Goal: Information Seeking & Learning: Learn about a topic

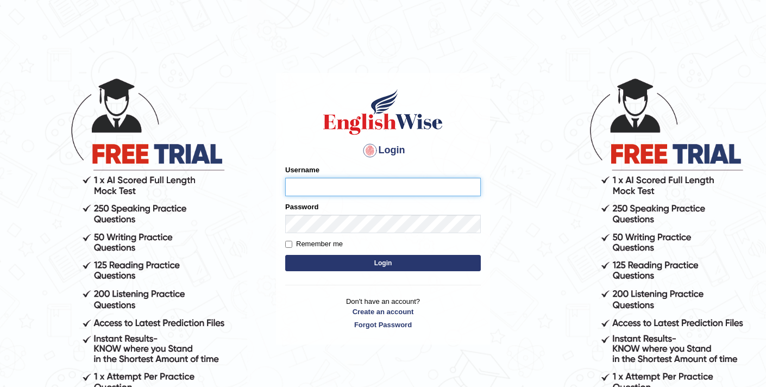
type input "elhamdavoodi"
click at [343, 266] on button "Login" at bounding box center [383, 263] width 196 height 16
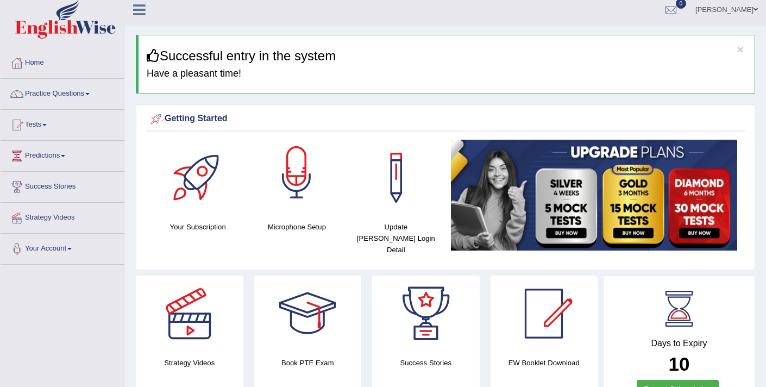
scroll to position [7, 0]
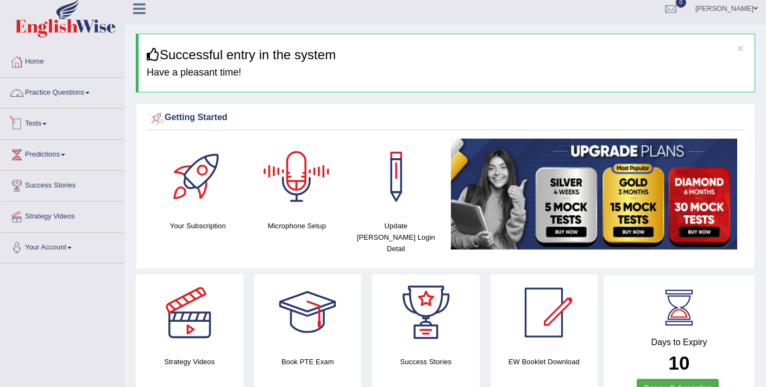
click at [78, 95] on link "Practice Questions" at bounding box center [63, 91] width 124 height 27
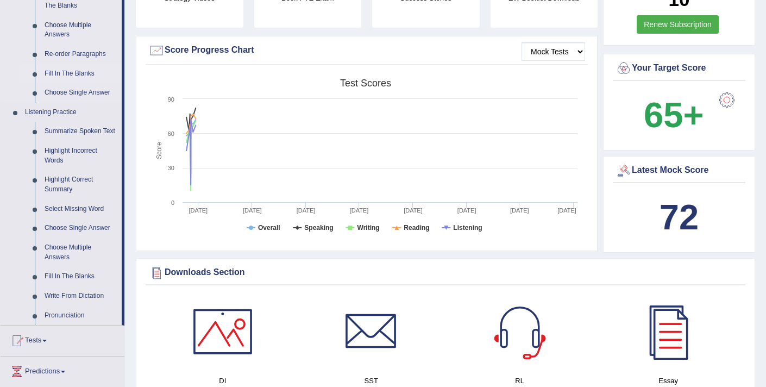
scroll to position [379, 0]
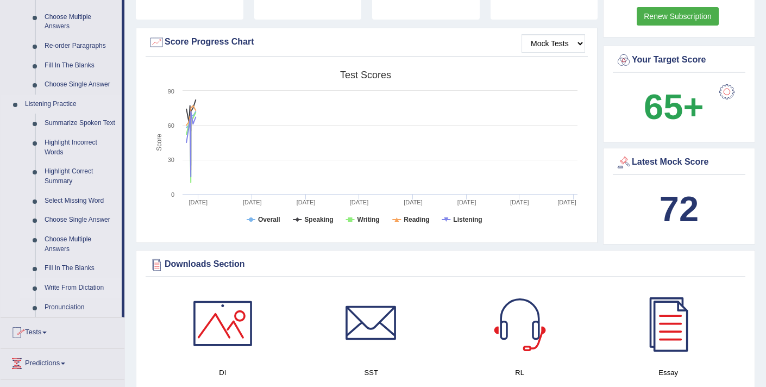
click at [81, 298] on link "Write From Dictation" at bounding box center [81, 288] width 82 height 20
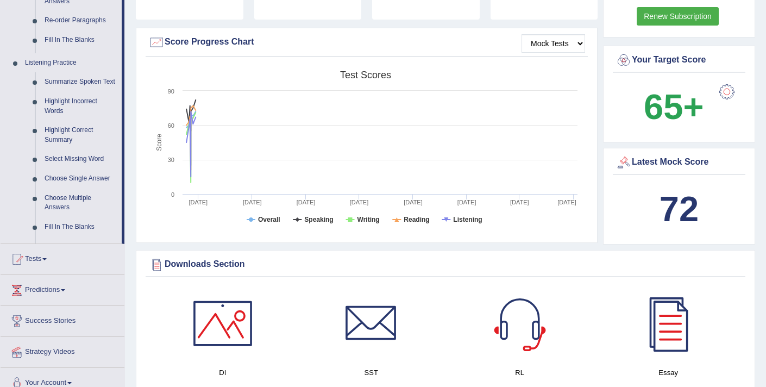
scroll to position [140, 0]
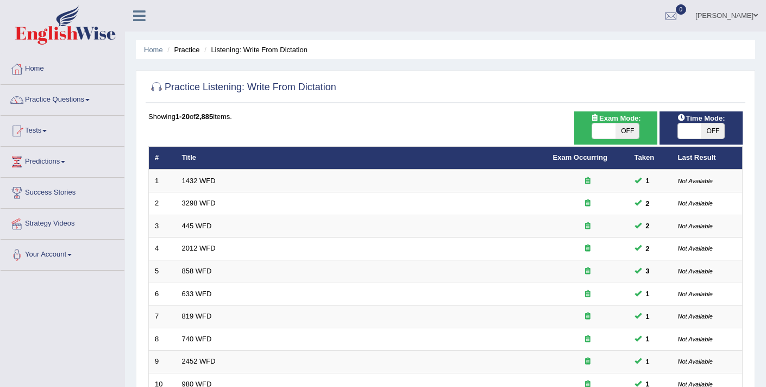
click at [604, 128] on span at bounding box center [603, 130] width 23 height 15
checkbox input "true"
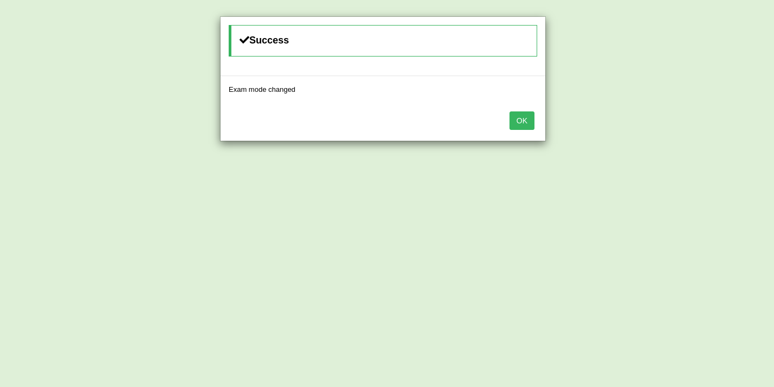
click at [524, 124] on button "OK" at bounding box center [522, 120] width 25 height 18
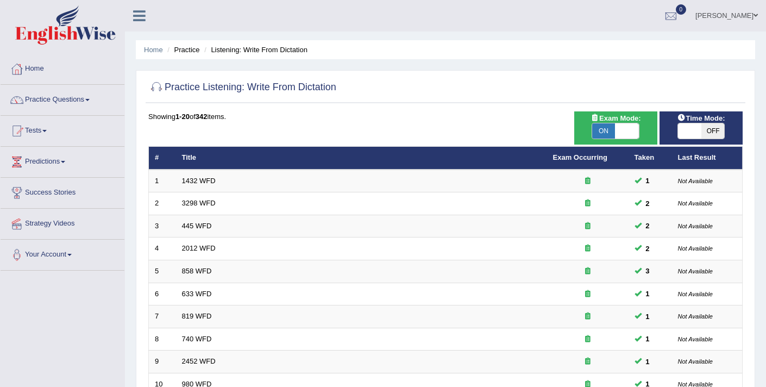
click at [684, 131] on span at bounding box center [689, 130] width 23 height 15
checkbox input "true"
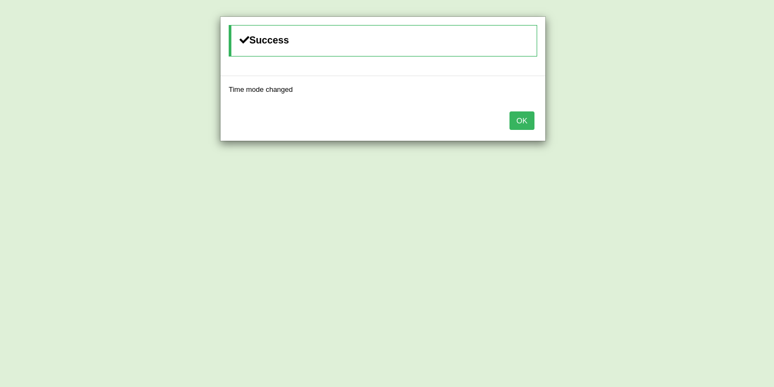
click at [529, 125] on button "OK" at bounding box center [522, 120] width 25 height 18
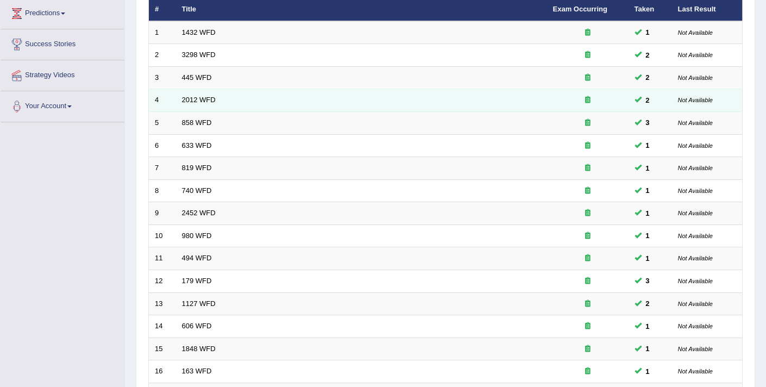
scroll to position [333, 0]
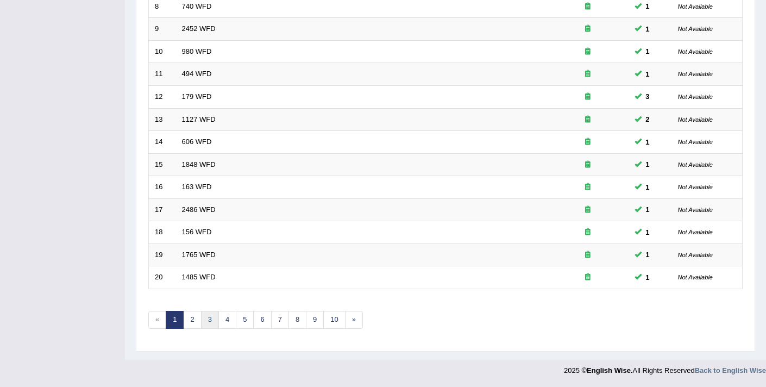
click at [208, 328] on link "3" at bounding box center [210, 320] width 18 height 18
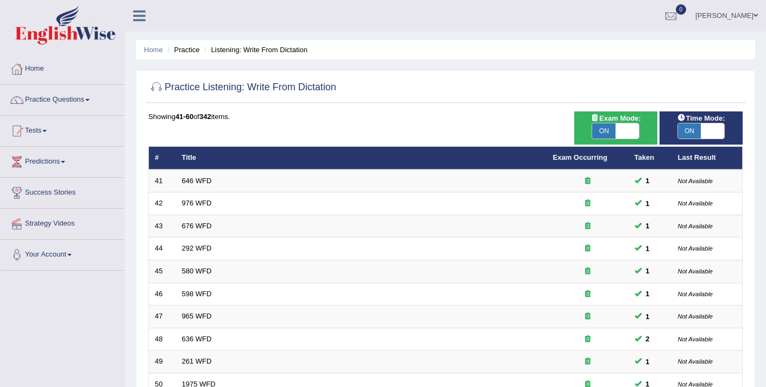
scroll to position [333, 0]
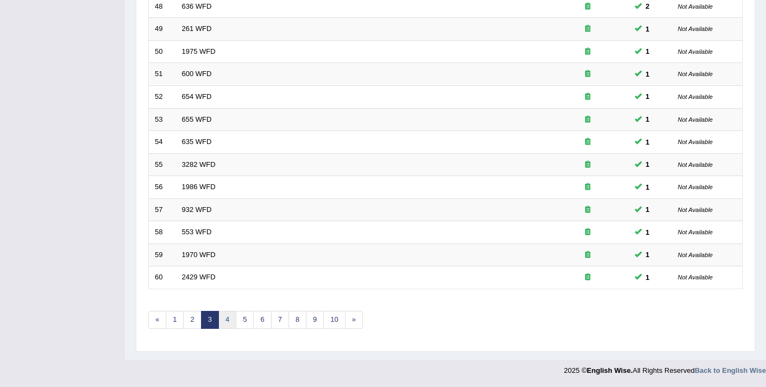
click at [223, 324] on link "4" at bounding box center [227, 320] width 18 height 18
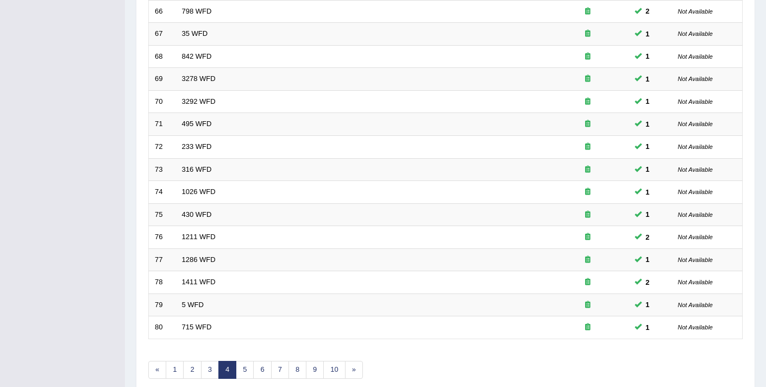
scroll to position [333, 0]
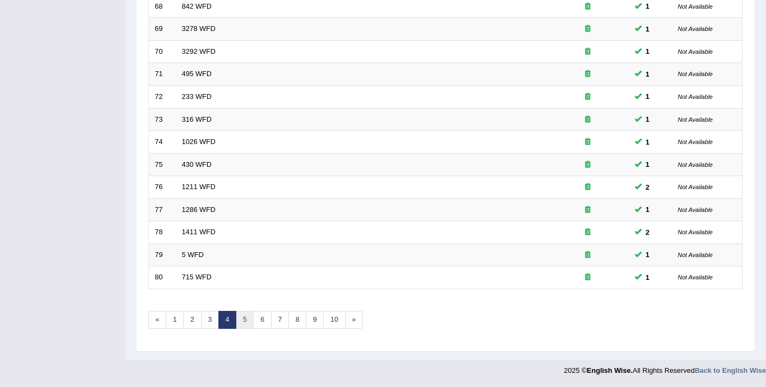
click at [240, 321] on link "5" at bounding box center [245, 320] width 18 height 18
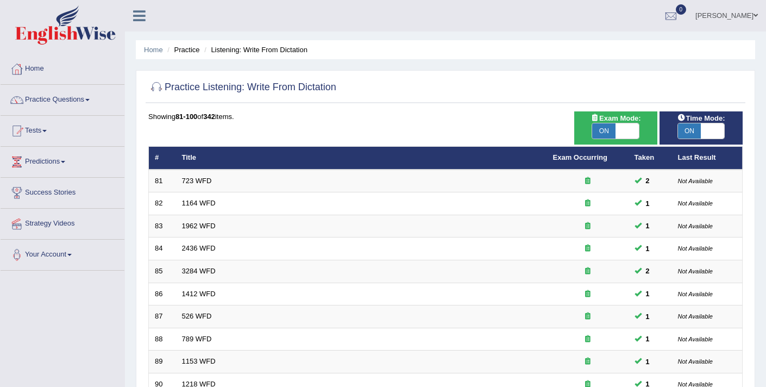
scroll to position [333, 0]
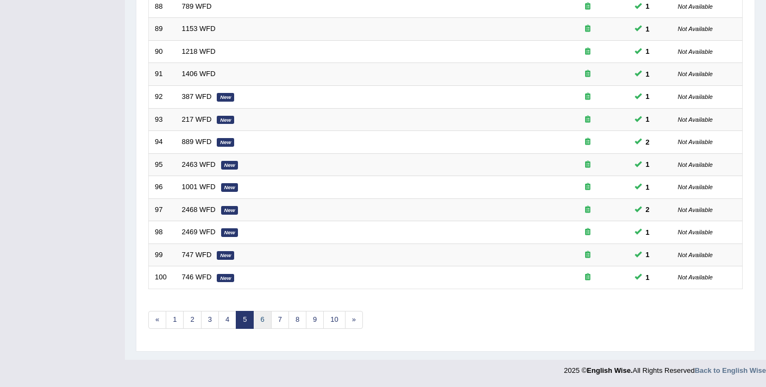
click at [256, 321] on link "6" at bounding box center [262, 320] width 18 height 18
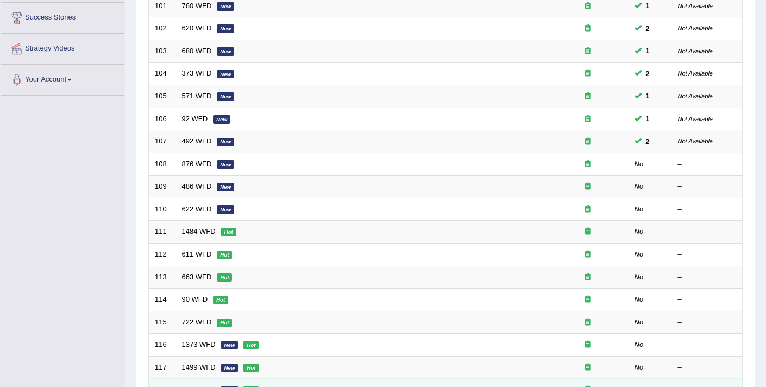
scroll to position [180, 0]
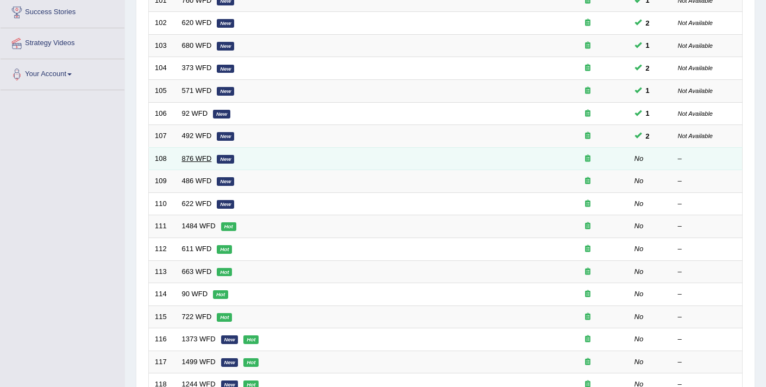
click at [204, 159] on link "876 WFD" at bounding box center [197, 158] width 30 height 8
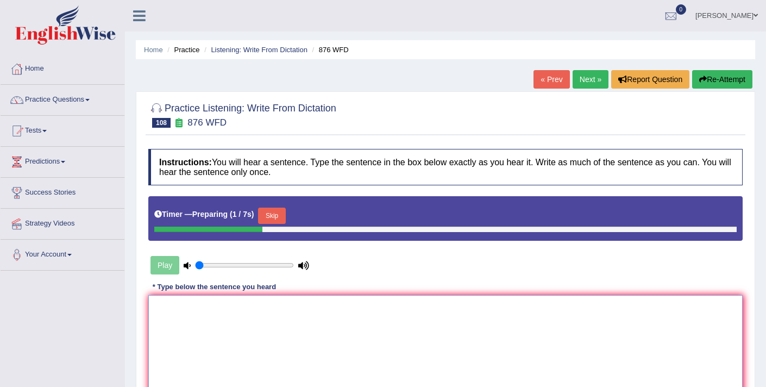
click at [268, 309] on textarea at bounding box center [445, 347] width 594 height 105
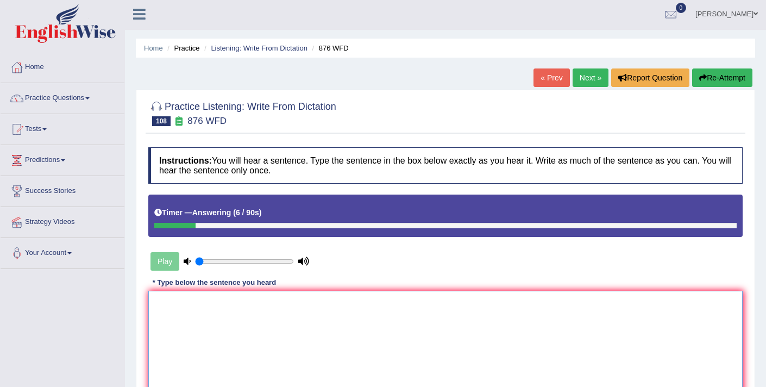
scroll to position [2, 0]
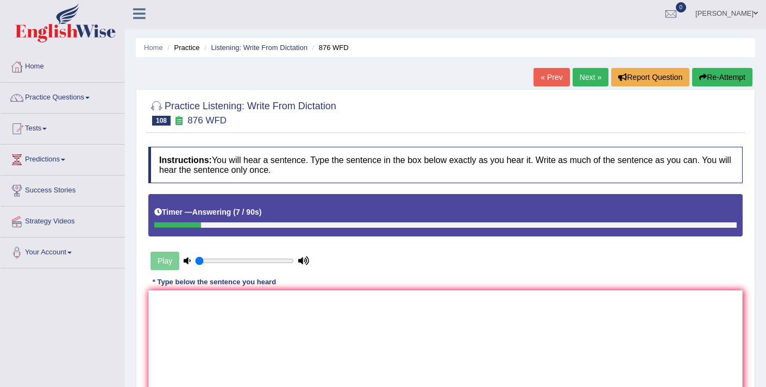
click at [719, 80] on button "Re-Attempt" at bounding box center [722, 77] width 60 height 18
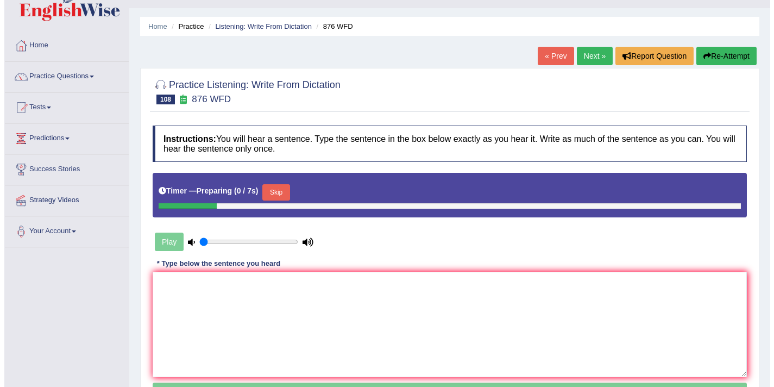
scroll to position [37, 0]
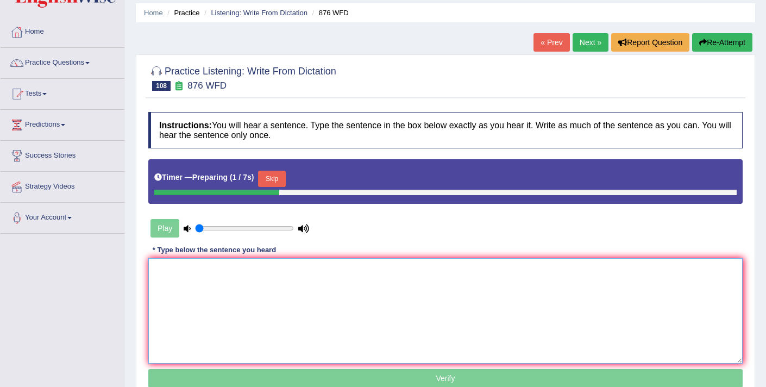
click at [426, 296] on textarea at bounding box center [445, 310] width 594 height 105
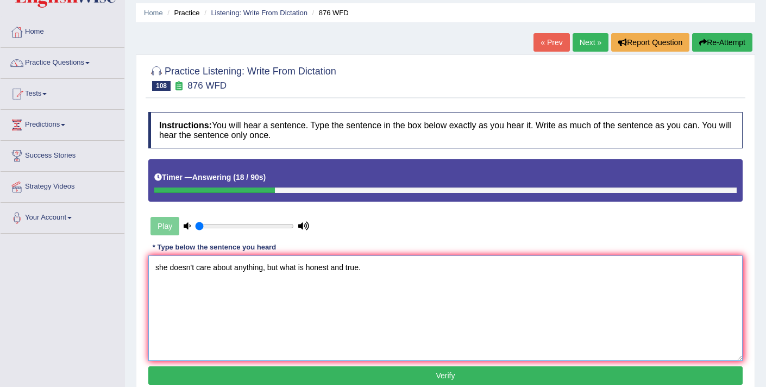
click at [159, 270] on textarea "she doesn't care about anything, but what is honest and true." at bounding box center [445, 307] width 594 height 105
type textarea "She doesn't care about anything, but what is honest and true."
click at [331, 379] on button "Verify" at bounding box center [445, 375] width 594 height 18
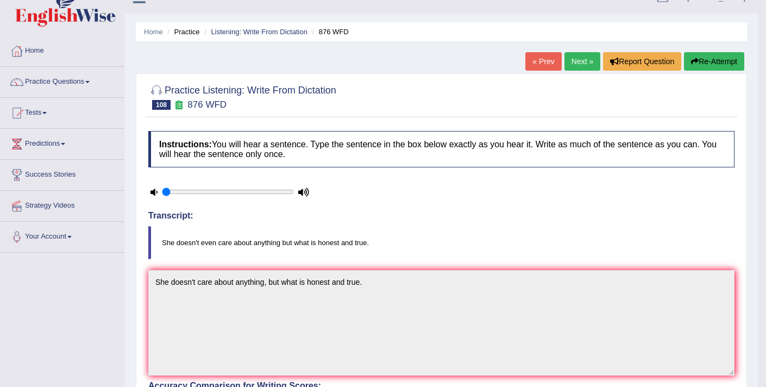
scroll to position [5, 0]
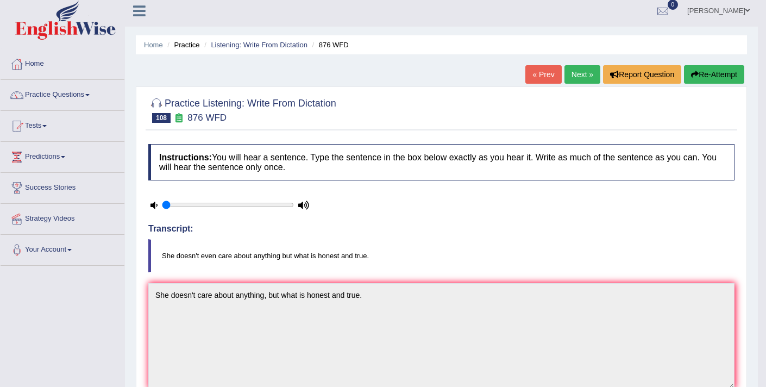
click at [573, 79] on link "Next »" at bounding box center [583, 74] width 36 height 18
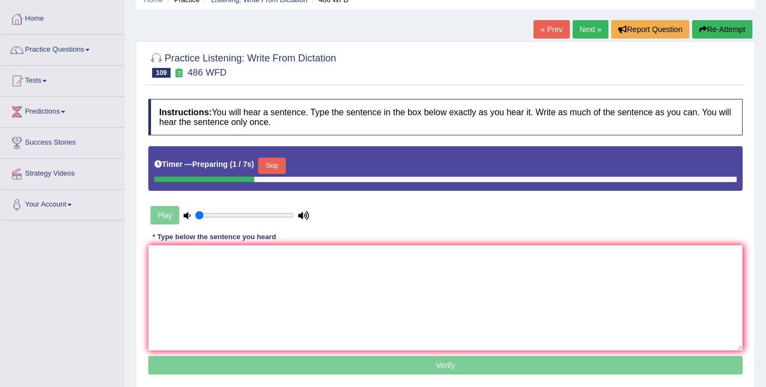
scroll to position [56, 0]
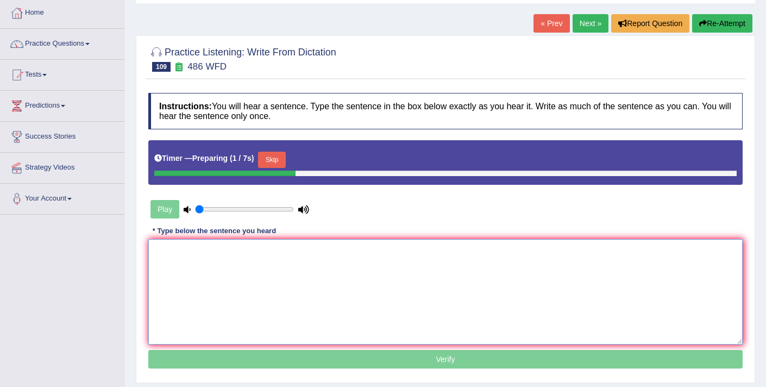
click at [294, 313] on textarea at bounding box center [445, 291] width 594 height 105
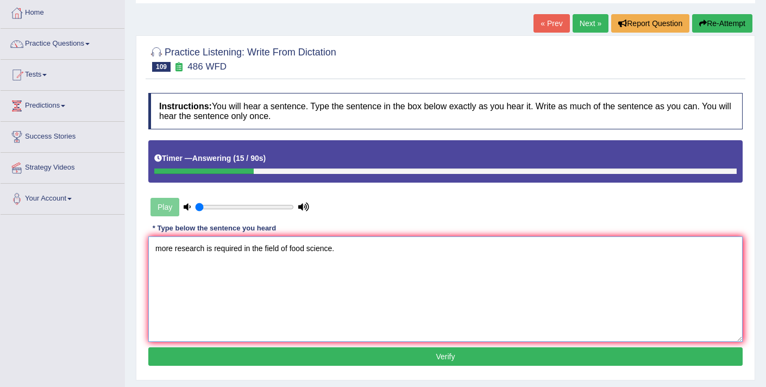
click at [160, 251] on textarea "more research is required in the field of food science." at bounding box center [445, 288] width 594 height 105
type textarea "More research is required in the field of food science."
click at [378, 356] on button "Verify" at bounding box center [445, 356] width 594 height 18
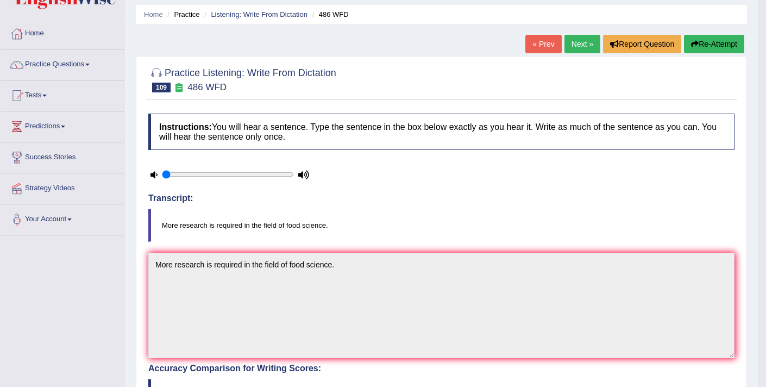
scroll to position [0, 0]
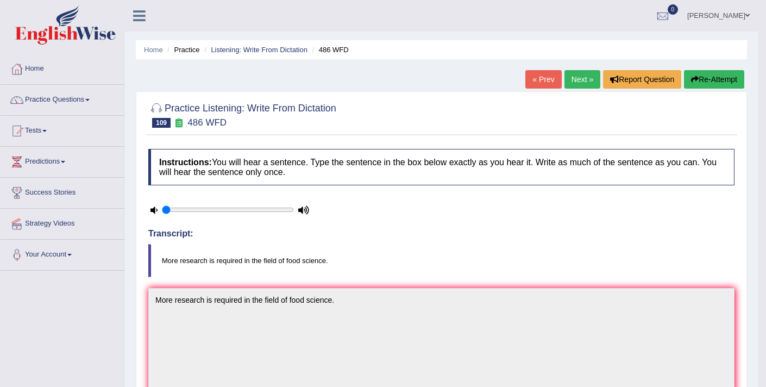
click at [582, 85] on link "Next »" at bounding box center [583, 79] width 36 height 18
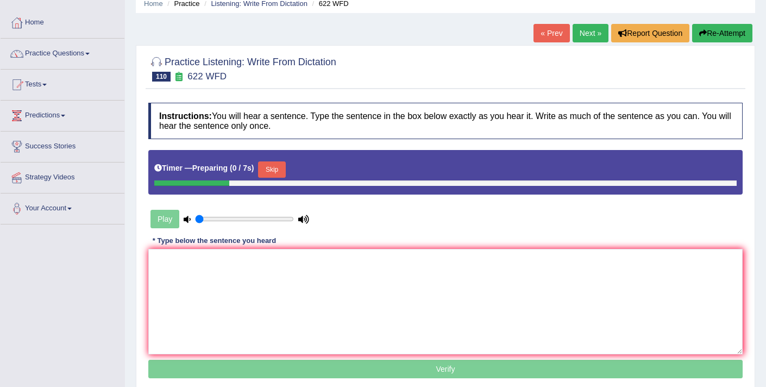
scroll to position [93, 0]
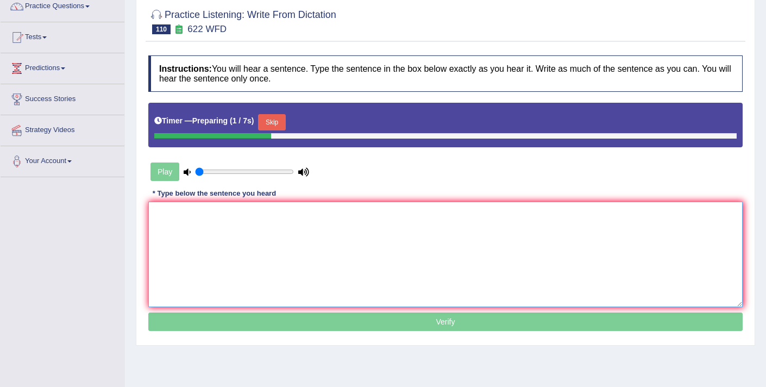
click at [333, 246] on textarea at bounding box center [445, 254] width 594 height 105
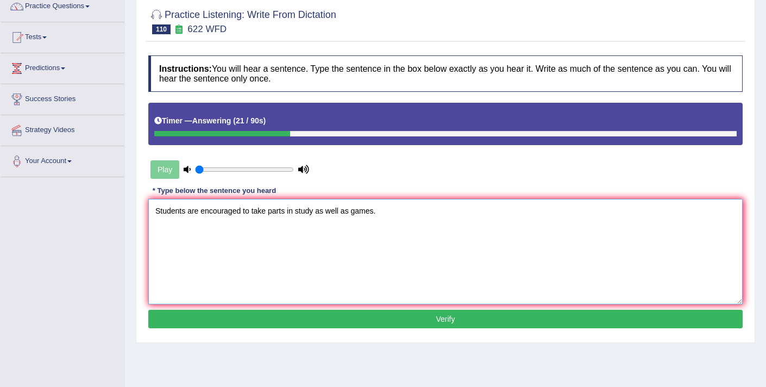
click at [269, 212] on textarea "Students are encouraged to take parts in study as well as games." at bounding box center [445, 251] width 594 height 105
click at [313, 212] on textarea "Students are encouraged to take part parts in study as well as games." at bounding box center [445, 251] width 594 height 105
click at [351, 211] on textarea "Students are encouraged to take part parts in the a study as well as games." at bounding box center [445, 251] width 594 height 105
click at [417, 212] on textarea "Students are encouraged to take part parts in the a study studies as well as ga…" at bounding box center [445, 251] width 594 height 105
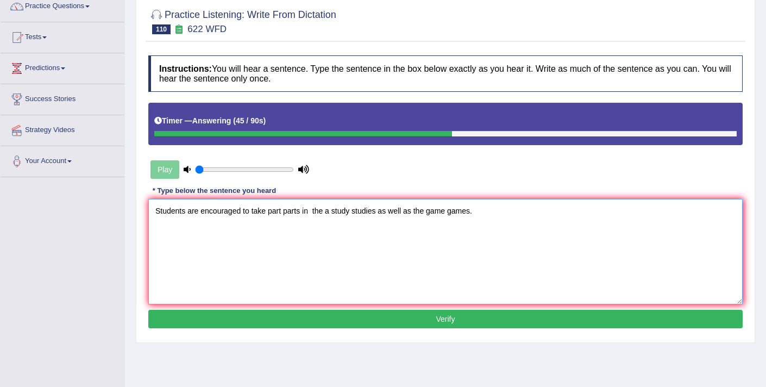
type textarea "Students are encouraged to take part parts in the a study studies as well as th…"
click at [470, 323] on button "Verify" at bounding box center [445, 319] width 594 height 18
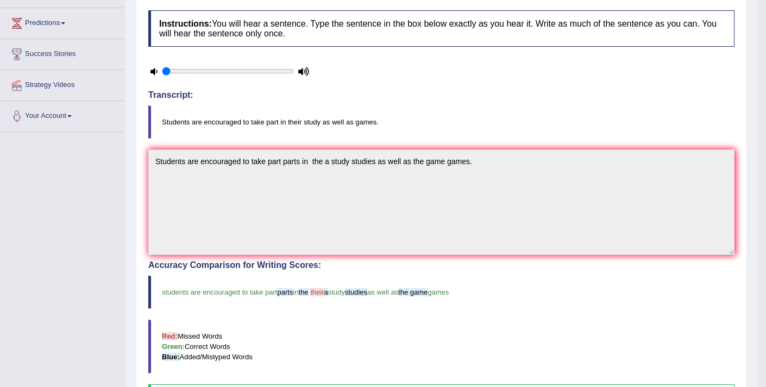
scroll to position [53, 0]
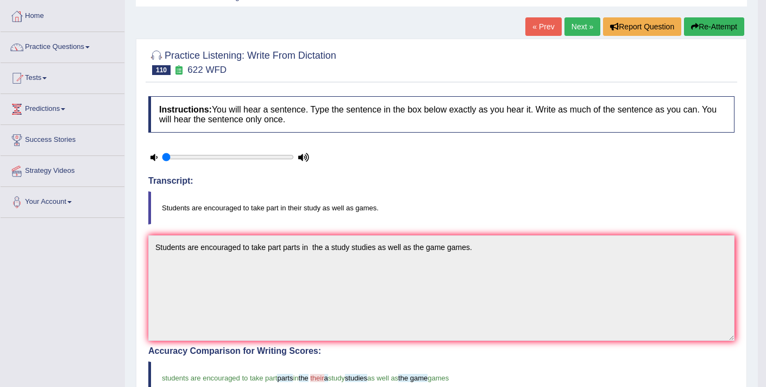
click at [571, 23] on link "Next »" at bounding box center [583, 26] width 36 height 18
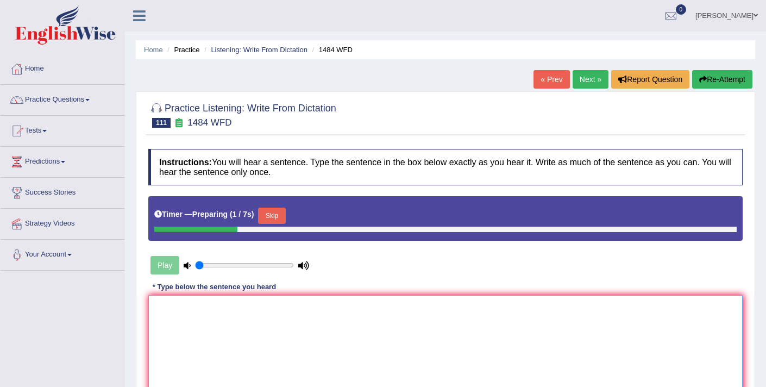
click at [246, 322] on textarea at bounding box center [445, 347] width 594 height 105
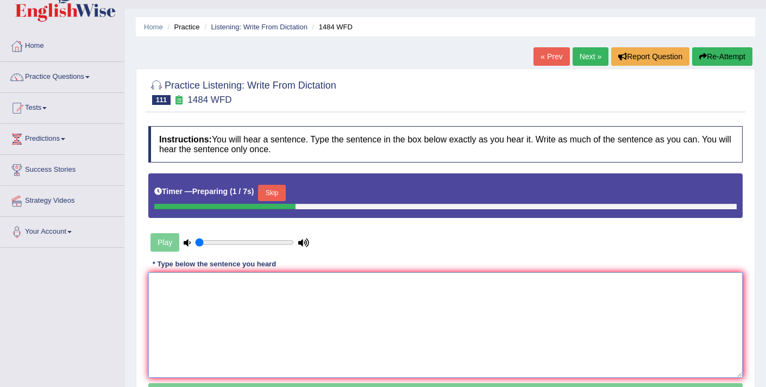
scroll to position [73, 0]
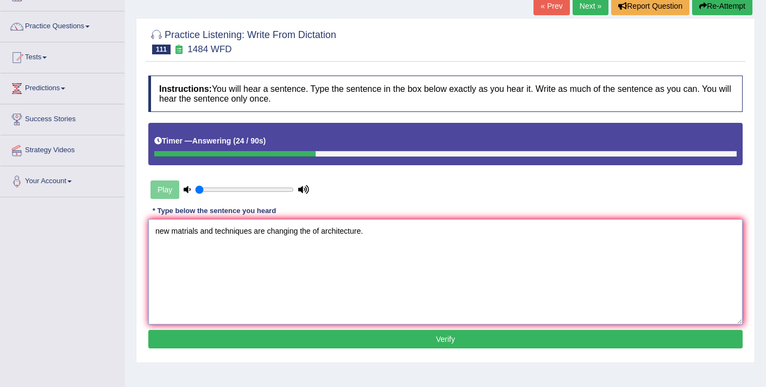
click at [161, 234] on textarea "new matrials and techniques are changing the of architecture." at bounding box center [445, 271] width 594 height 105
drag, startPoint x: 198, startPoint y: 232, endPoint x: 175, endPoint y: 234, distance: 22.9
click at [175, 234] on textarea "New matrials and techniques are changing the of architecture." at bounding box center [445, 271] width 594 height 105
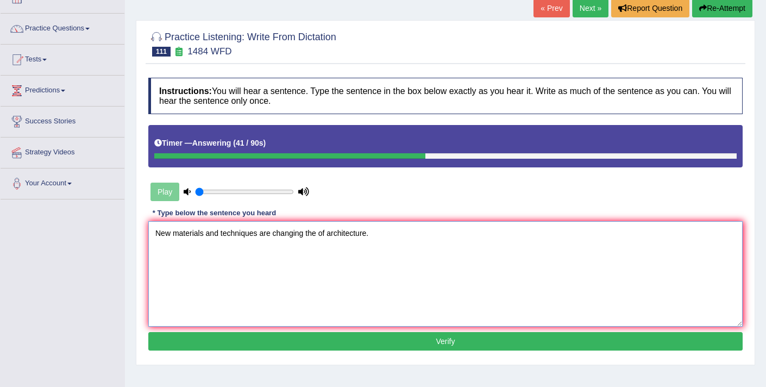
click at [318, 234] on textarea "New materials and techniques are changing the of architecture." at bounding box center [445, 273] width 594 height 105
type textarea "New materials and techniques are changing the style and of architecture."
click at [423, 337] on button "Verify" at bounding box center [445, 341] width 594 height 18
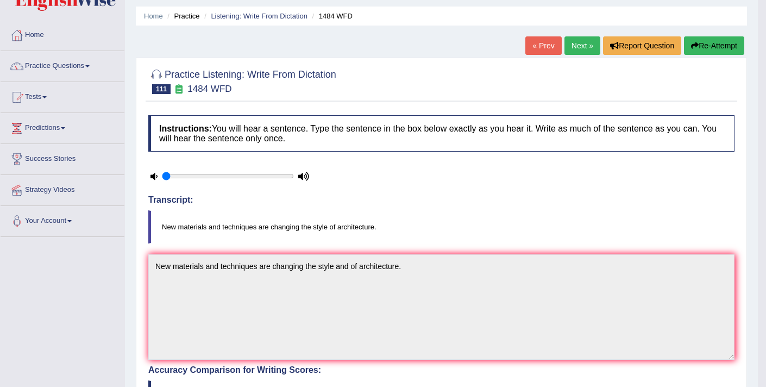
scroll to position [6, 0]
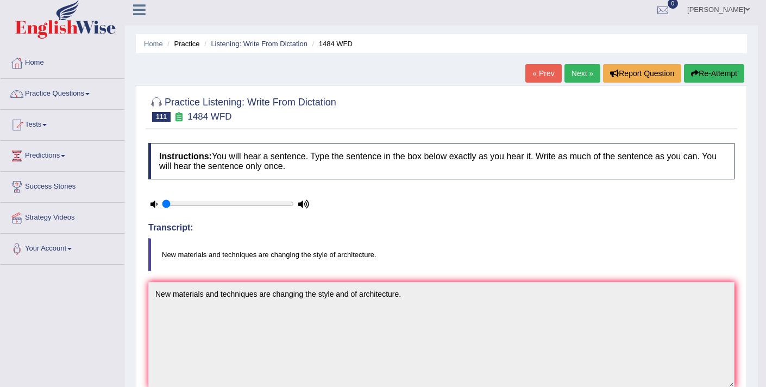
click at [575, 76] on link "Next »" at bounding box center [583, 73] width 36 height 18
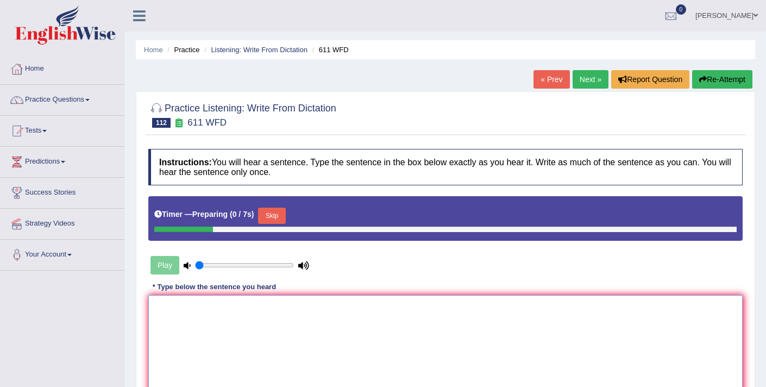
click at [186, 344] on textarea at bounding box center [445, 347] width 594 height 105
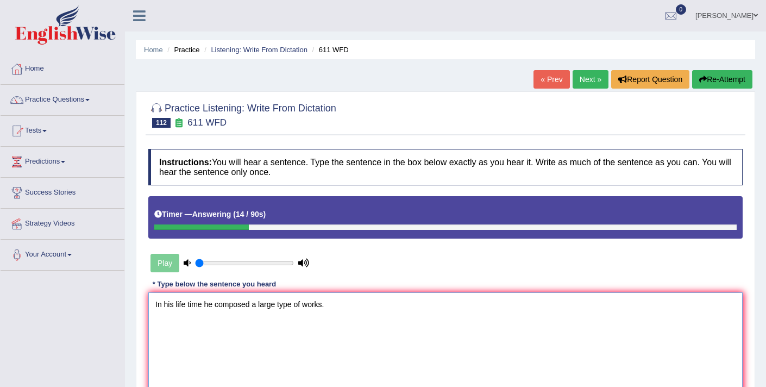
click at [202, 306] on textarea "In his life time he composed a large type of works." at bounding box center [445, 344] width 594 height 105
click at [239, 306] on textarea "In his life time times, he composed a large type of works." at bounding box center [445, 344] width 594 height 105
drag, startPoint x: 293, startPoint y: 306, endPoint x: 308, endPoint y: 313, distance: 16.3
click at [293, 306] on textarea "In his life time times, he had composed a large type of works." at bounding box center [445, 344] width 594 height 105
click at [343, 305] on textarea "In his life time times, he had composed a the large type of works." at bounding box center [445, 344] width 594 height 105
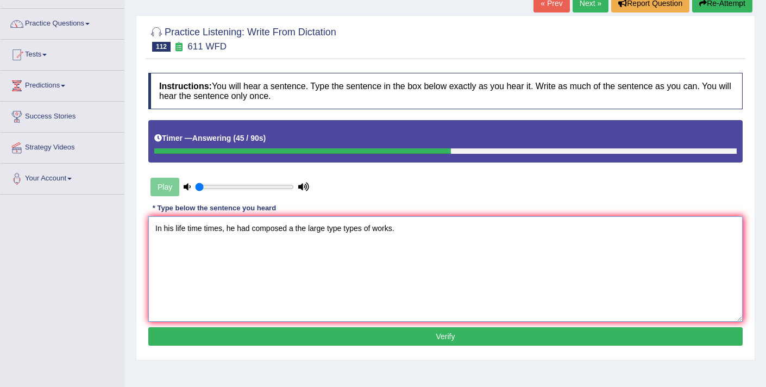
scroll to position [123, 0]
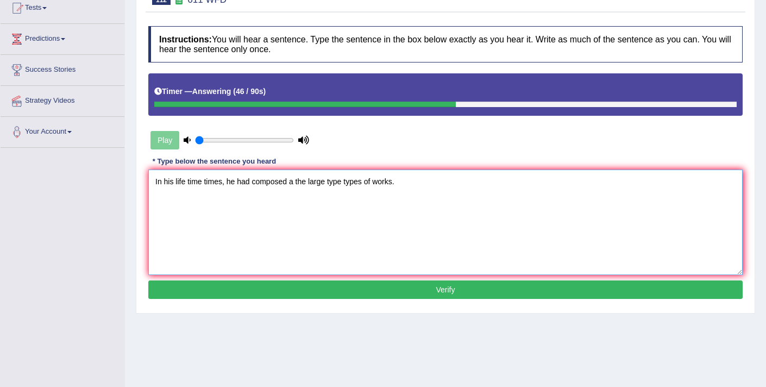
type textarea "In his life time times, he had composed a the large type types of works."
click at [315, 292] on button "Verify" at bounding box center [445, 289] width 594 height 18
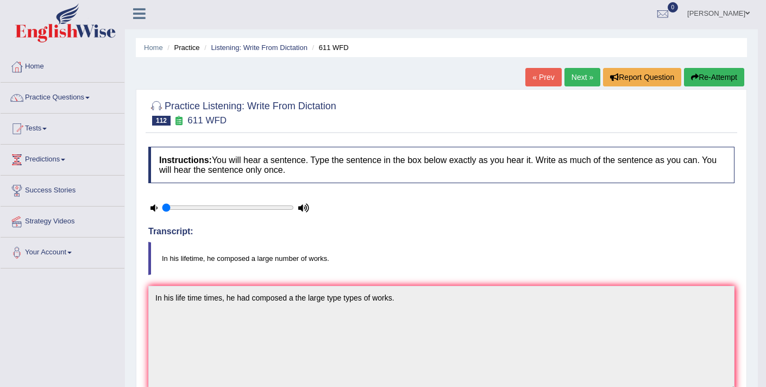
scroll to position [0, 0]
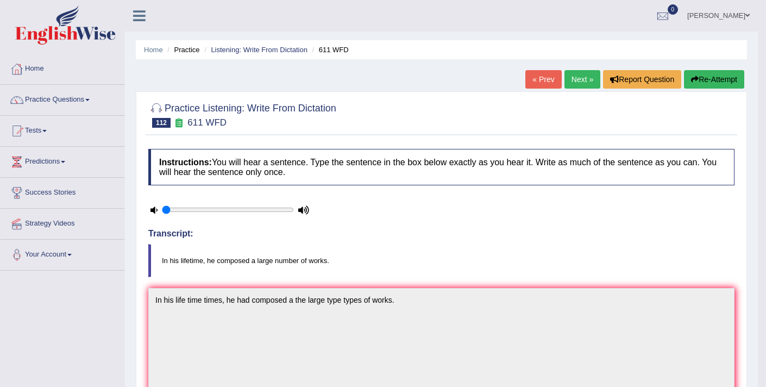
click at [580, 80] on link "Next »" at bounding box center [583, 79] width 36 height 18
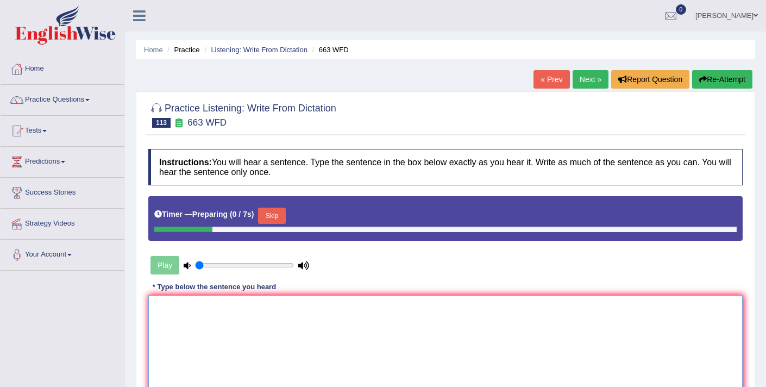
click at [264, 319] on textarea at bounding box center [445, 347] width 594 height 105
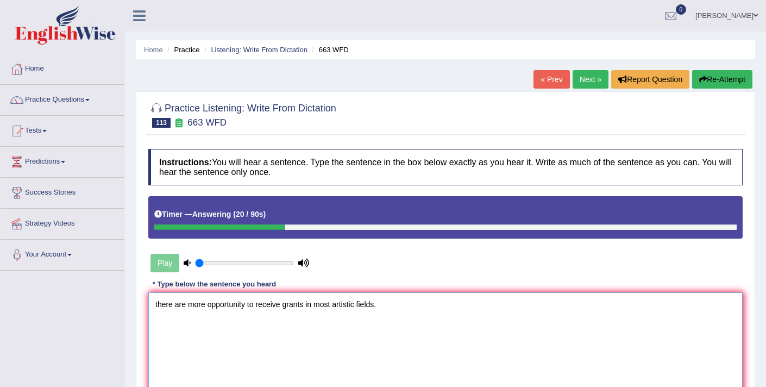
click at [157, 306] on textarea "there are more opportunity to receive grants in most artistic fields." at bounding box center [445, 344] width 594 height 105
click at [207, 305] on textarea "There are more opportunity to receive grants in most artistic fields." at bounding box center [445, 344] width 594 height 105
click at [353, 303] on textarea "There are more opportunities opportunity to receive grants in most artistic fie…" at bounding box center [445, 344] width 594 height 105
click at [332, 307] on textarea "There are more opportunities opportunity to receive grants grant in most artist…" at bounding box center [445, 344] width 594 height 105
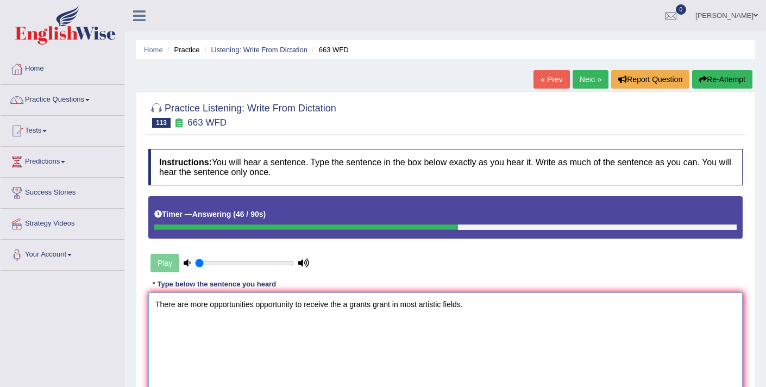
click at [464, 305] on textarea "There are more opportunities opportunity to receive the a grants grant in most …" at bounding box center [445, 344] width 594 height 105
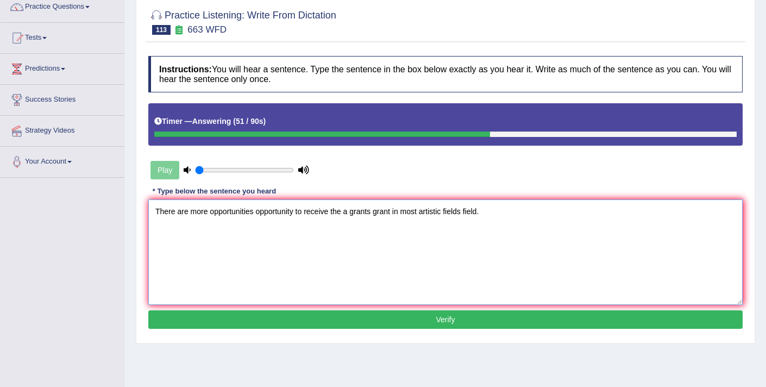
scroll to position [106, 0]
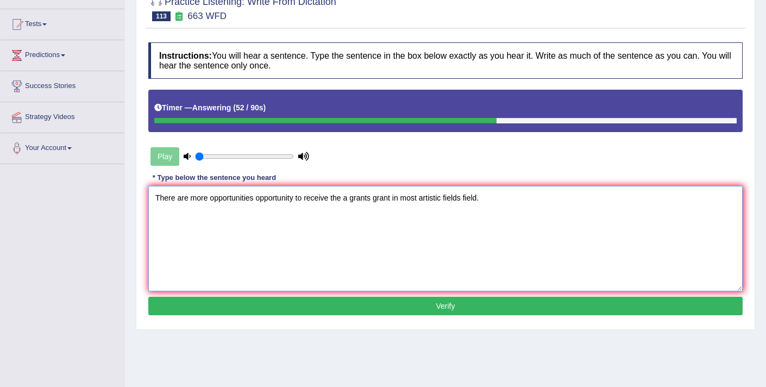
type textarea "There are more opportunities opportunity to receive the a grants grant in most …"
click at [401, 312] on button "Verify" at bounding box center [445, 306] width 594 height 18
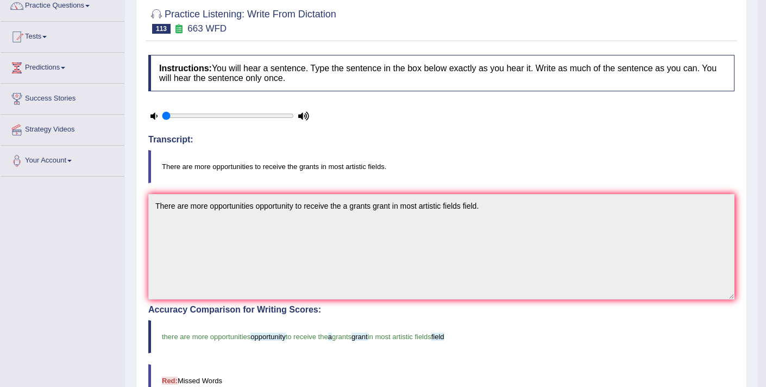
scroll to position [0, 0]
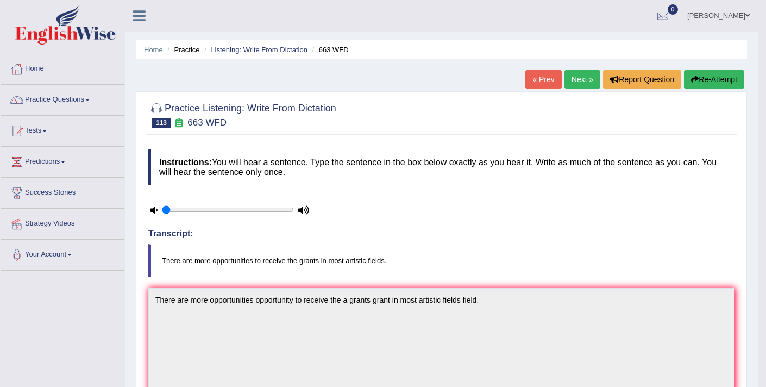
click at [581, 83] on link "Next »" at bounding box center [583, 79] width 36 height 18
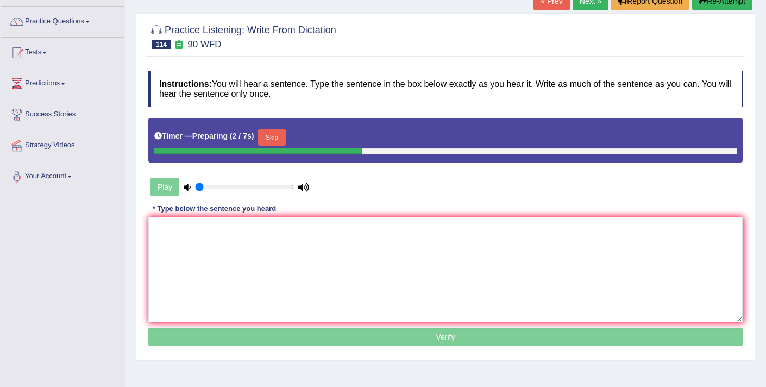
scroll to position [76, 0]
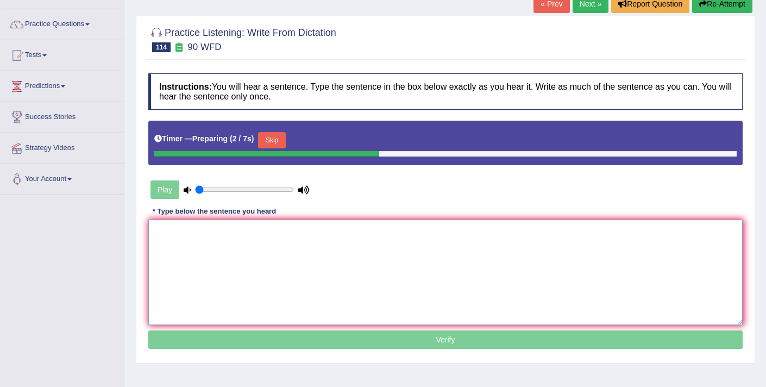
click at [296, 266] on textarea at bounding box center [445, 272] width 594 height 105
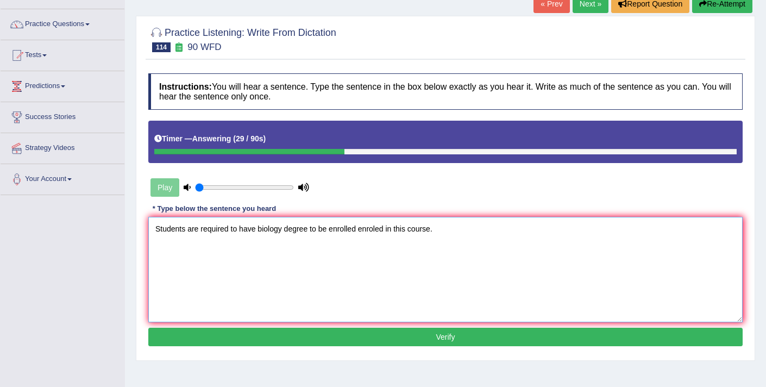
click at [259, 230] on textarea "Students are required to have biology degree to be enrolled enroled in this cou…" at bounding box center [445, 269] width 594 height 105
click at [326, 231] on textarea "Students are required to have a the biology degree to be enrolled enroled in th…" at bounding box center [445, 269] width 594 height 105
click at [455, 232] on textarea "Students are required to have a the biology degree degrees to be enrolled enrol…" at bounding box center [445, 269] width 594 height 105
type textarea "Students are required to have a the biology degree degrees to be enrolled enrol…"
click at [451, 340] on button "Verify" at bounding box center [445, 337] width 594 height 18
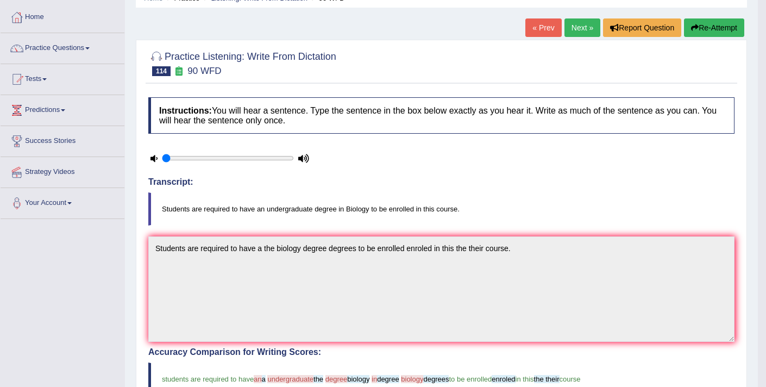
scroll to position [15, 0]
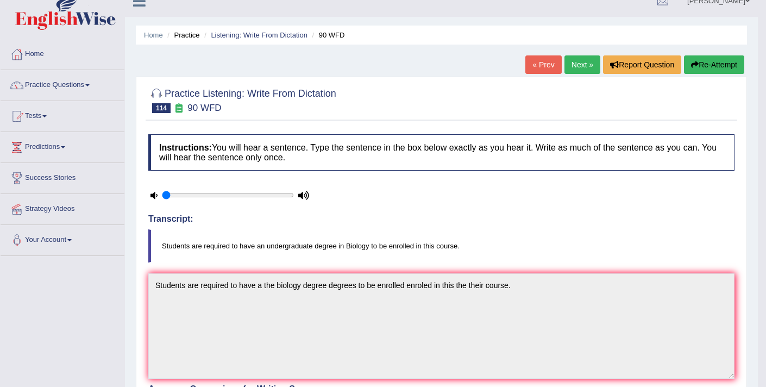
click at [712, 60] on button "Re-Attempt" at bounding box center [714, 64] width 60 height 18
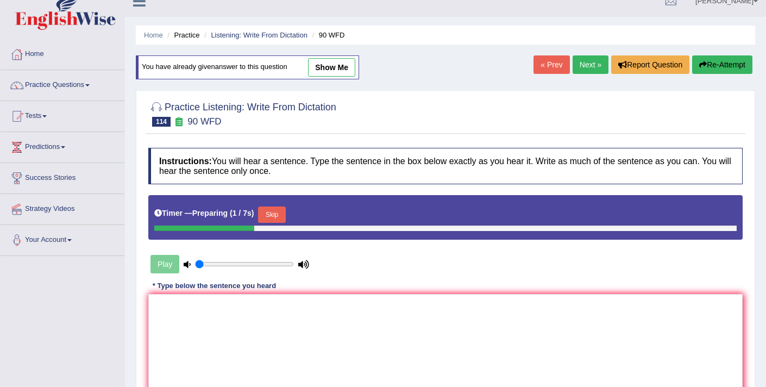
scroll to position [89, 0]
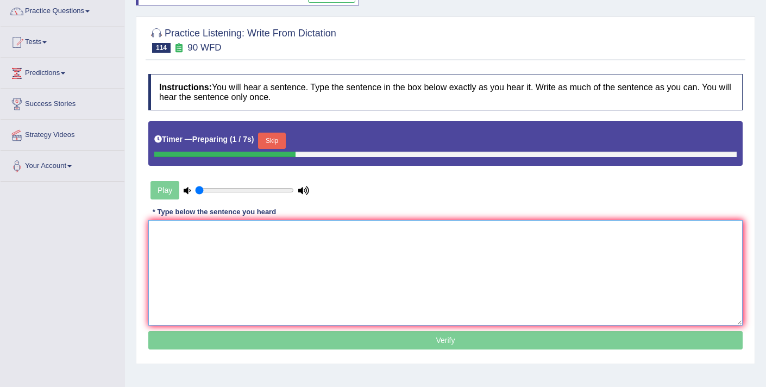
click at [266, 253] on textarea at bounding box center [445, 272] width 594 height 105
click at [269, 141] on button "Skip" at bounding box center [271, 141] width 27 height 16
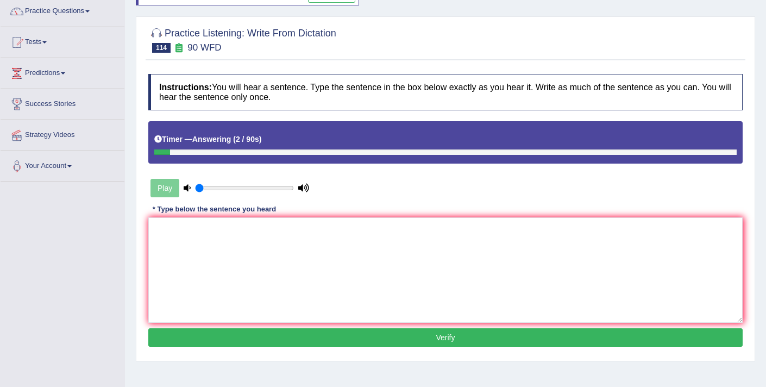
scroll to position [184, 0]
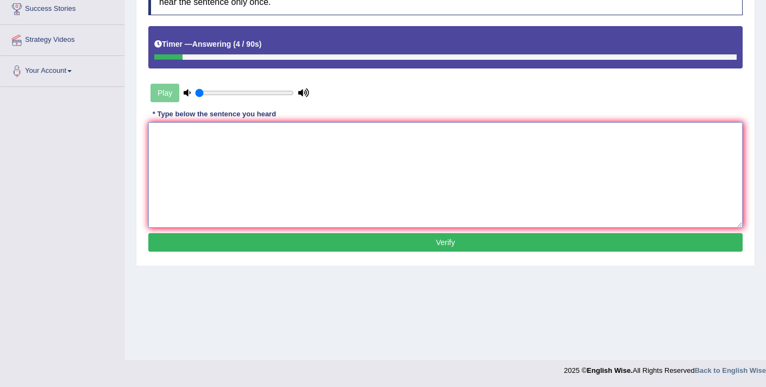
click at [293, 178] on textarea at bounding box center [445, 174] width 594 height 105
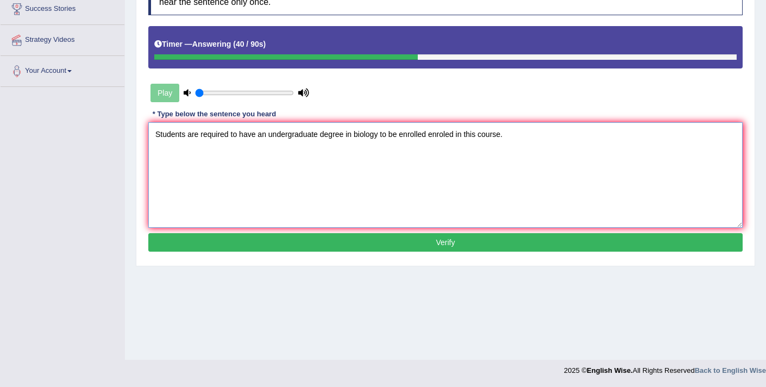
type textarea "Students are required to have an undergraduate degree in biology to be enrolled…"
click at [340, 243] on button "Verify" at bounding box center [445, 242] width 594 height 18
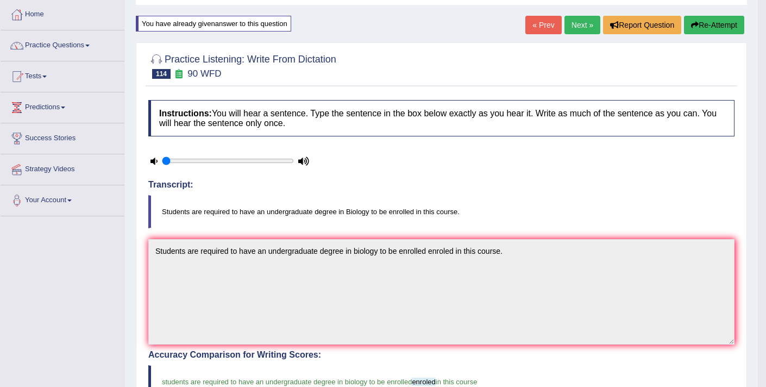
scroll to position [34, 0]
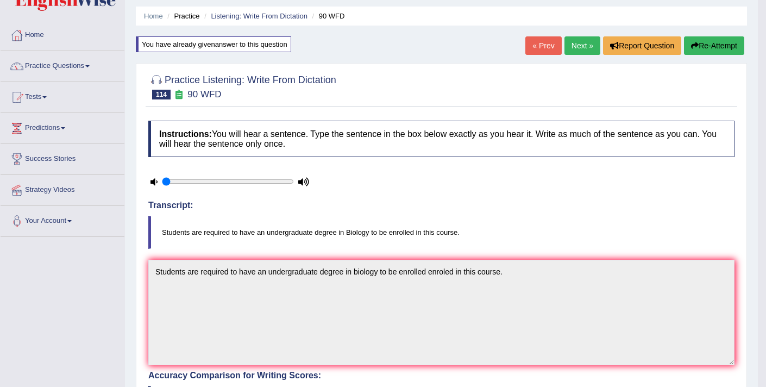
click at [586, 45] on link "Next »" at bounding box center [583, 45] width 36 height 18
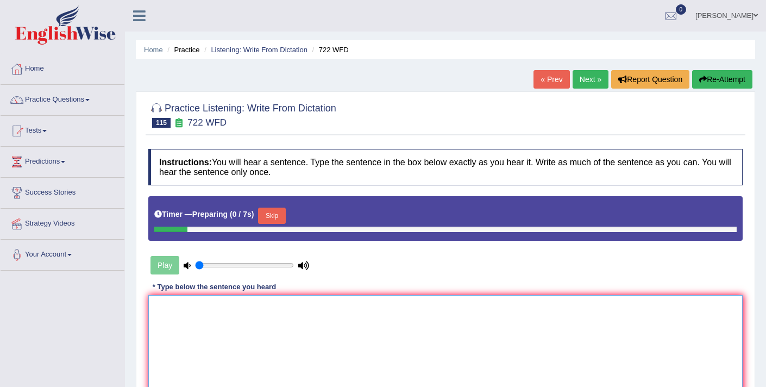
click at [328, 325] on textarea at bounding box center [445, 347] width 594 height 105
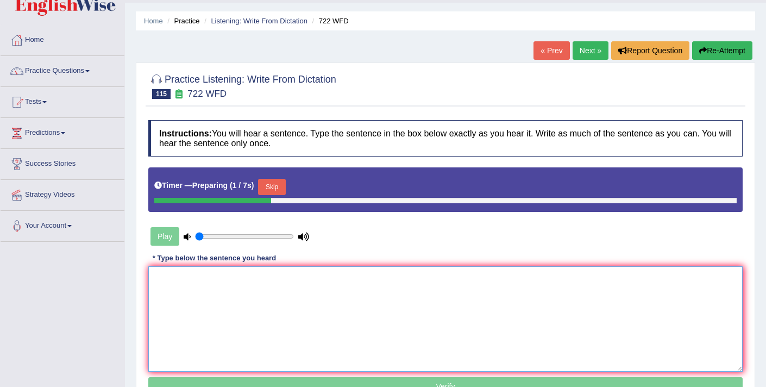
scroll to position [46, 0]
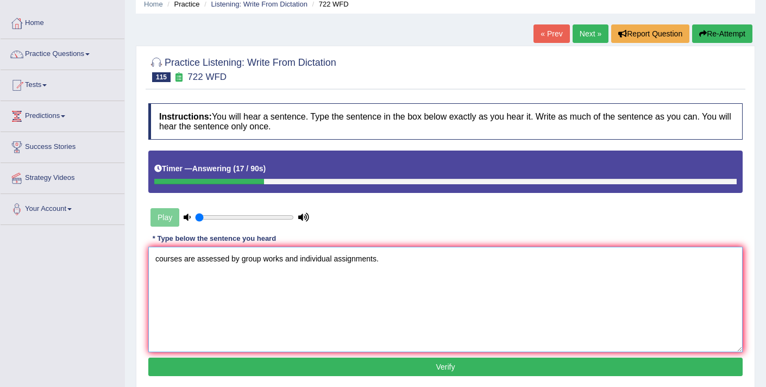
click at [160, 261] on textarea "courses are assessed by group works and individual assignments." at bounding box center [445, 299] width 594 height 105
click at [245, 262] on textarea "Courses are assessed by group works and individual assignments." at bounding box center [445, 299] width 594 height 105
click at [242, 261] on textarea "Courses are assessed by group works and individual assignments." at bounding box center [445, 299] width 594 height 105
click at [315, 258] on textarea "Courses are assessed by the group works and individual assignments." at bounding box center [445, 299] width 594 height 105
type textarea "Courses are assessed by the group works and the individual assignments."
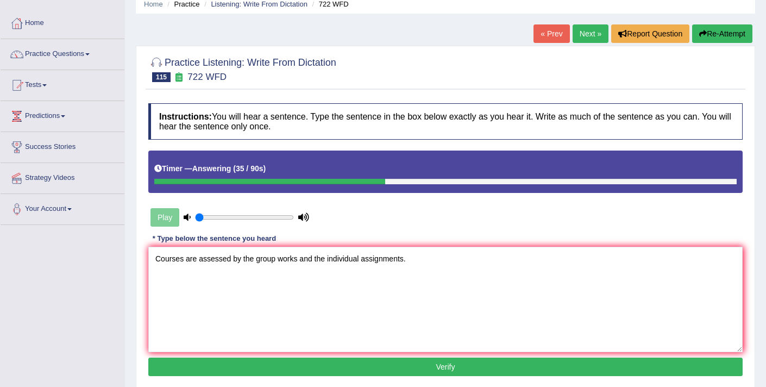
click at [379, 366] on button "Verify" at bounding box center [445, 367] width 594 height 18
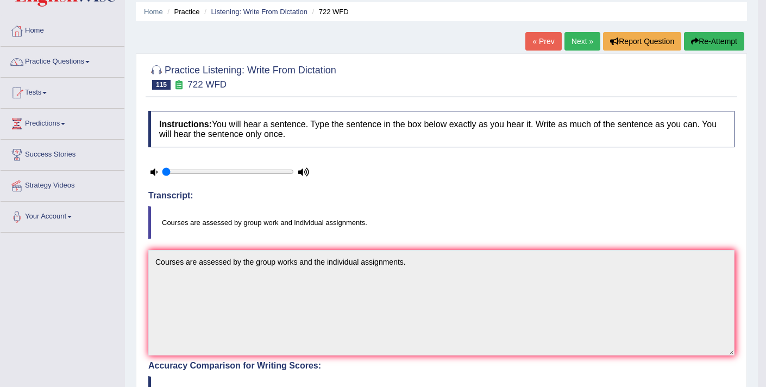
scroll to position [0, 0]
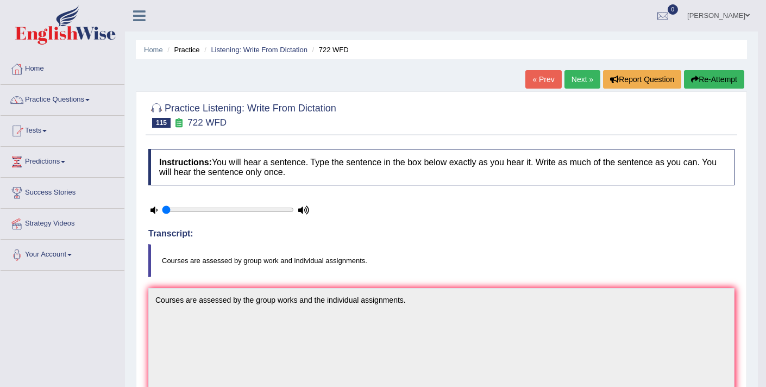
click at [574, 77] on link "Next »" at bounding box center [583, 79] width 36 height 18
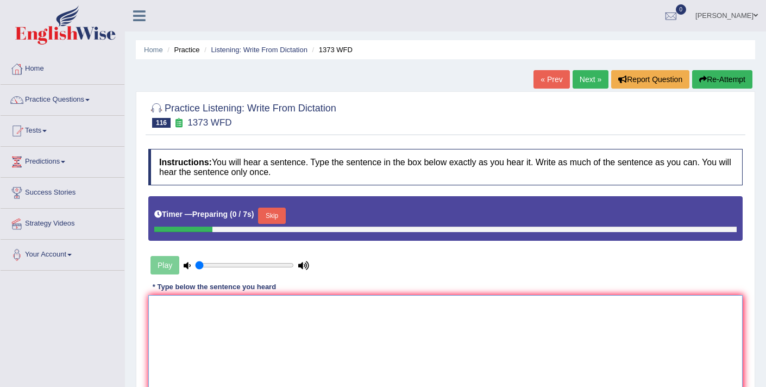
click at [241, 336] on textarea at bounding box center [445, 347] width 594 height 105
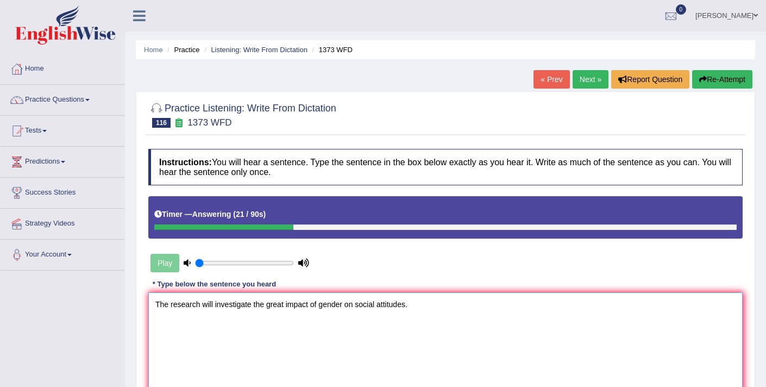
click at [252, 305] on textarea "The research will investigate the great impact of gender on social attitudes." at bounding box center [445, 344] width 594 height 105
click at [251, 306] on textarea "The research will investigate investigated the great impact of gender on social…" at bounding box center [445, 344] width 594 height 105
click at [385, 305] on textarea "The research will investigate has have investigated the great impact of gender …" at bounding box center [445, 344] width 594 height 105
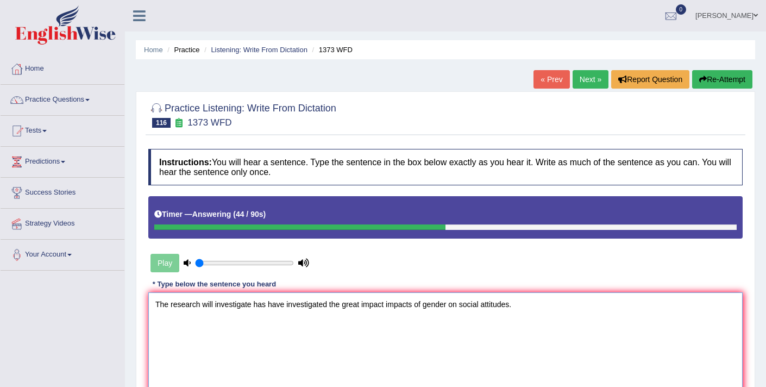
click at [451, 306] on textarea "The research will investigate has have investigated the great impact impacts of…" at bounding box center [445, 344] width 594 height 105
click at [470, 305] on textarea "The research will investigate has have investigated the great impact impacts of…" at bounding box center [445, 344] width 594 height 105
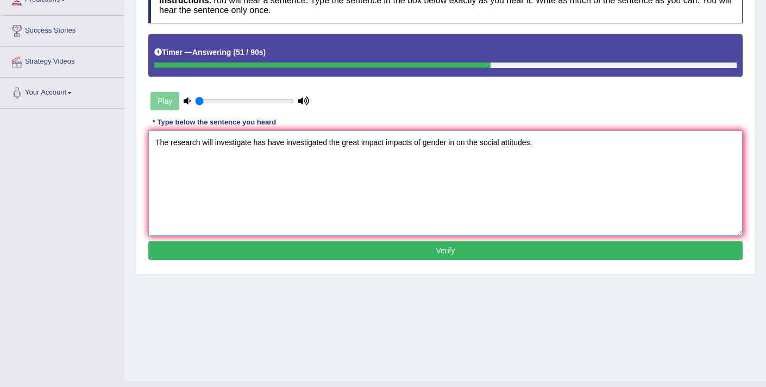
scroll to position [184, 0]
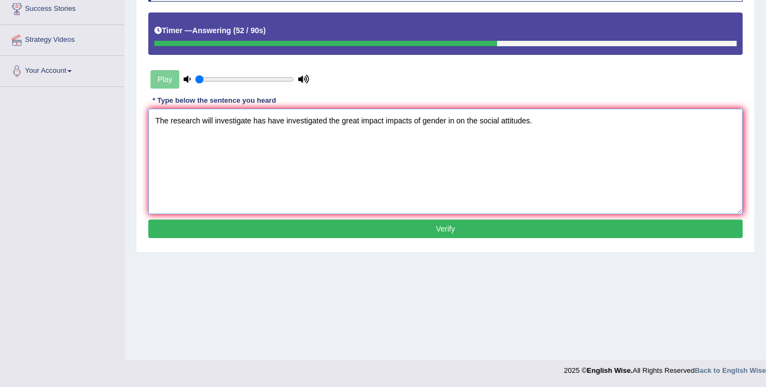
type textarea "The research will investigate has have investigated the great impact impacts of…"
click at [421, 234] on button "Verify" at bounding box center [445, 229] width 594 height 18
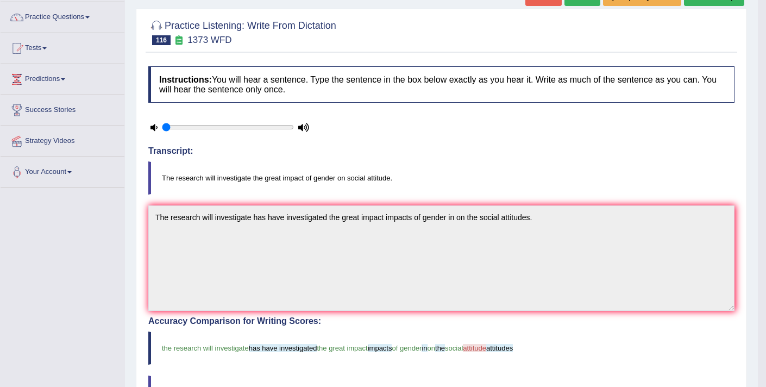
scroll to position [28, 0]
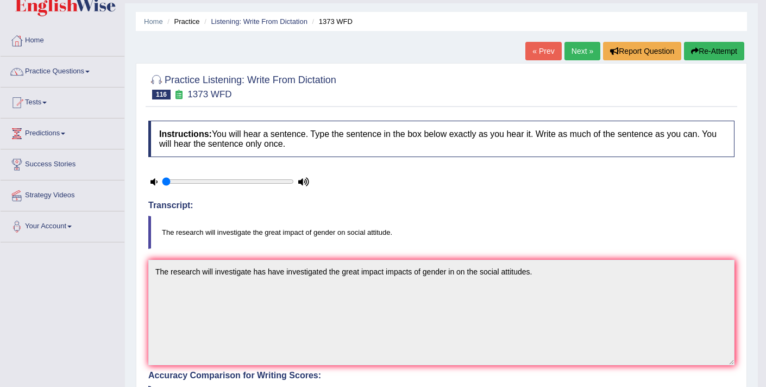
click at [572, 49] on link "Next »" at bounding box center [583, 51] width 36 height 18
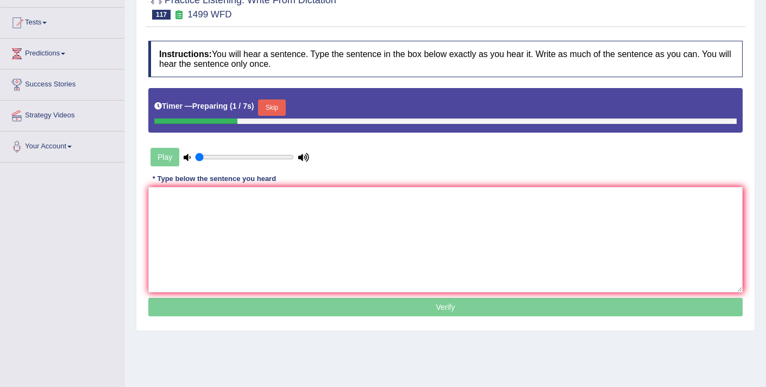
scroll to position [123, 0]
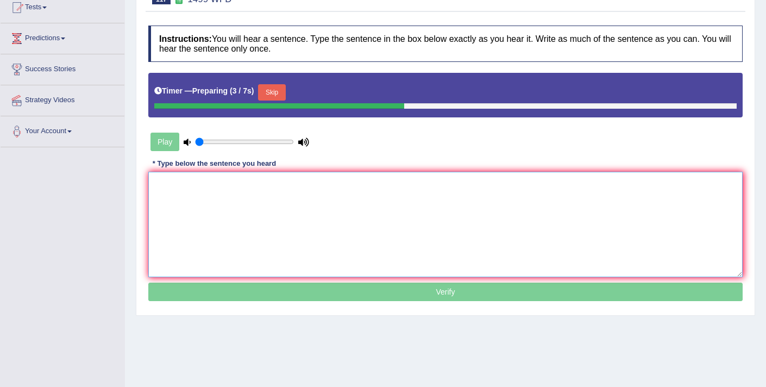
click at [266, 226] on textarea at bounding box center [445, 224] width 594 height 105
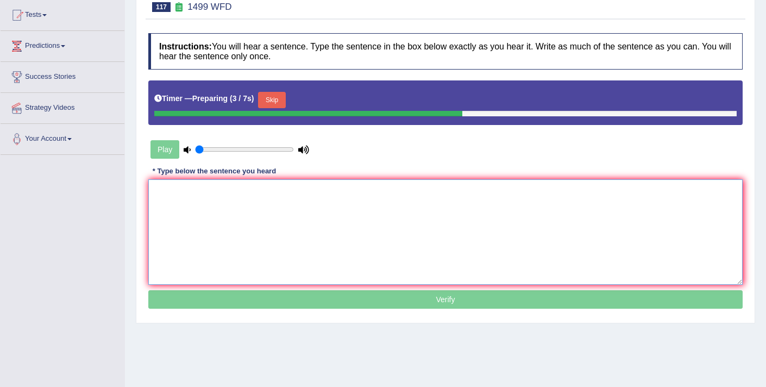
scroll to position [105, 0]
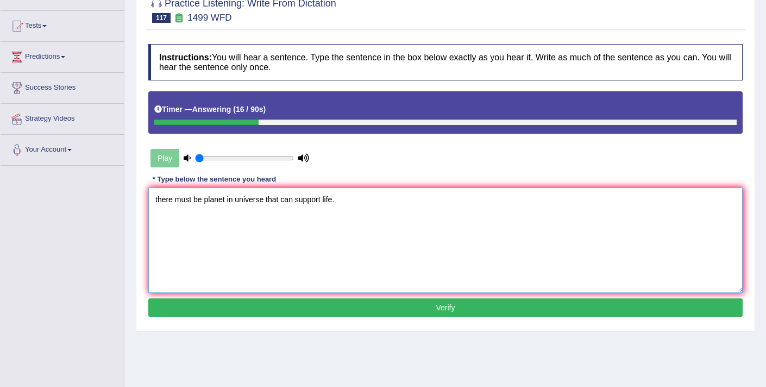
click at [158, 199] on textarea "there must be planet in universe that can support life." at bounding box center [445, 239] width 594 height 105
click at [207, 205] on textarea "There must be planet in universe that can support life." at bounding box center [445, 239] width 594 height 105
click at [207, 199] on textarea "There must be planets planet in universe that can support life." at bounding box center [445, 239] width 594 height 105
click at [381, 200] on textarea "There must be the a planets planet in universe that can support life." at bounding box center [445, 239] width 594 height 105
type textarea "There must be the a planets planet in universe that can support life lifes."
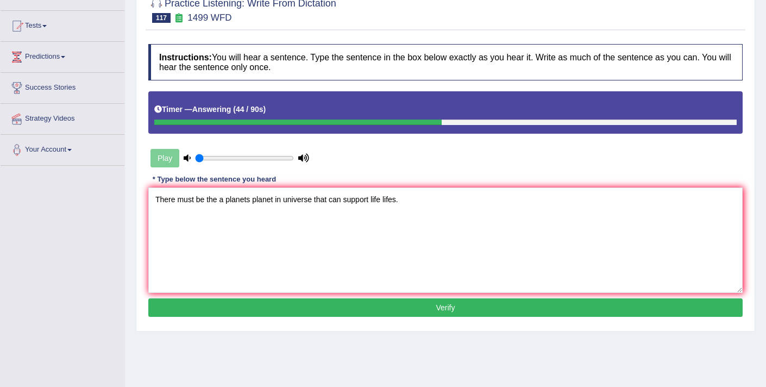
click at [447, 312] on button "Verify" at bounding box center [445, 307] width 594 height 18
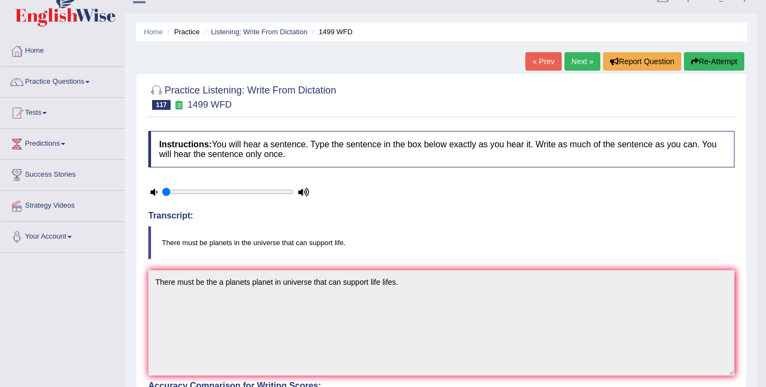
scroll to position [0, 0]
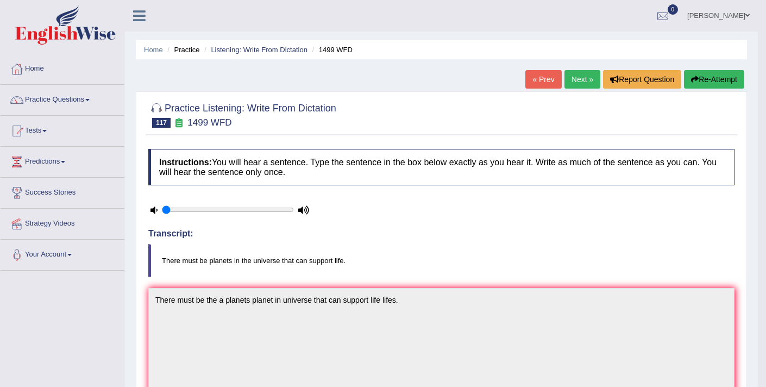
click at [568, 81] on link "Next »" at bounding box center [583, 79] width 36 height 18
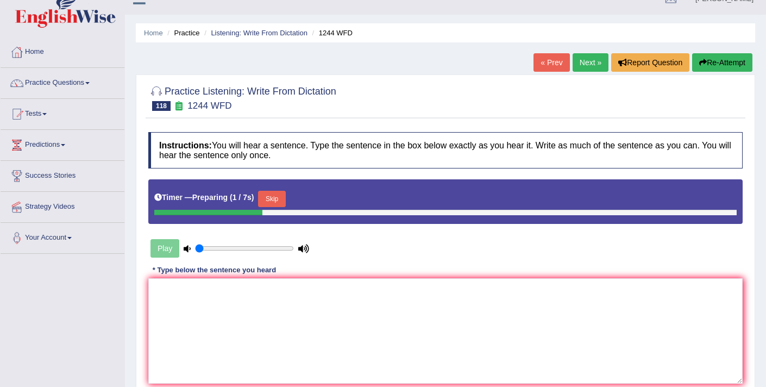
scroll to position [17, 0]
click at [292, 312] on textarea at bounding box center [445, 330] width 594 height 105
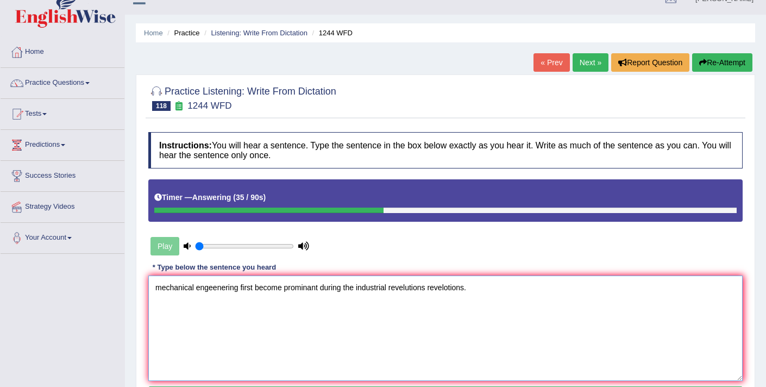
click at [450, 291] on textarea "mechanical engeenering first become prominant during the industrial revelutions…" at bounding box center [445, 327] width 594 height 105
click at [160, 287] on textarea "mechanical engeenering first become prominant during the industrial revelutions…" at bounding box center [445, 327] width 594 height 105
click at [272, 289] on textarea "Mechanical engeenering first become prominant during the industrial revelutions…" at bounding box center [445, 327] width 594 height 105
click at [283, 285] on textarea "Mechanical engeenering first became prominant during the industrial revelutions…" at bounding box center [445, 327] width 594 height 105
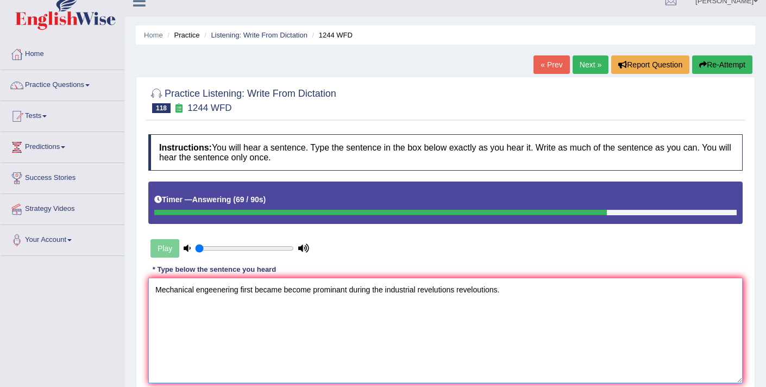
scroll to position [184, 0]
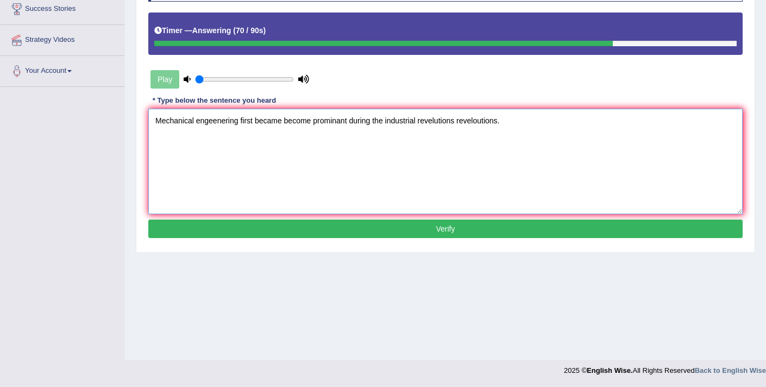
type textarea "Mechanical engeenering first became become prominant during the industrial reve…"
click at [401, 227] on button "Verify" at bounding box center [445, 229] width 594 height 18
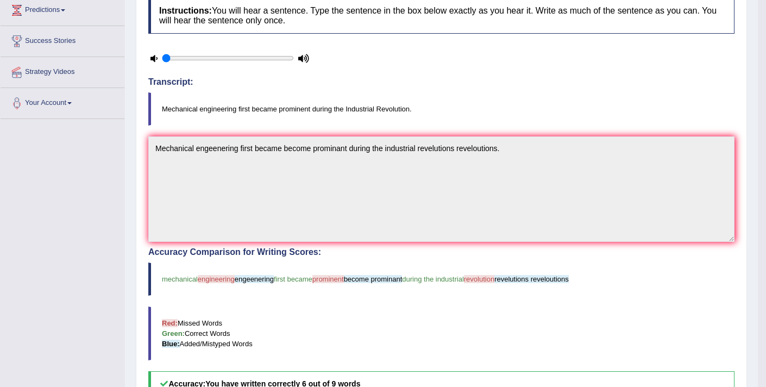
scroll to position [0, 0]
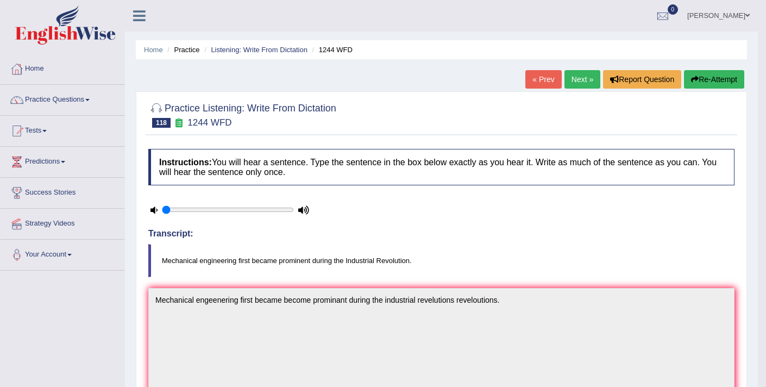
click at [697, 80] on button "Re-Attempt" at bounding box center [714, 79] width 60 height 18
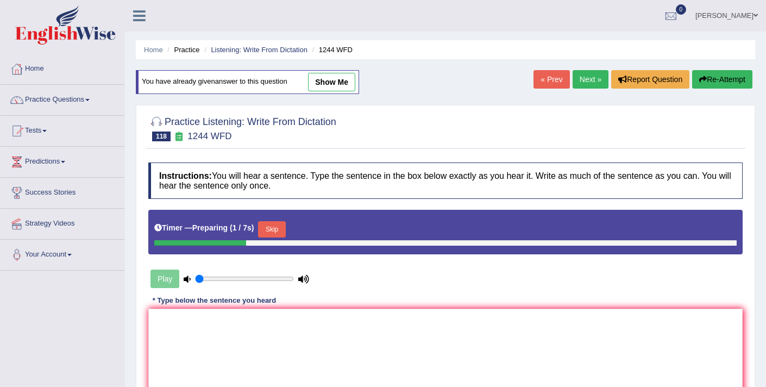
click at [269, 230] on button "Skip" at bounding box center [271, 229] width 27 height 16
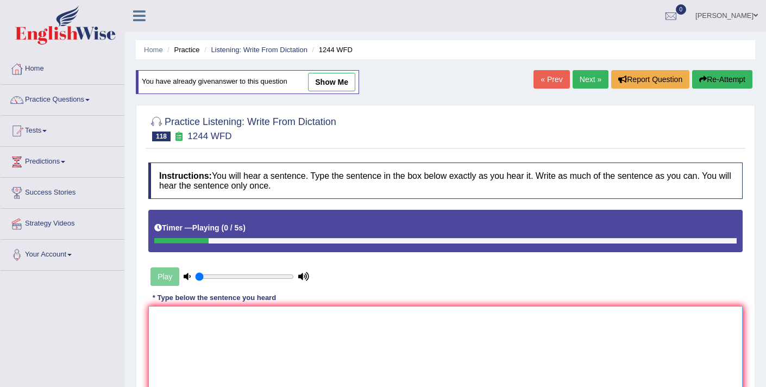
click at [230, 335] on textarea at bounding box center [445, 358] width 594 height 105
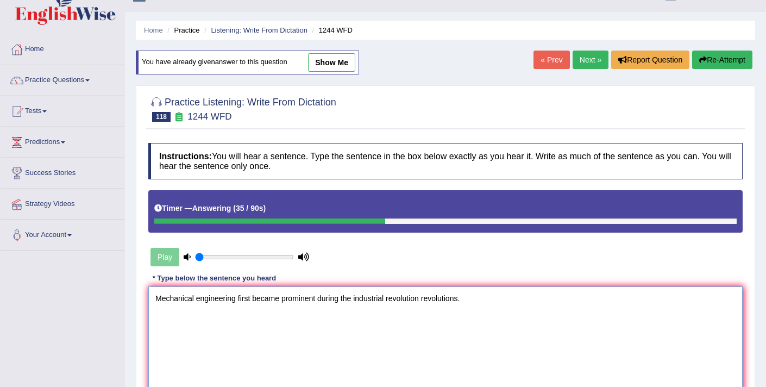
scroll to position [73, 0]
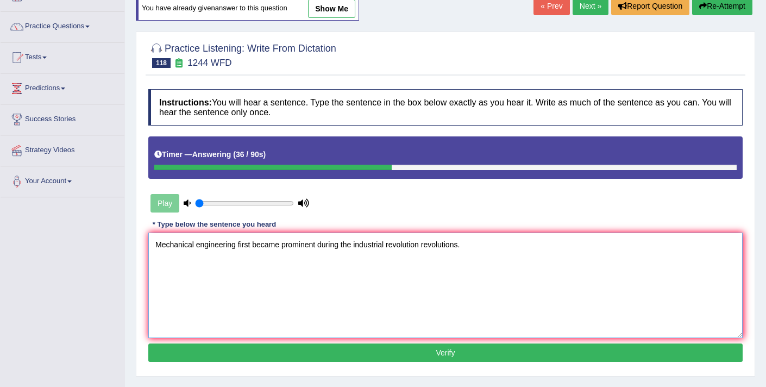
type textarea "Mechanical engineering first became prominent during the industrial revolution …"
click at [375, 356] on button "Verify" at bounding box center [445, 352] width 594 height 18
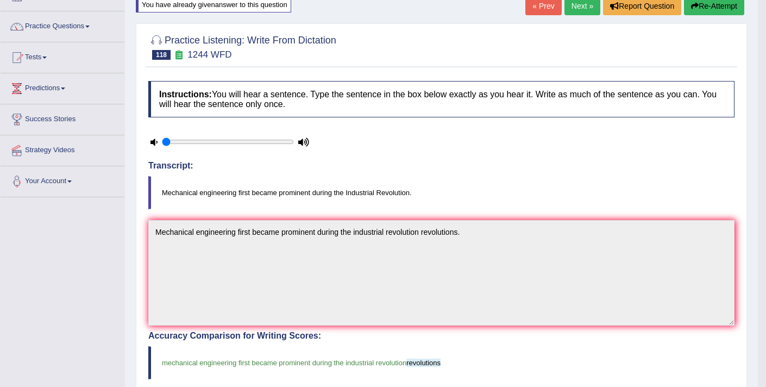
click at [583, 9] on link "Next »" at bounding box center [583, 6] width 36 height 18
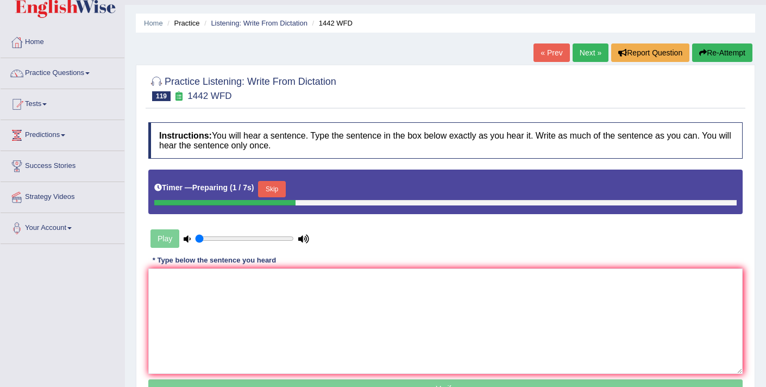
scroll to position [28, 0]
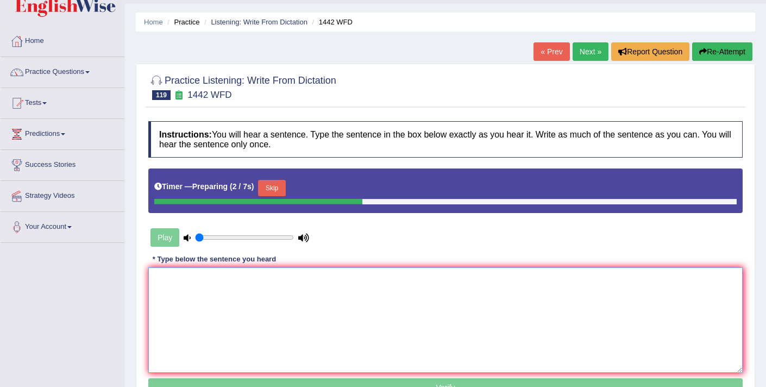
click at [294, 292] on textarea at bounding box center [445, 319] width 594 height 105
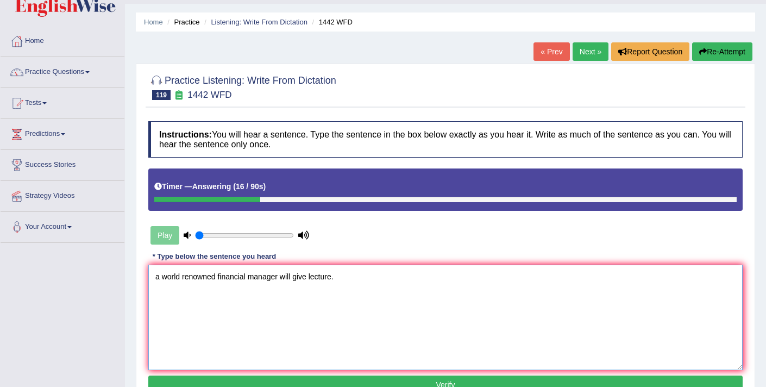
click at [160, 277] on textarea "a world renowned financial manager will give lecture." at bounding box center [445, 317] width 594 height 105
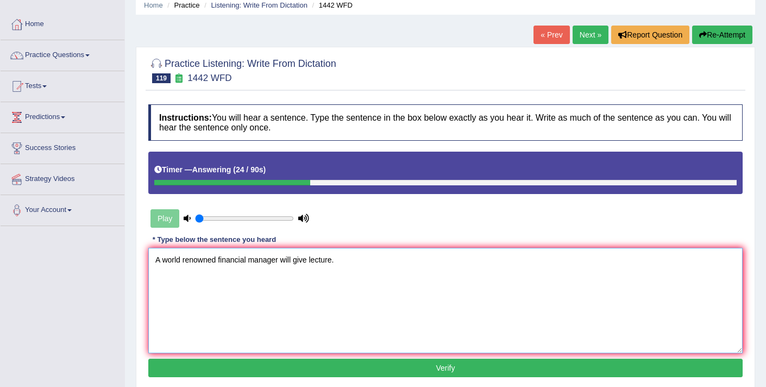
scroll to position [51, 0]
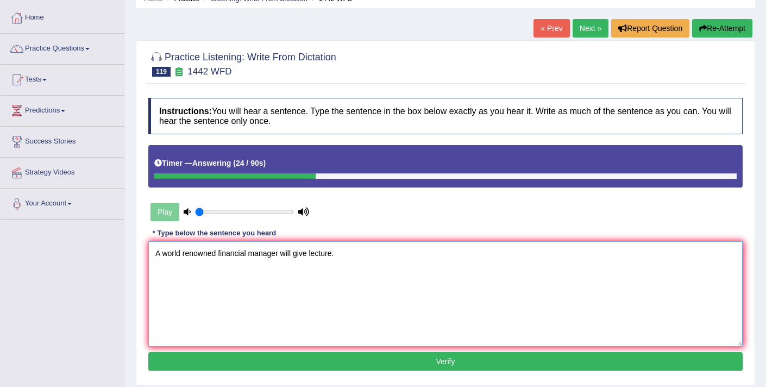
type textarea "A world renowned financial manager will give lecture."
click at [313, 363] on button "Verify" at bounding box center [445, 361] width 594 height 18
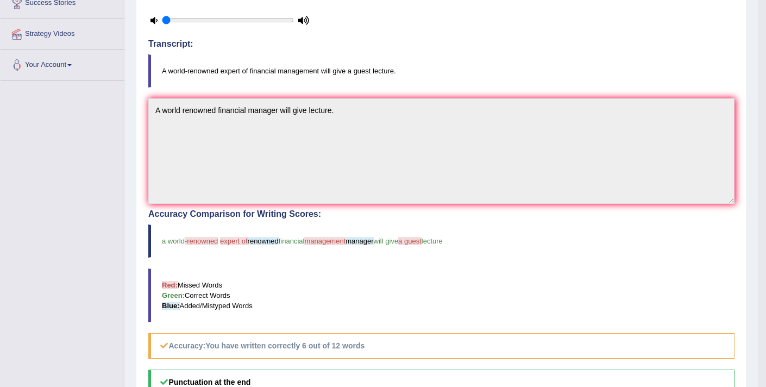
scroll to position [23, 0]
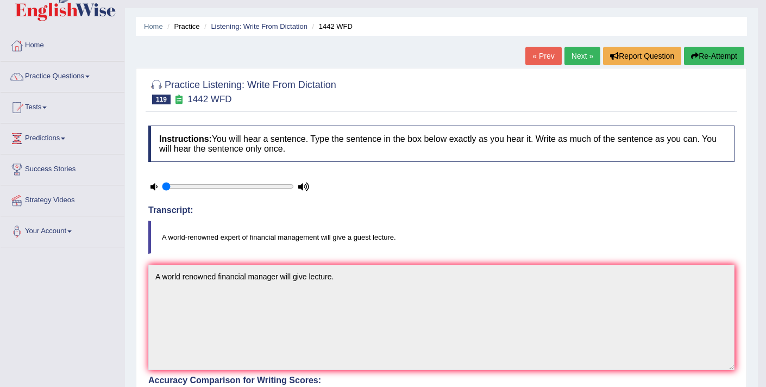
click at [574, 50] on link "Next »" at bounding box center [583, 56] width 36 height 18
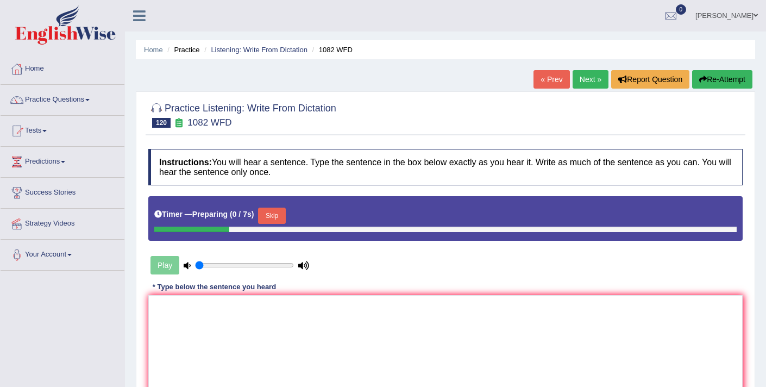
click at [538, 78] on link "« Prev" at bounding box center [552, 79] width 36 height 18
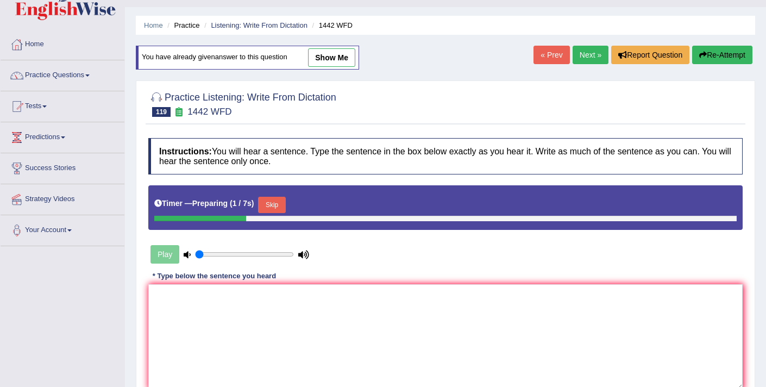
scroll to position [45, 0]
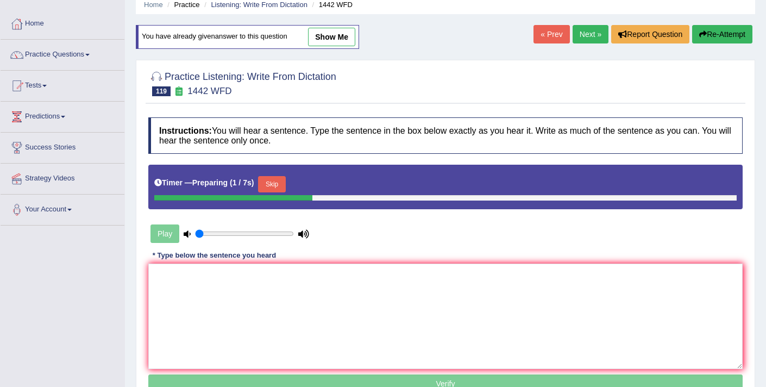
click at [284, 184] on button "Skip" at bounding box center [271, 184] width 27 height 16
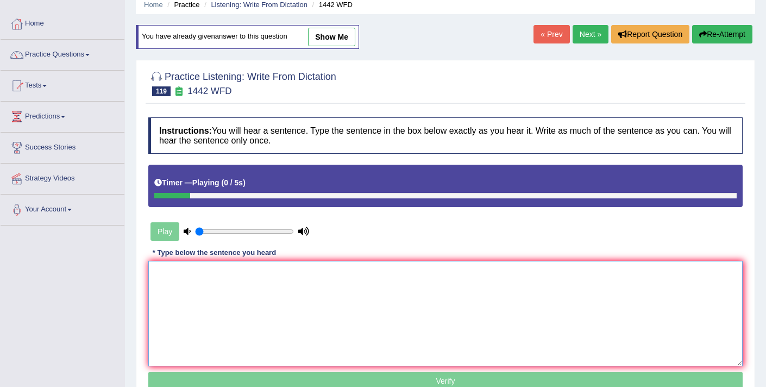
click at [259, 324] on textarea at bounding box center [445, 313] width 594 height 105
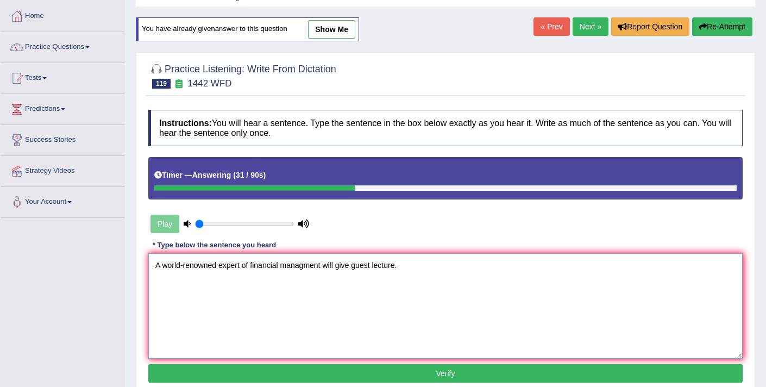
scroll to position [57, 0]
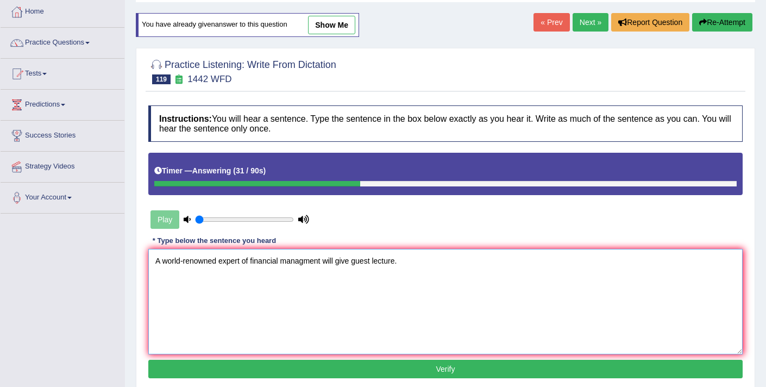
type textarea "A world-renowned expert of financial managment will give guest lecture."
click at [347, 369] on button "Verify" at bounding box center [445, 369] width 594 height 18
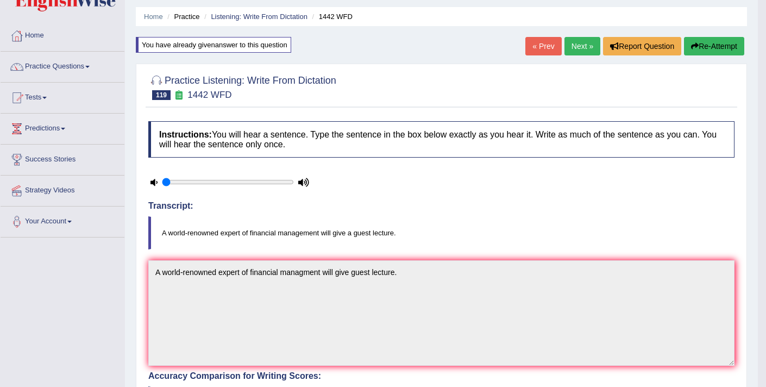
scroll to position [6, 0]
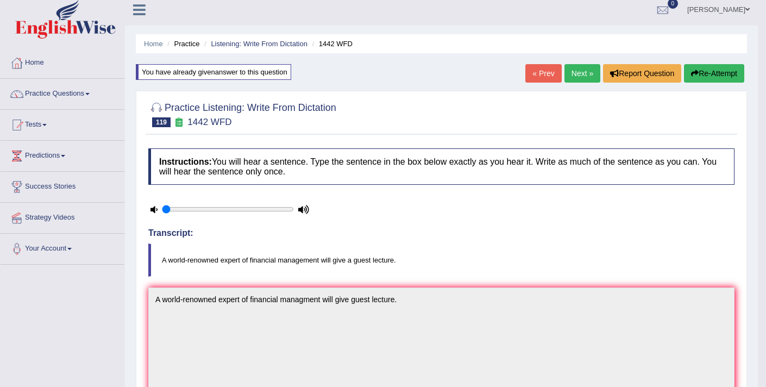
click at [575, 75] on link "Next »" at bounding box center [583, 73] width 36 height 18
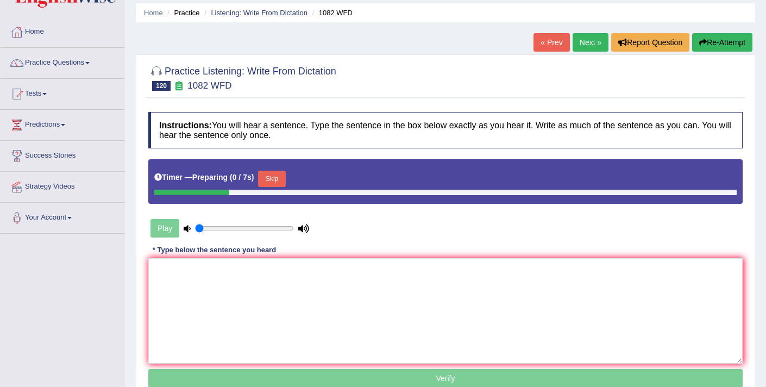
scroll to position [37, 0]
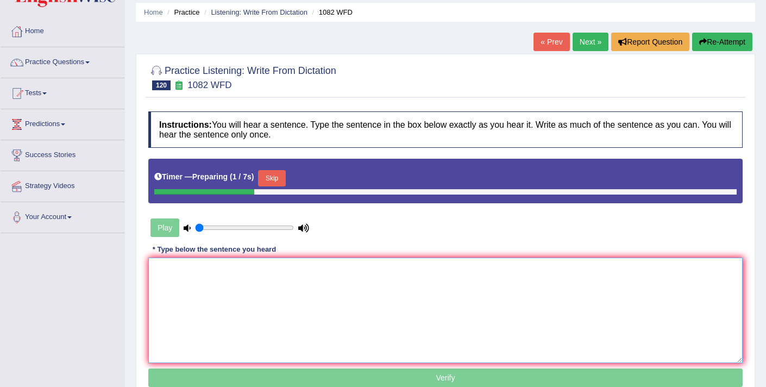
click at [324, 287] on textarea at bounding box center [445, 310] width 594 height 105
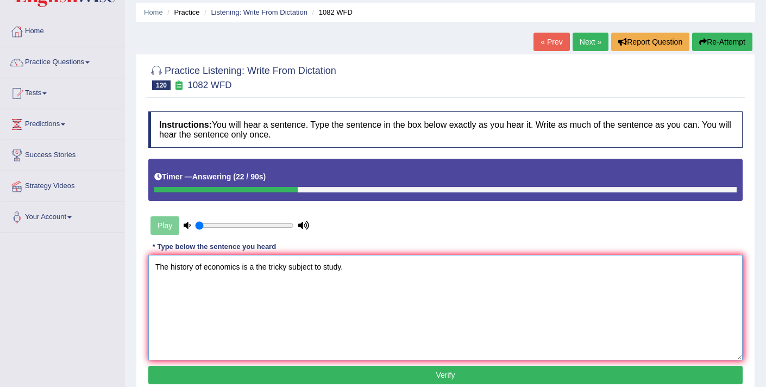
type textarea "The history of economics is a the tricky subject to study."
click at [359, 375] on button "Verify" at bounding box center [445, 375] width 594 height 18
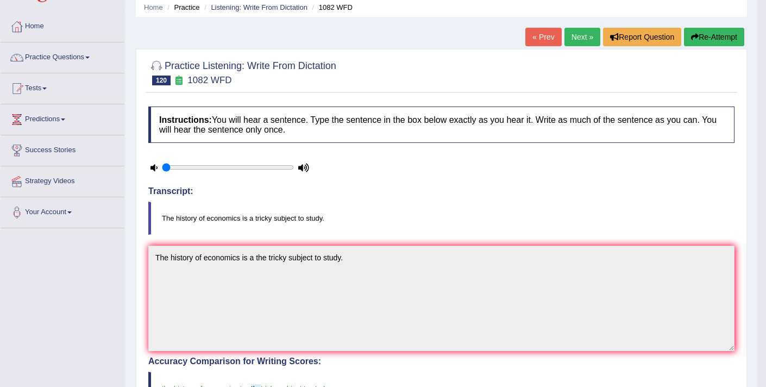
scroll to position [0, 0]
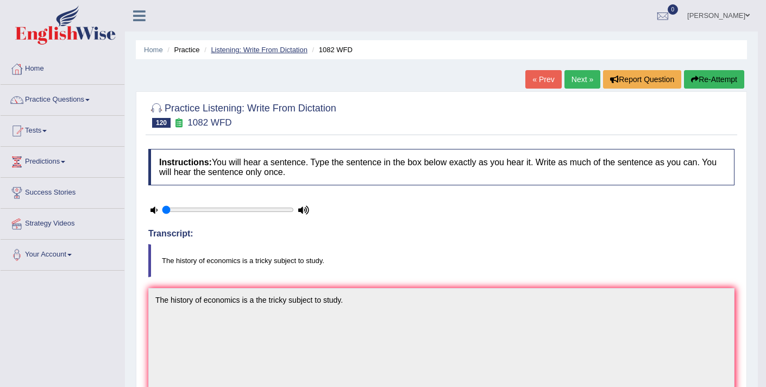
click at [259, 51] on link "Listening: Write From Dictation" at bounding box center [259, 50] width 97 height 8
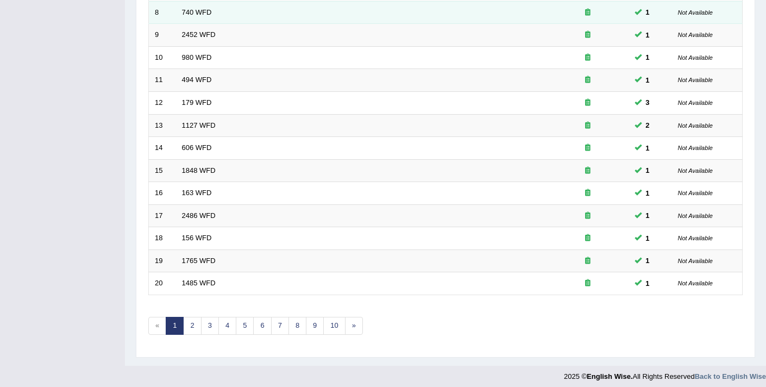
scroll to position [333, 0]
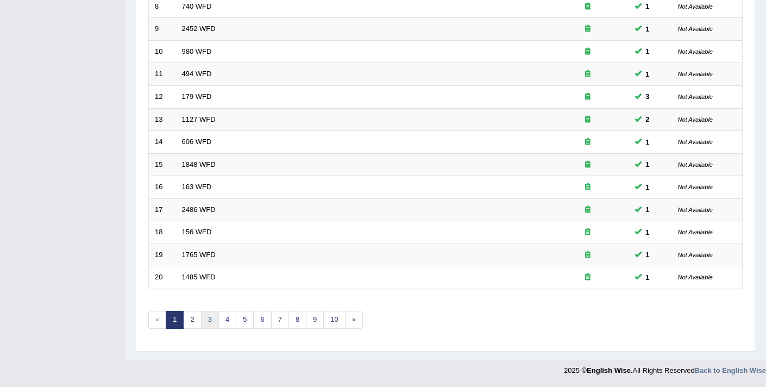
click at [207, 324] on link "3" at bounding box center [210, 320] width 18 height 18
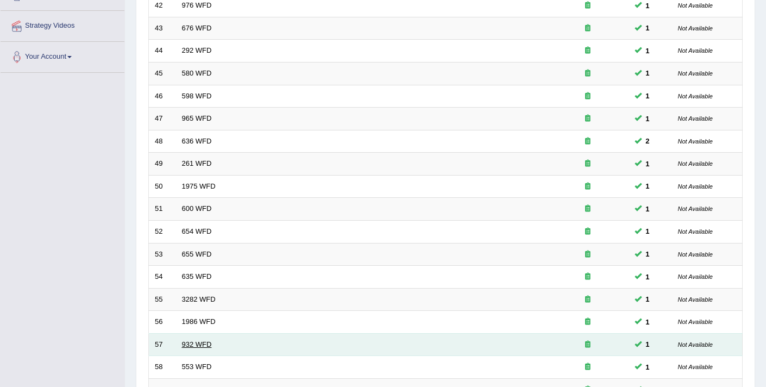
scroll to position [333, 0]
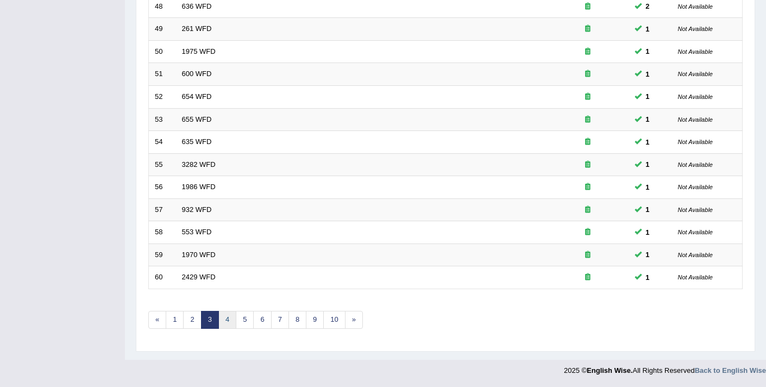
click at [229, 321] on link "4" at bounding box center [227, 320] width 18 height 18
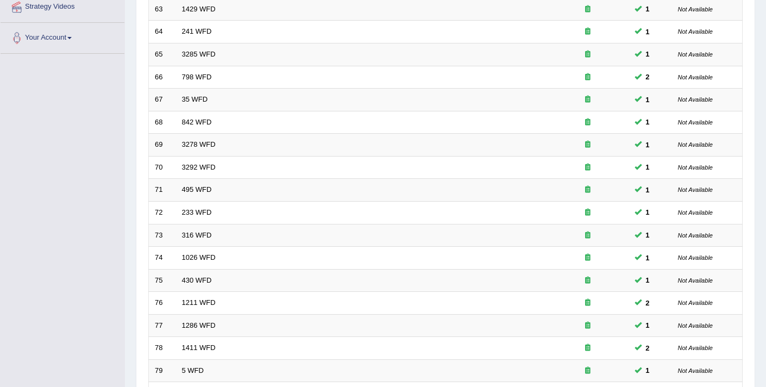
scroll to position [333, 0]
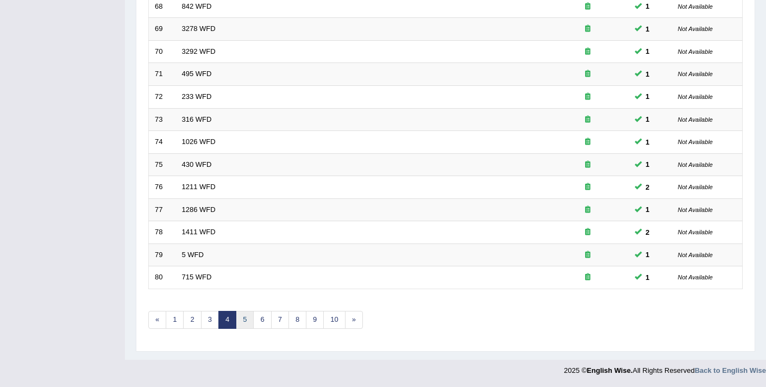
click at [242, 321] on link "5" at bounding box center [245, 320] width 18 height 18
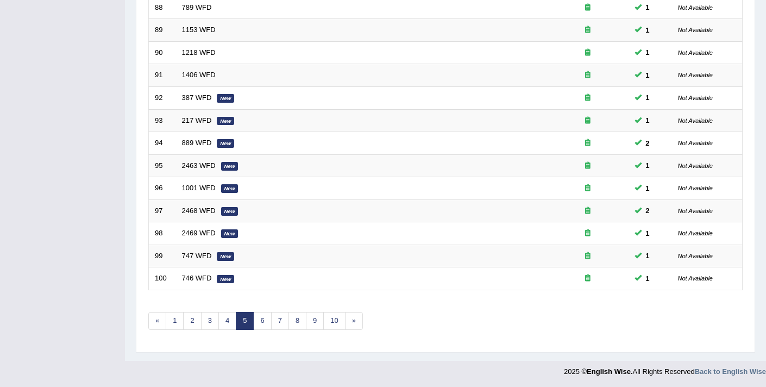
scroll to position [333, 0]
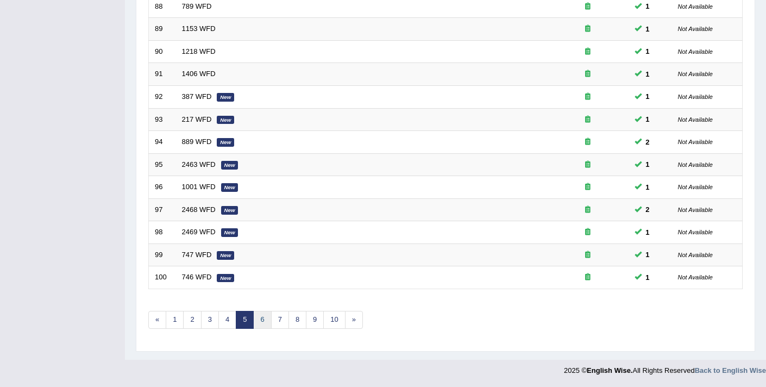
click at [257, 325] on link "6" at bounding box center [262, 320] width 18 height 18
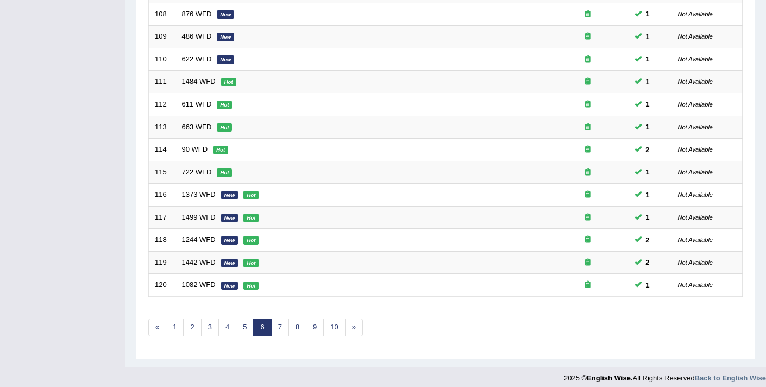
scroll to position [333, 0]
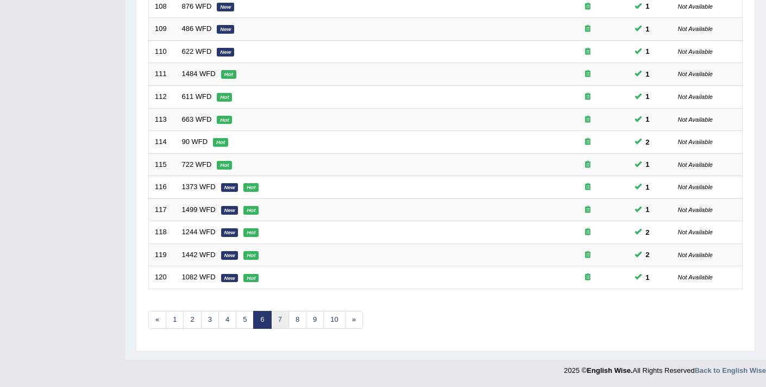
click at [275, 323] on link "7" at bounding box center [280, 320] width 18 height 18
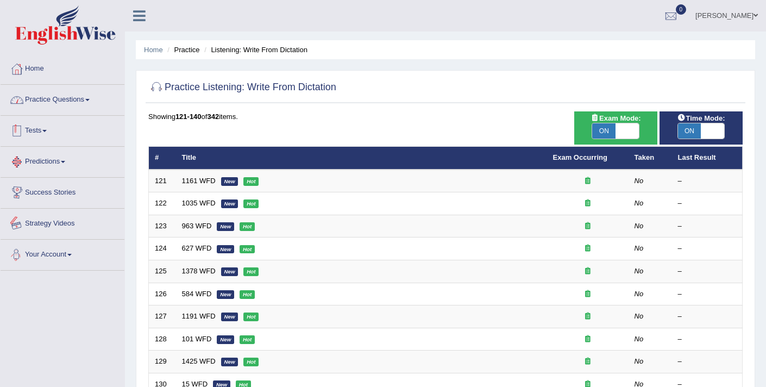
click at [81, 103] on link "Practice Questions" at bounding box center [63, 98] width 124 height 27
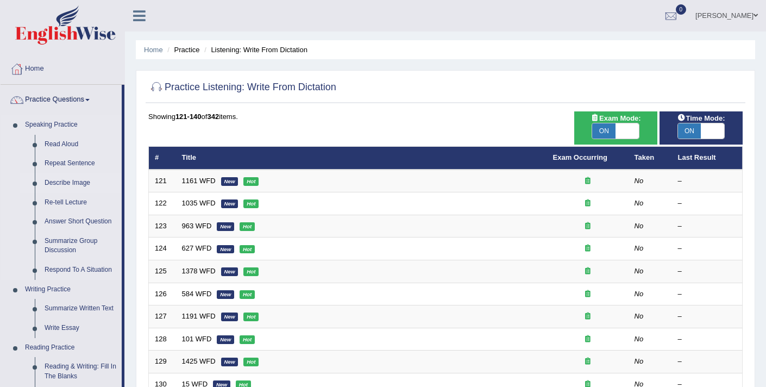
click at [85, 181] on link "Describe Image" at bounding box center [81, 183] width 82 height 20
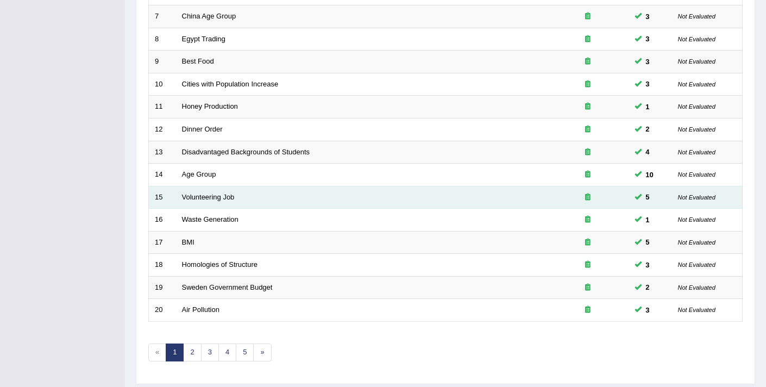
scroll to position [333, 0]
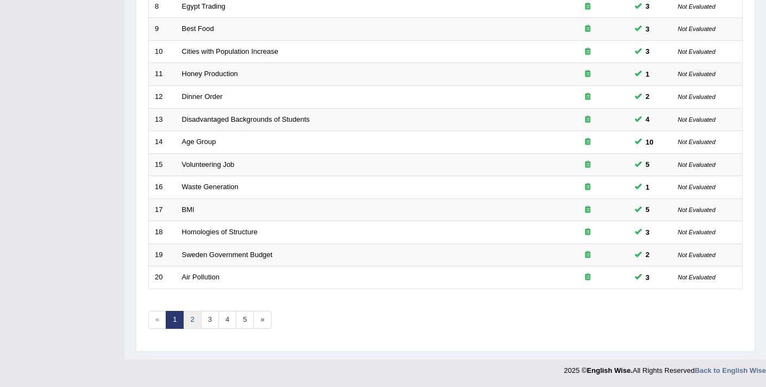
click at [194, 315] on link "2" at bounding box center [192, 320] width 18 height 18
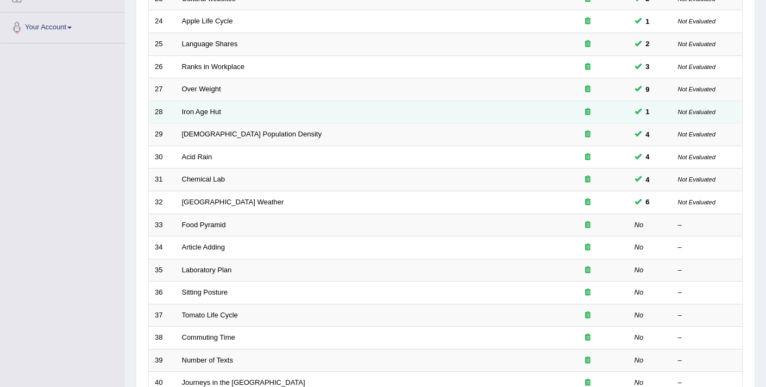
scroll to position [271, 0]
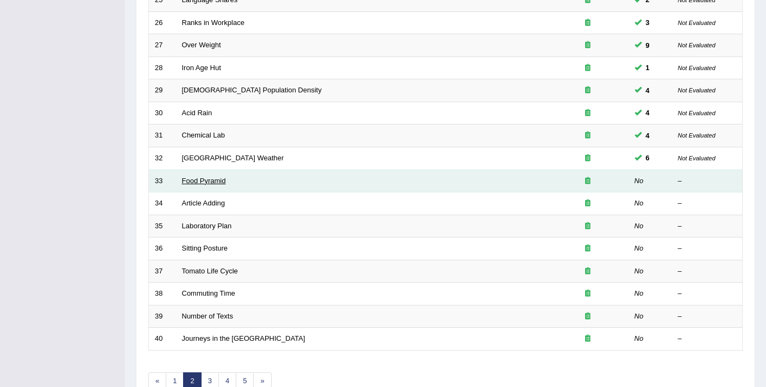
click at [210, 180] on link "Food Pyramid" at bounding box center [204, 181] width 44 height 8
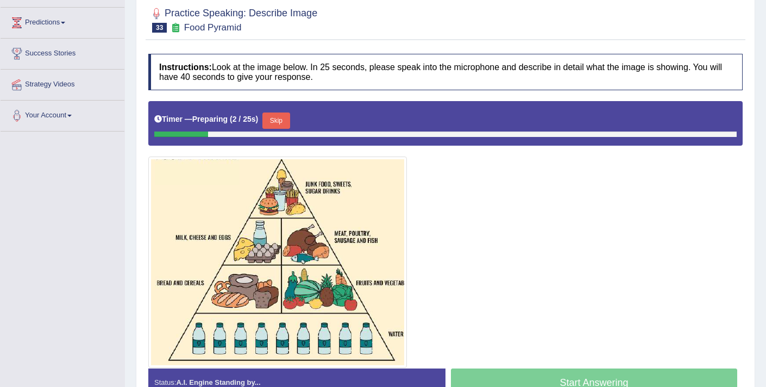
scroll to position [142, 0]
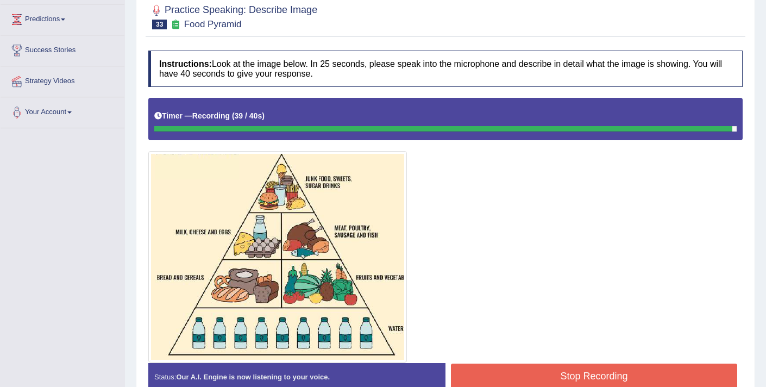
click at [606, 379] on button "Stop Recording" at bounding box center [594, 375] width 286 height 25
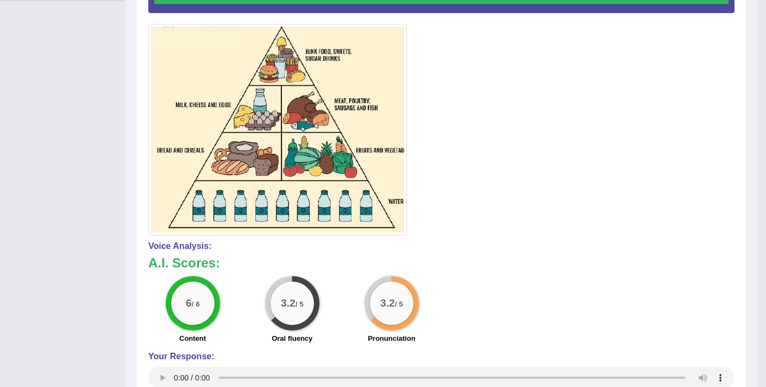
scroll to position [107, 0]
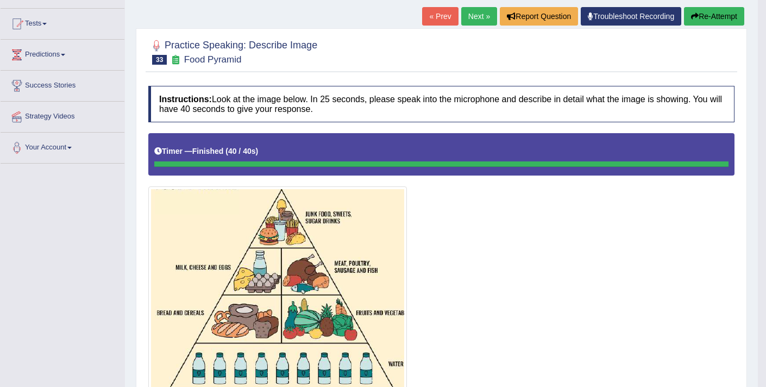
click at [710, 17] on button "Re-Attempt" at bounding box center [714, 16] width 60 height 18
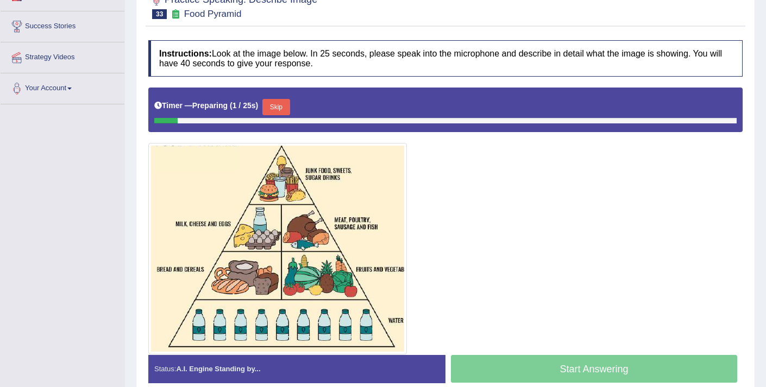
scroll to position [193, 0]
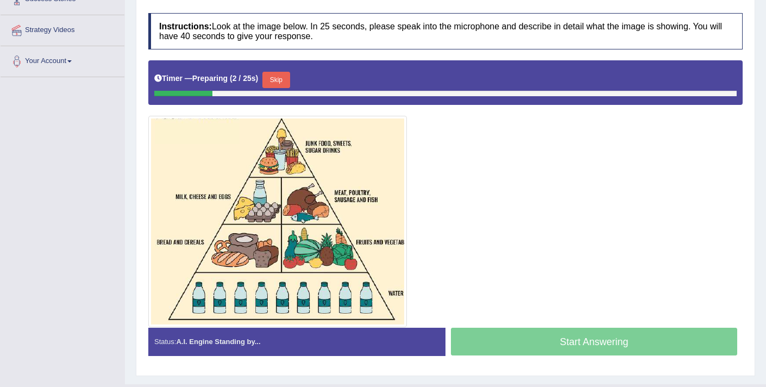
click at [279, 75] on button "Skip" at bounding box center [275, 80] width 27 height 16
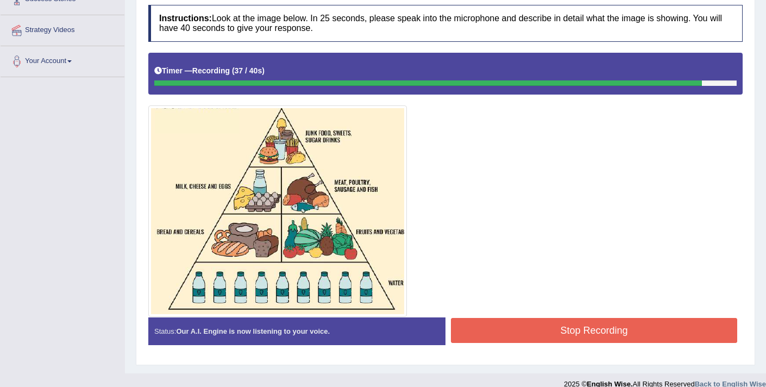
click at [536, 327] on button "Stop Recording" at bounding box center [594, 330] width 286 height 25
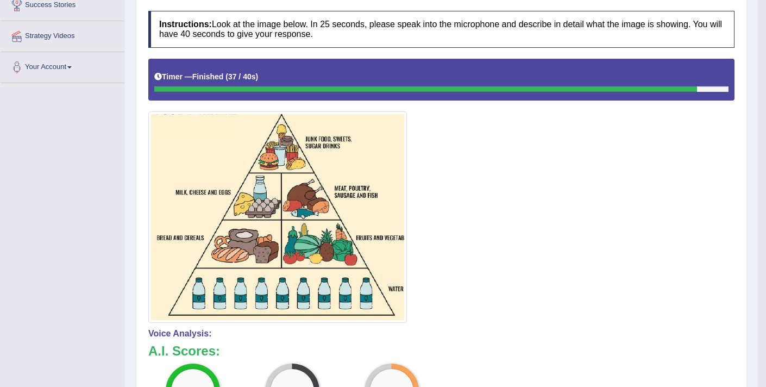
scroll to position [85, 0]
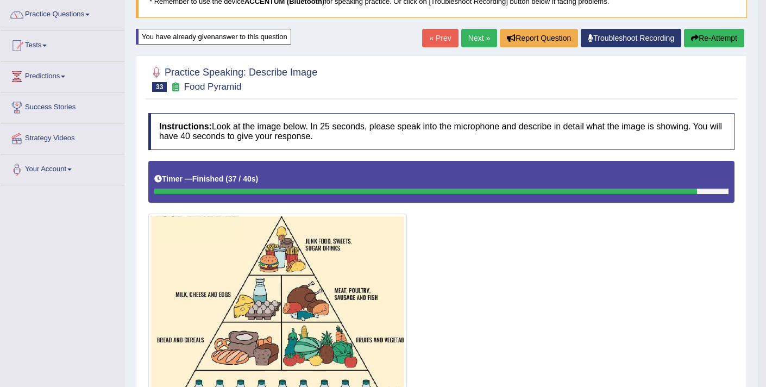
click at [702, 33] on button "Re-Attempt" at bounding box center [714, 38] width 60 height 18
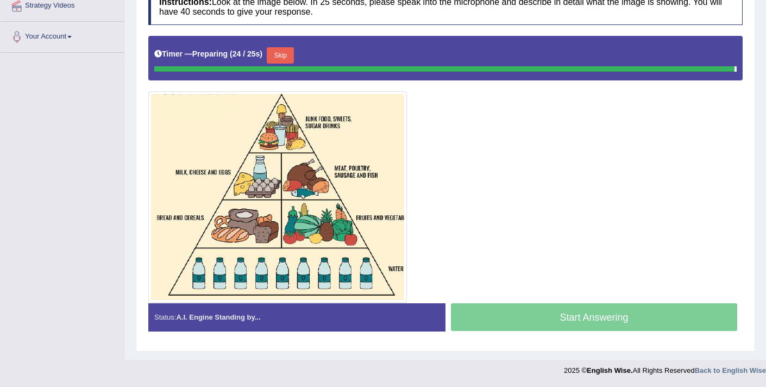
scroll to position [207, 0]
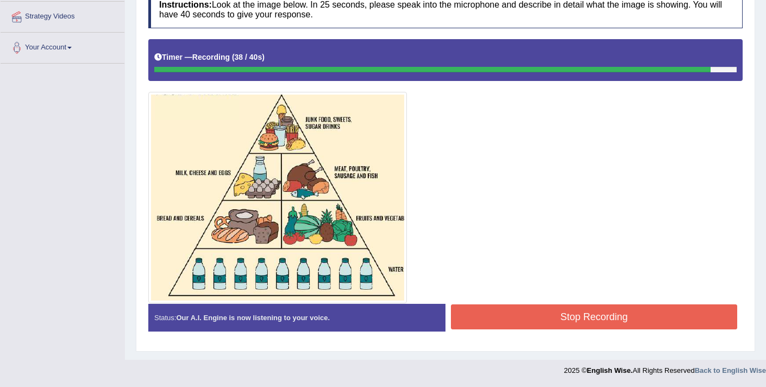
click at [617, 319] on button "Stop Recording" at bounding box center [594, 316] width 286 height 25
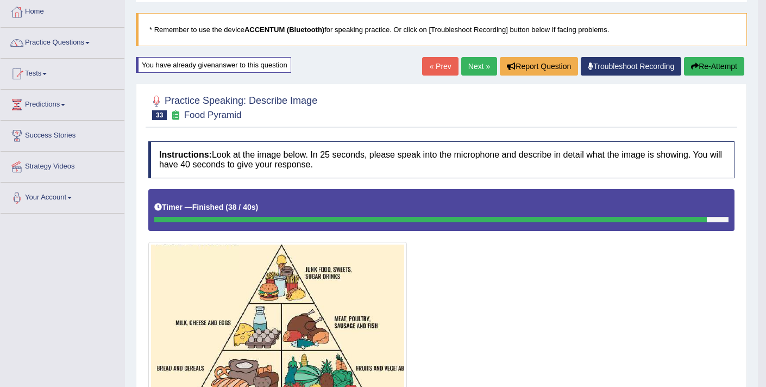
scroll to position [58, 0]
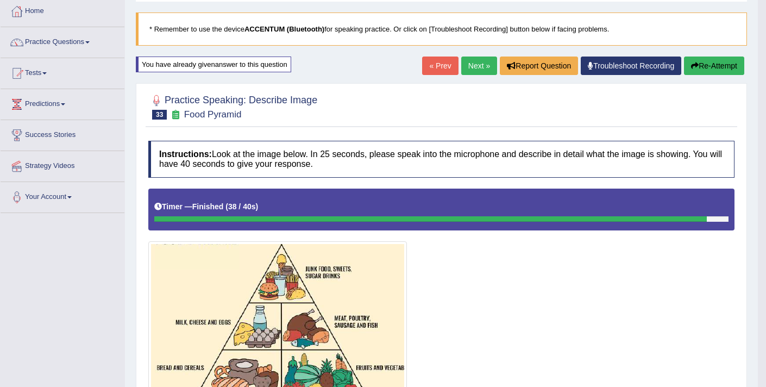
click at [711, 65] on button "Re-Attempt" at bounding box center [714, 66] width 60 height 18
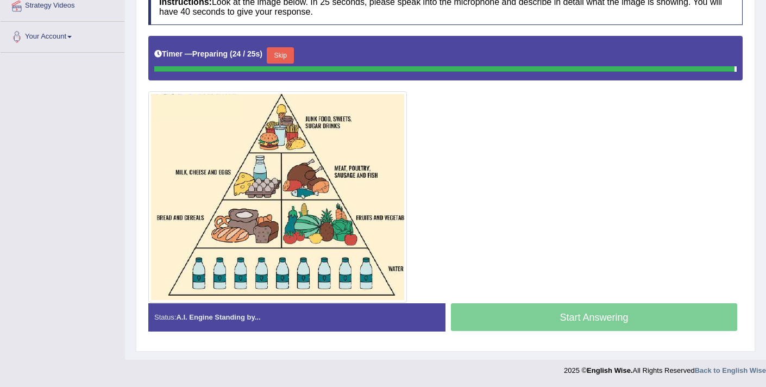
scroll to position [207, 0]
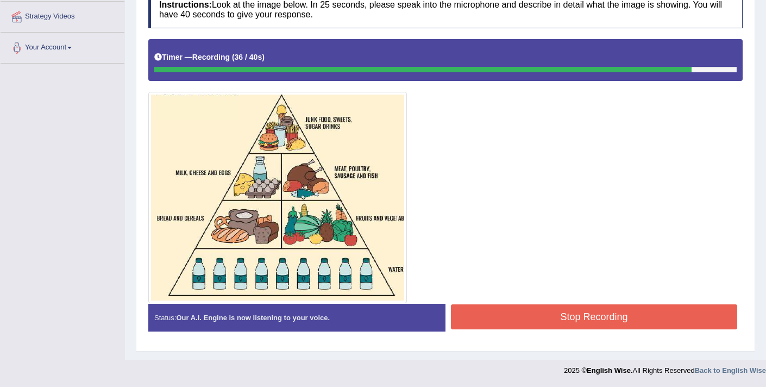
click at [586, 324] on button "Stop Recording" at bounding box center [594, 316] width 286 height 25
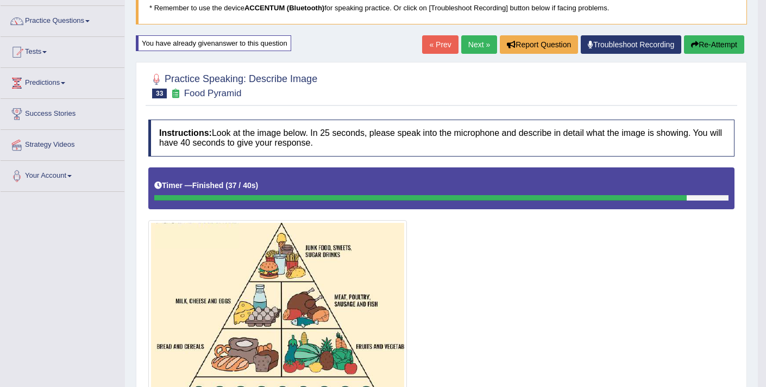
scroll to position [79, 0]
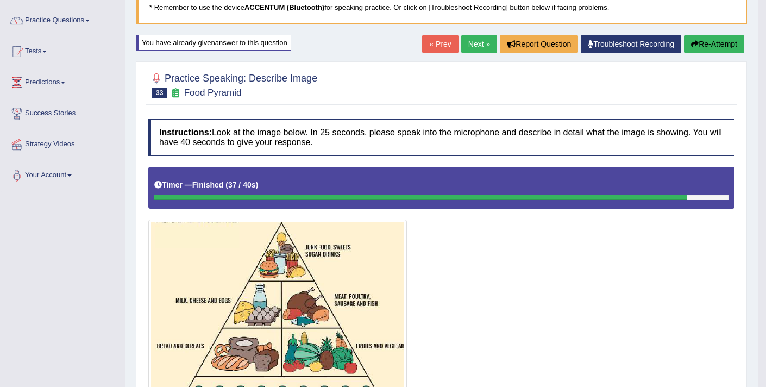
click at [705, 42] on button "Re-Attempt" at bounding box center [714, 44] width 60 height 18
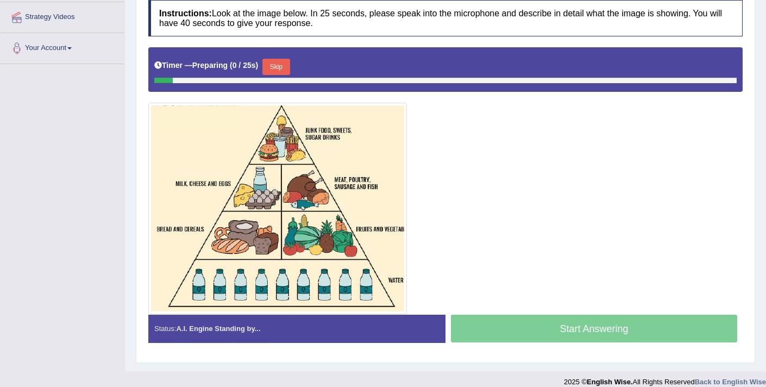
scroll to position [218, 0]
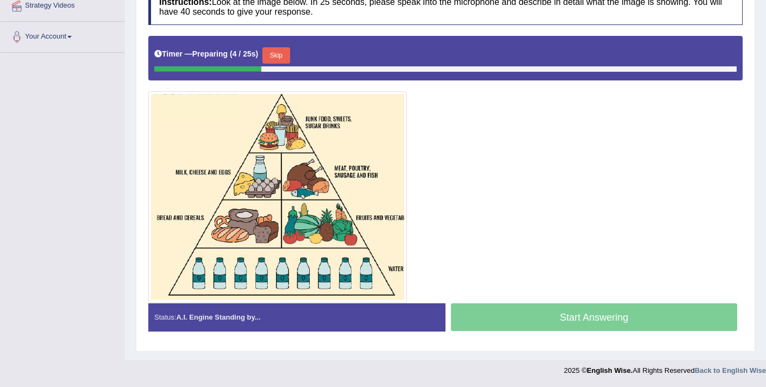
click at [290, 58] on button "Skip" at bounding box center [275, 55] width 27 height 16
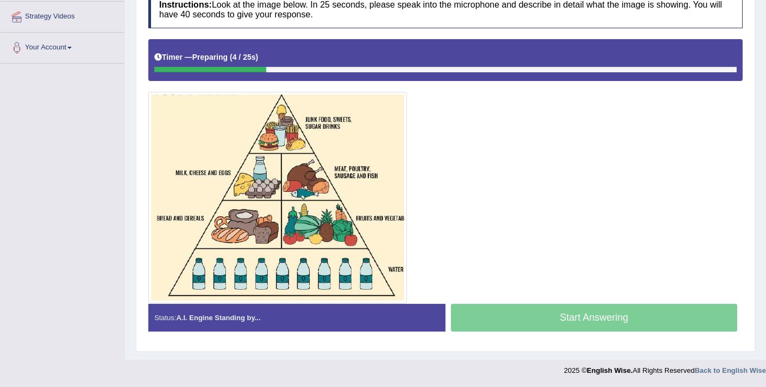
scroll to position [207, 0]
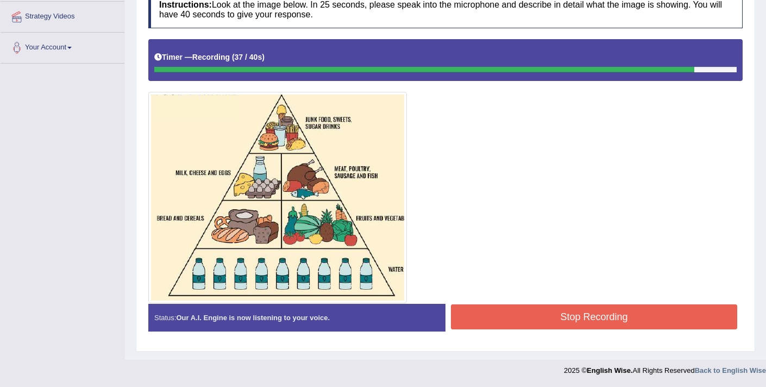
click at [562, 322] on button "Stop Recording" at bounding box center [594, 316] width 286 height 25
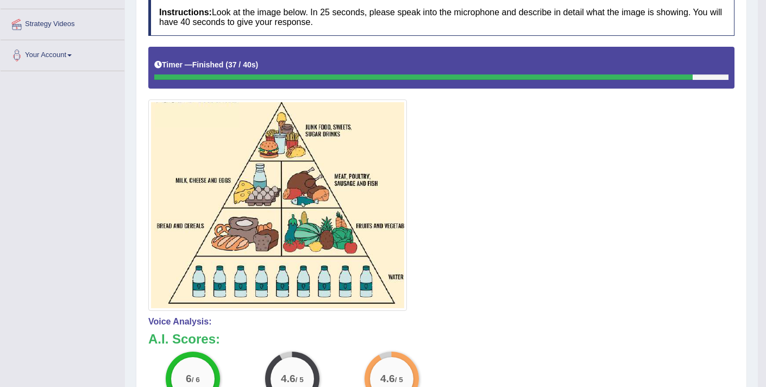
scroll to position [61, 0]
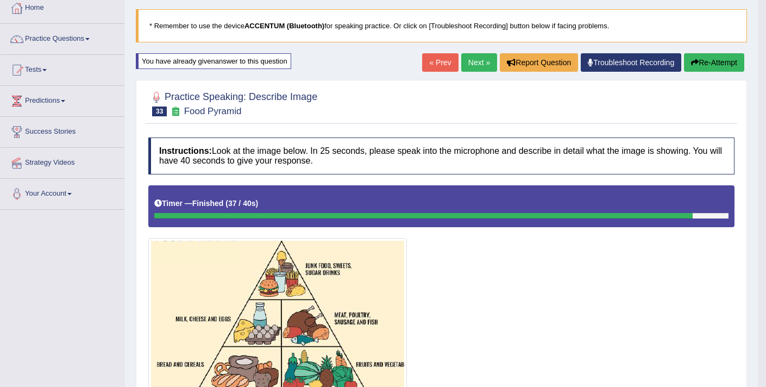
click at [467, 69] on link "Next »" at bounding box center [479, 62] width 36 height 18
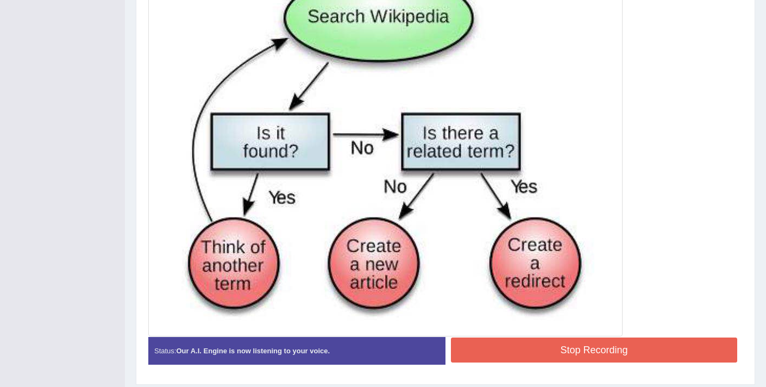
scroll to position [404, 0]
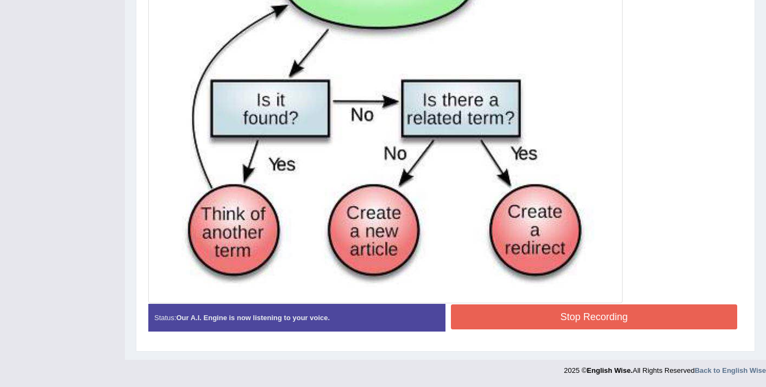
click at [525, 317] on button "Stop Recording" at bounding box center [594, 316] width 286 height 25
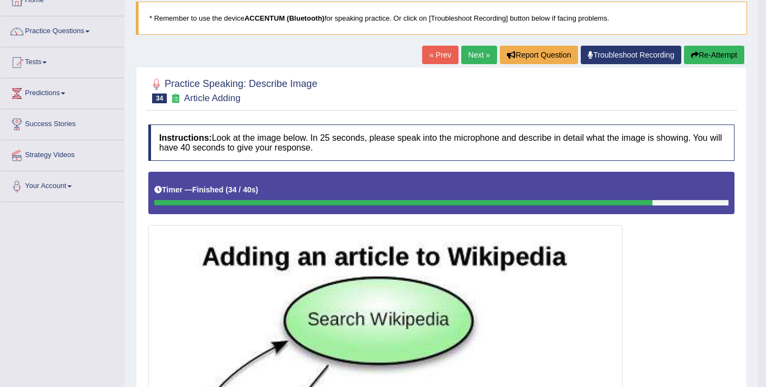
scroll to position [45, 0]
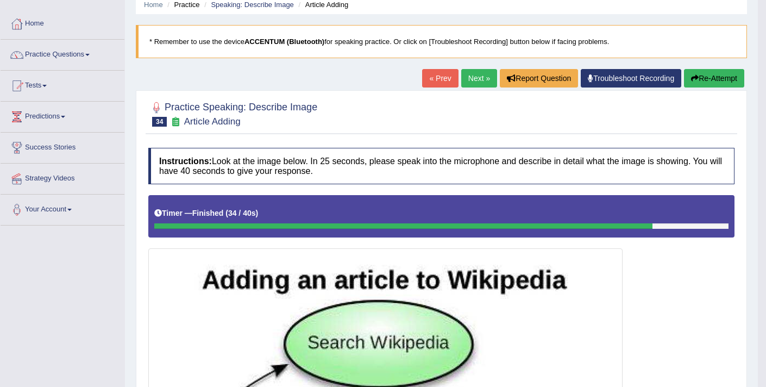
click at [716, 73] on button "Re-Attempt" at bounding box center [714, 78] width 60 height 18
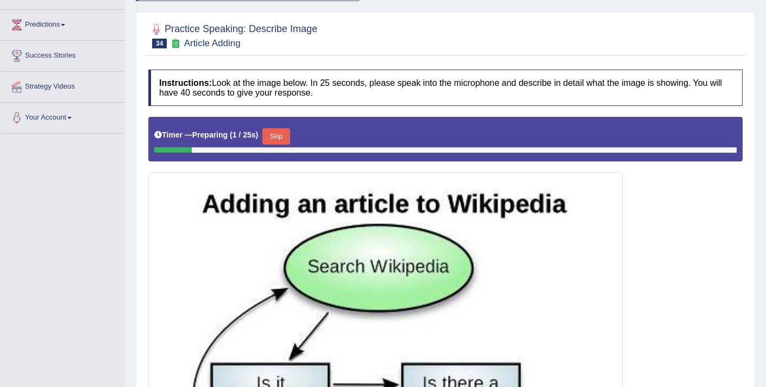
scroll to position [140, 0]
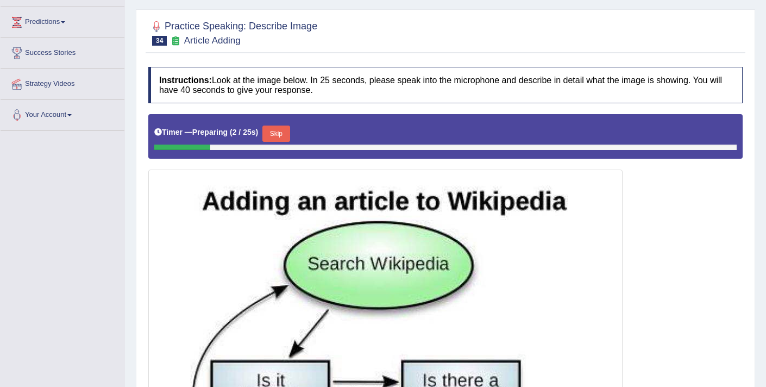
click at [286, 132] on button "Skip" at bounding box center [275, 134] width 27 height 16
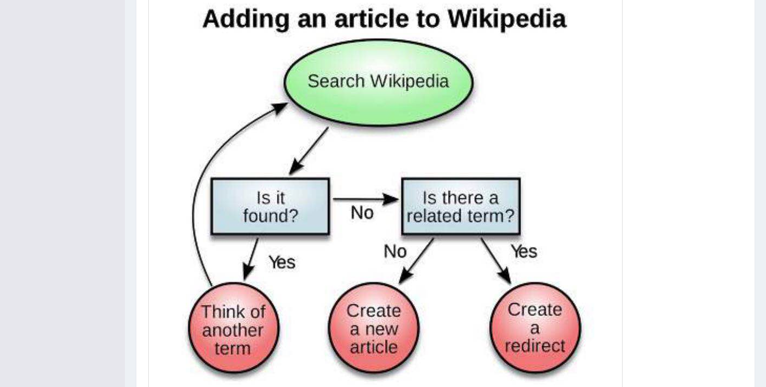
scroll to position [410, 0]
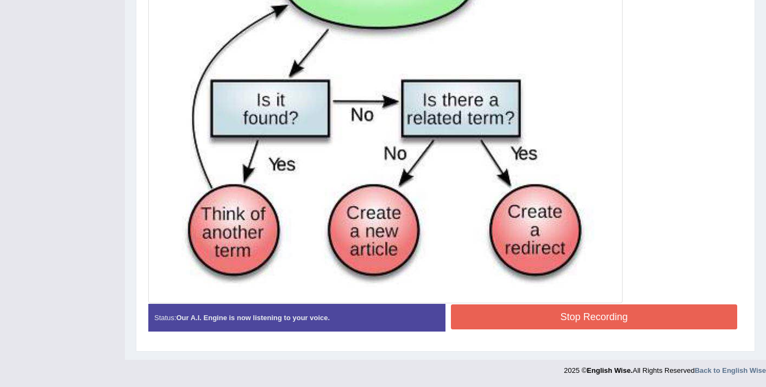
click at [543, 321] on button "Stop Recording" at bounding box center [594, 316] width 286 height 25
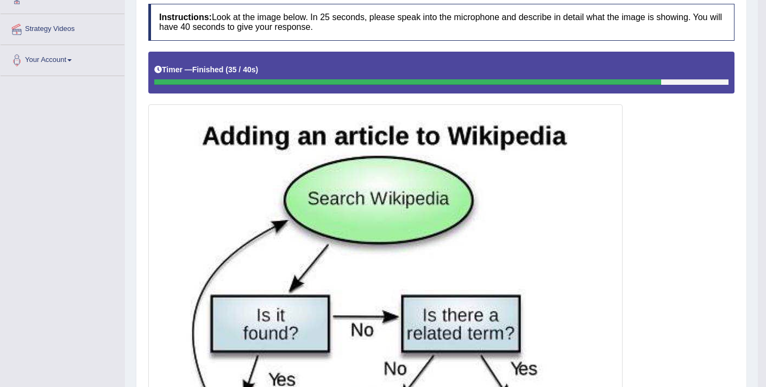
scroll to position [0, 0]
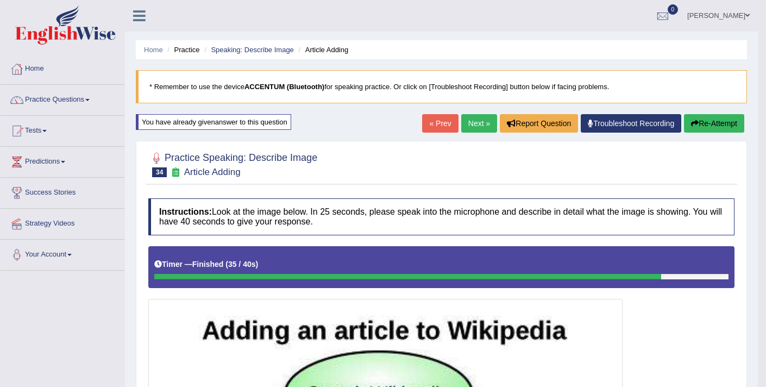
click at [710, 126] on button "Re-Attempt" at bounding box center [714, 123] width 60 height 18
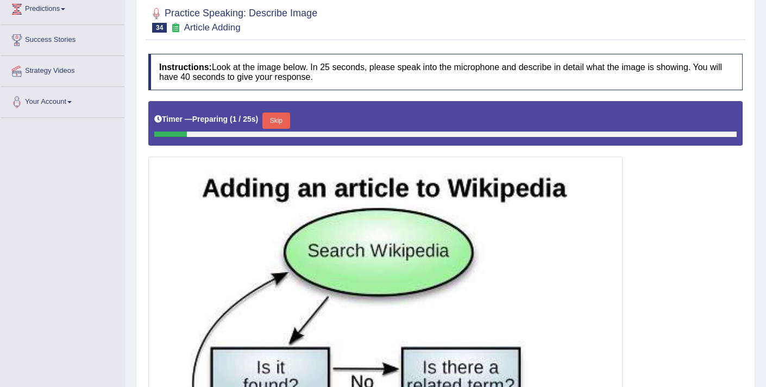
scroll to position [215, 0]
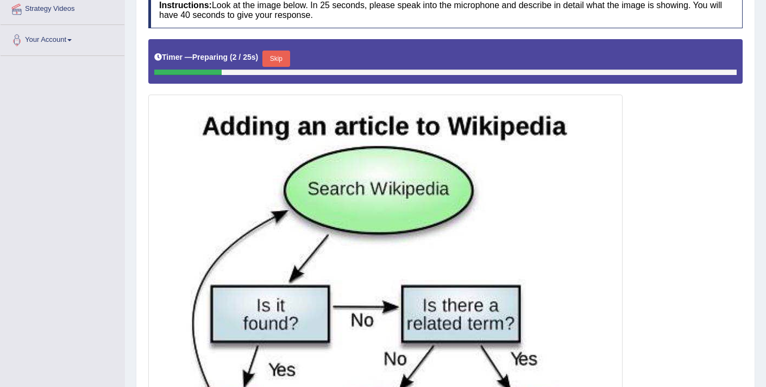
click at [279, 56] on button "Skip" at bounding box center [275, 59] width 27 height 16
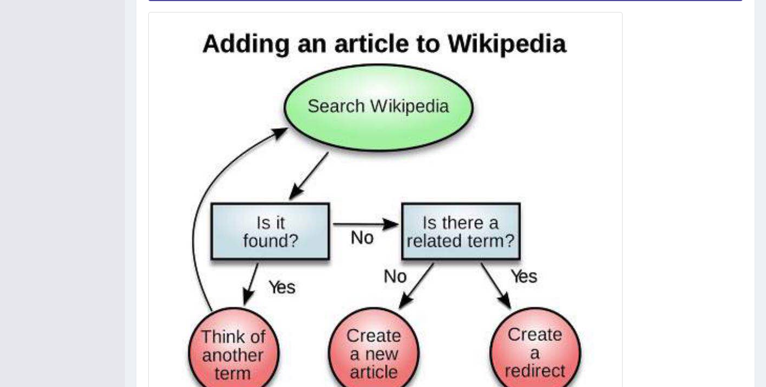
scroll to position [410, 0]
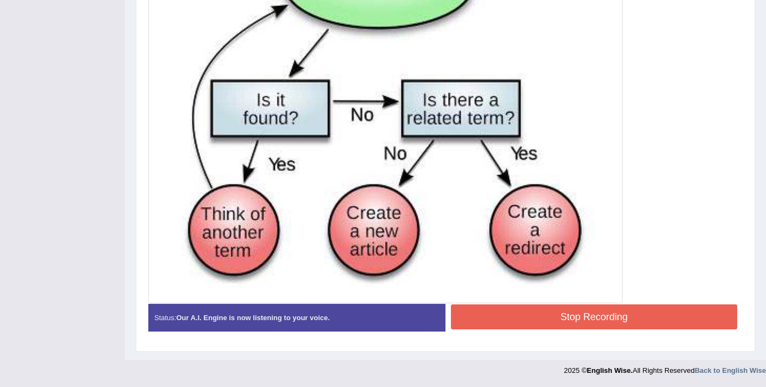
click at [538, 322] on button "Stop Recording" at bounding box center [594, 316] width 286 height 25
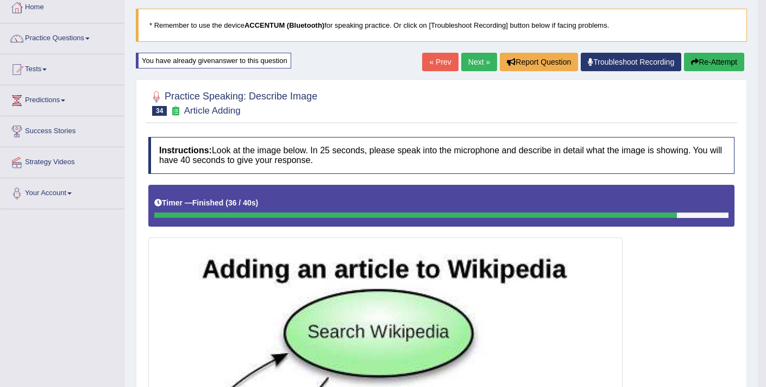
scroll to position [61, 0]
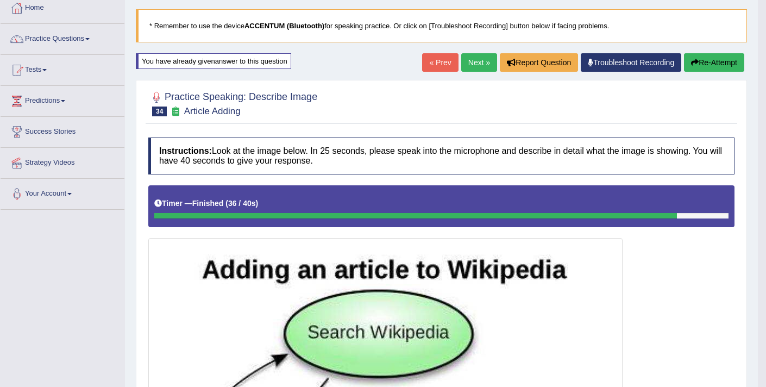
click at [476, 66] on link "Next »" at bounding box center [479, 62] width 36 height 18
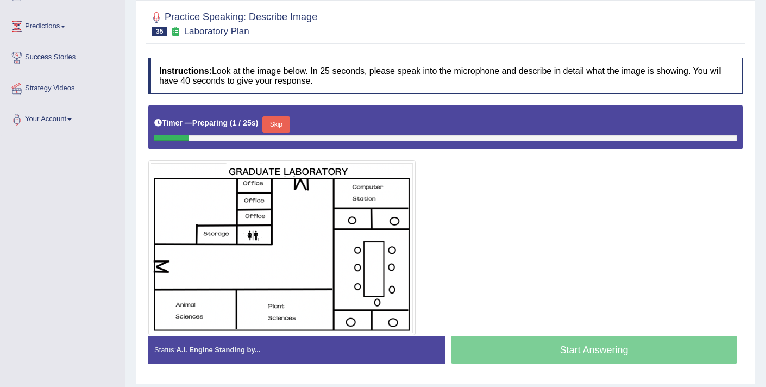
scroll to position [135, 0]
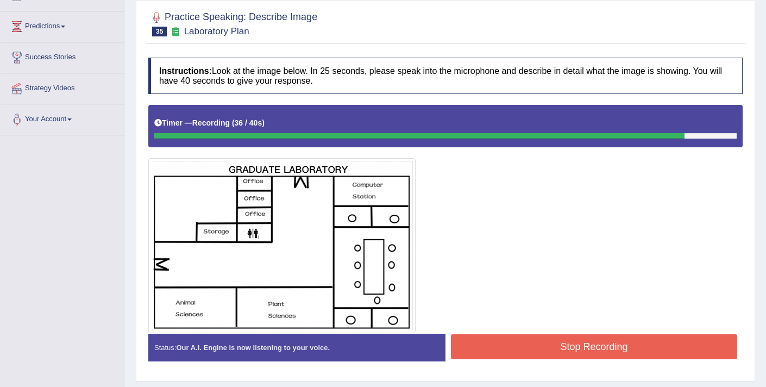
click at [486, 345] on button "Stop Recording" at bounding box center [594, 346] width 286 height 25
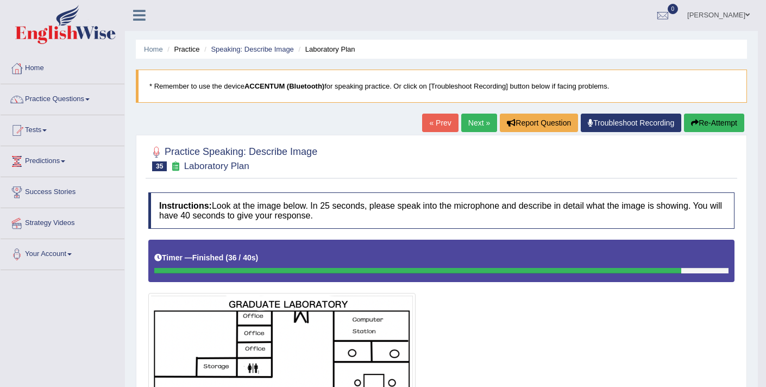
scroll to position [0, 0]
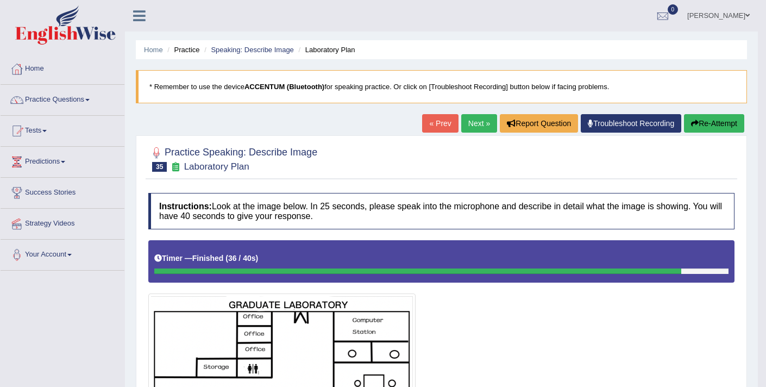
click at [480, 129] on link "Next »" at bounding box center [479, 123] width 36 height 18
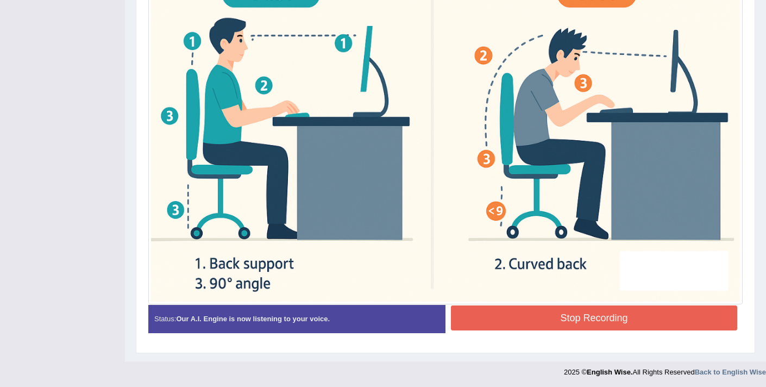
scroll to position [384, 0]
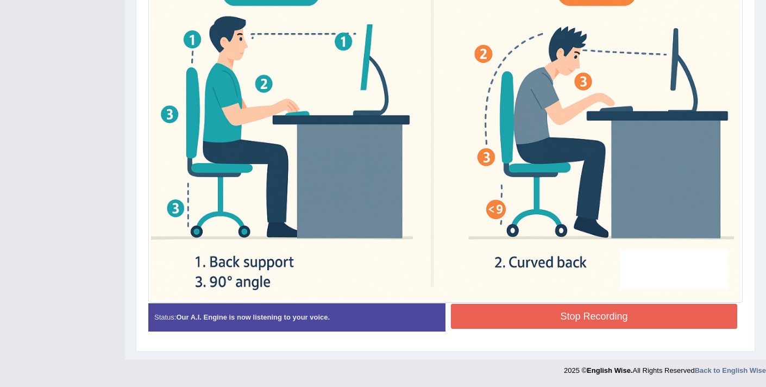
click at [509, 322] on button "Stop Recording" at bounding box center [594, 316] width 286 height 25
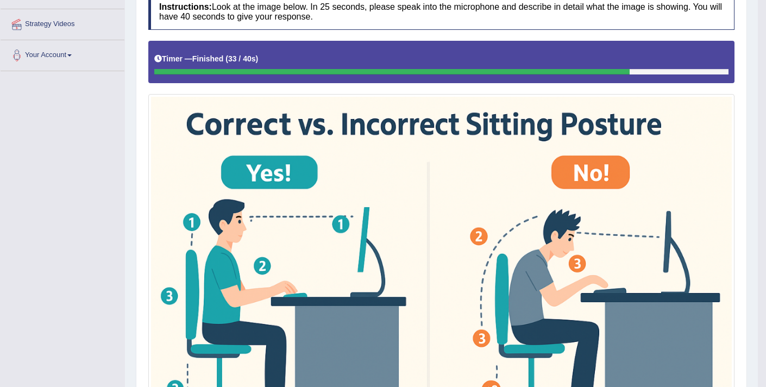
scroll to position [121, 0]
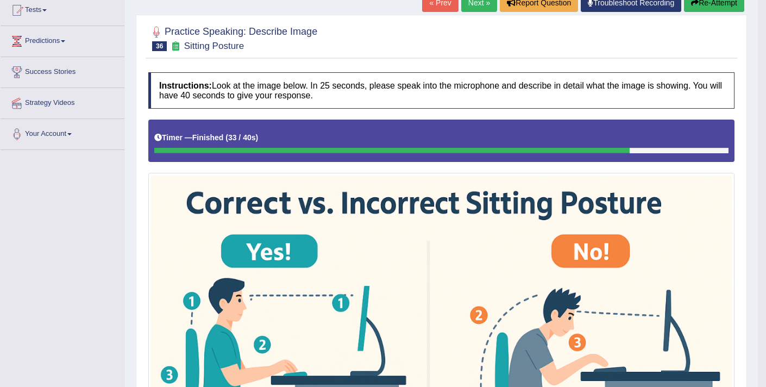
click at [725, 4] on button "Re-Attempt" at bounding box center [714, 2] width 60 height 18
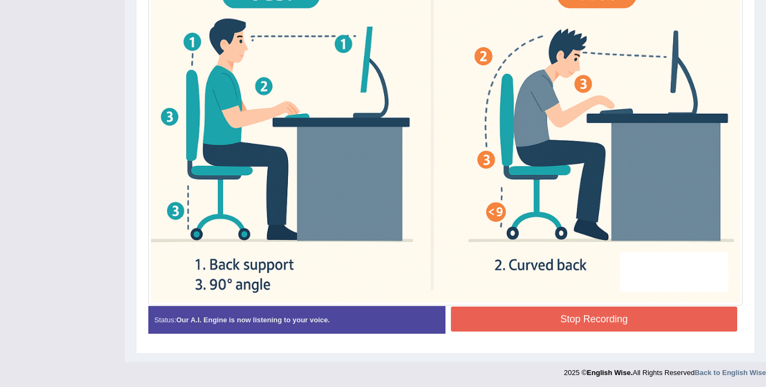
scroll to position [389, 0]
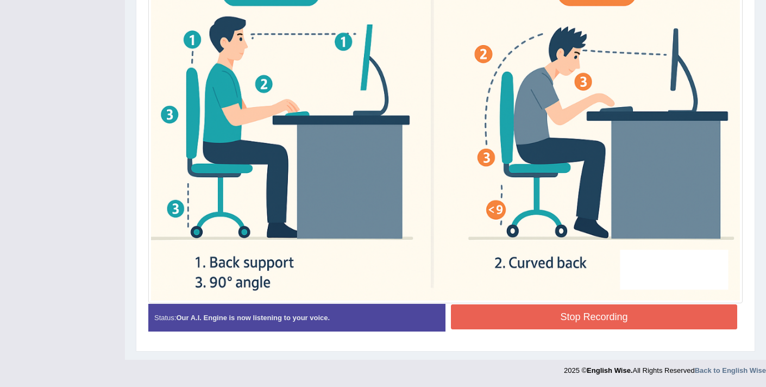
click at [521, 313] on button "Stop Recording" at bounding box center [594, 316] width 286 height 25
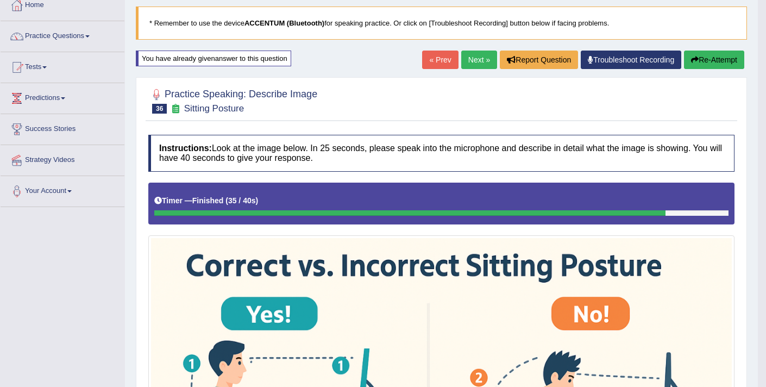
scroll to position [62, 0]
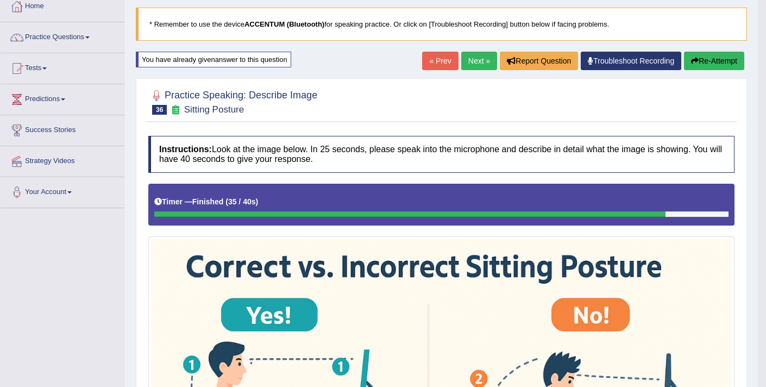
click at [476, 62] on link "Next »" at bounding box center [479, 61] width 36 height 18
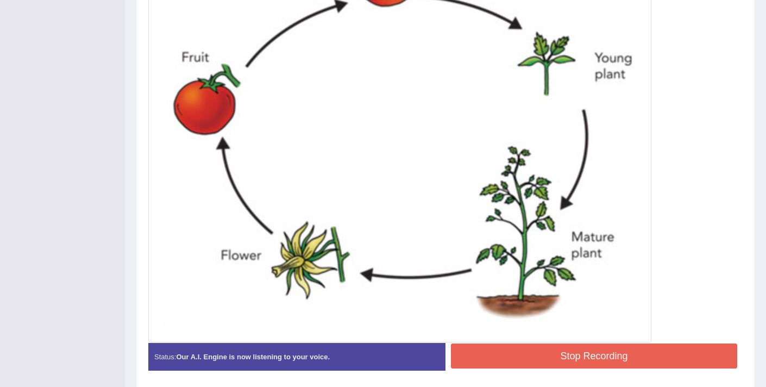
scroll to position [452, 0]
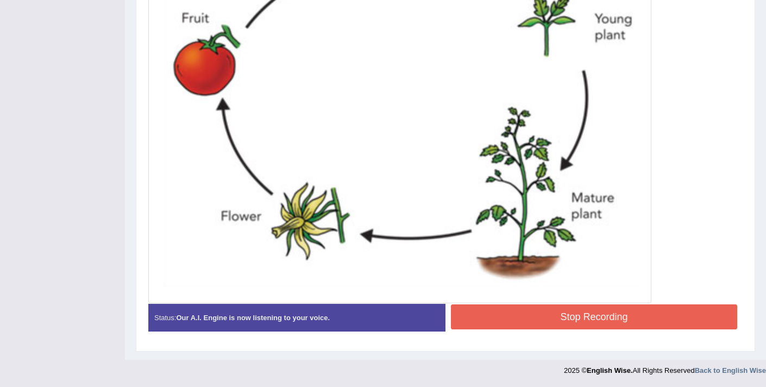
click at [555, 310] on button "Stop Recording" at bounding box center [594, 316] width 286 height 25
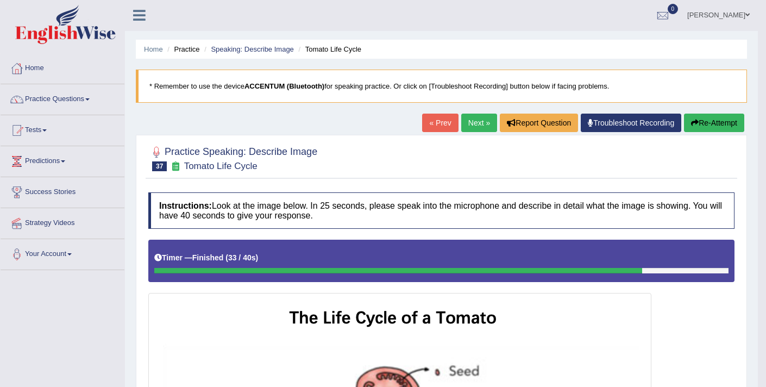
scroll to position [0, 0]
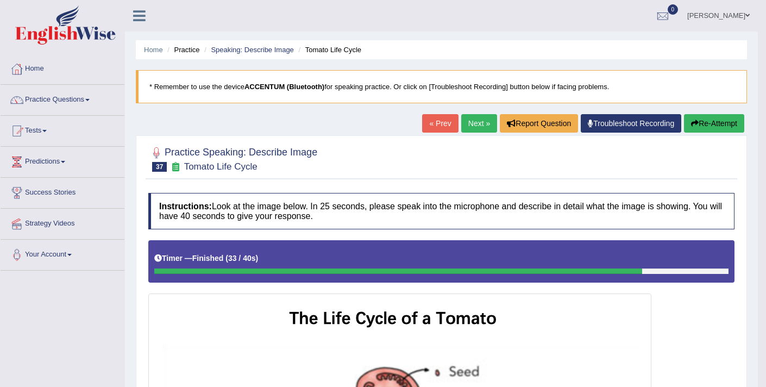
click at [466, 126] on link "Next »" at bounding box center [479, 123] width 36 height 18
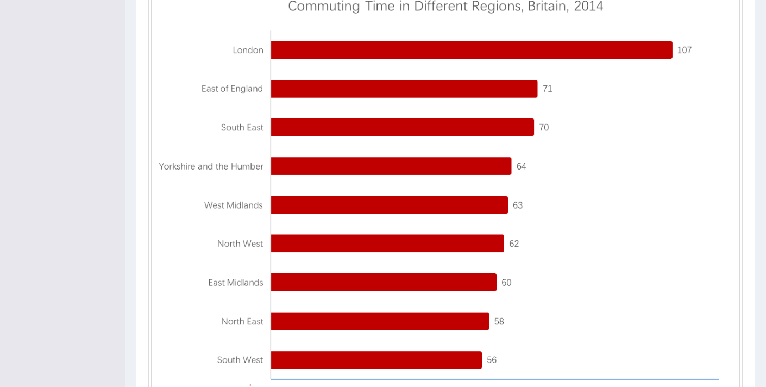
scroll to position [415, 0]
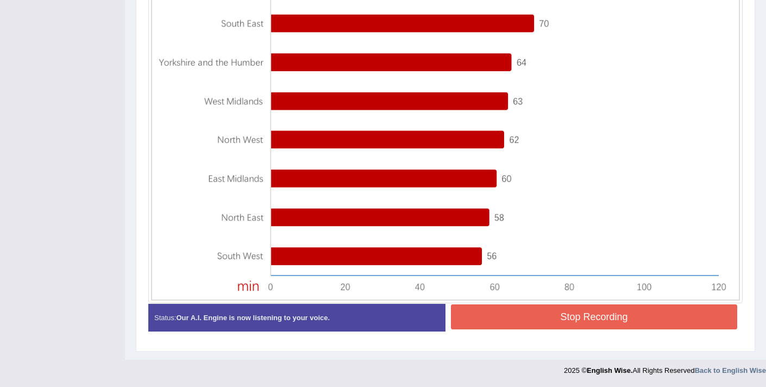
click at [577, 322] on button "Stop Recording" at bounding box center [594, 316] width 286 height 25
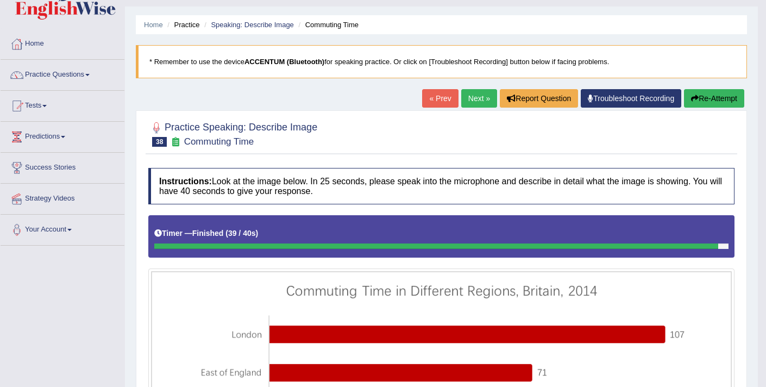
scroll to position [10, 0]
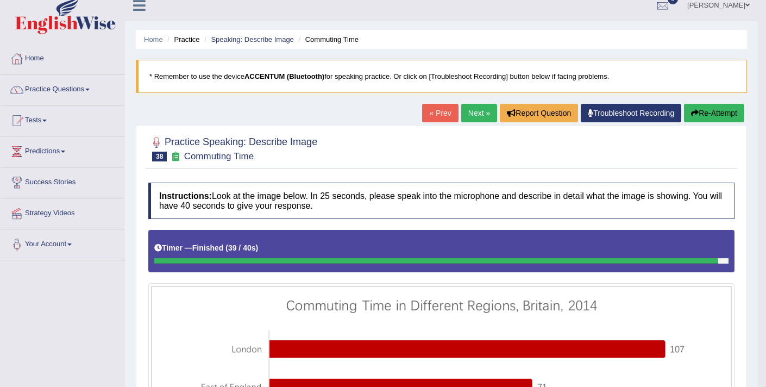
click at [472, 120] on link "Next »" at bounding box center [479, 113] width 36 height 18
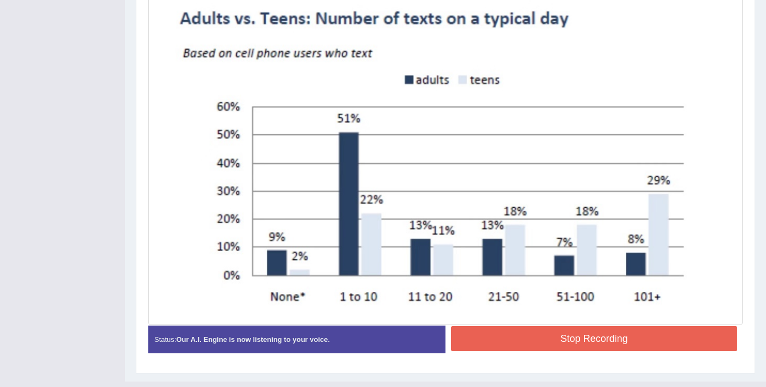
scroll to position [357, 0]
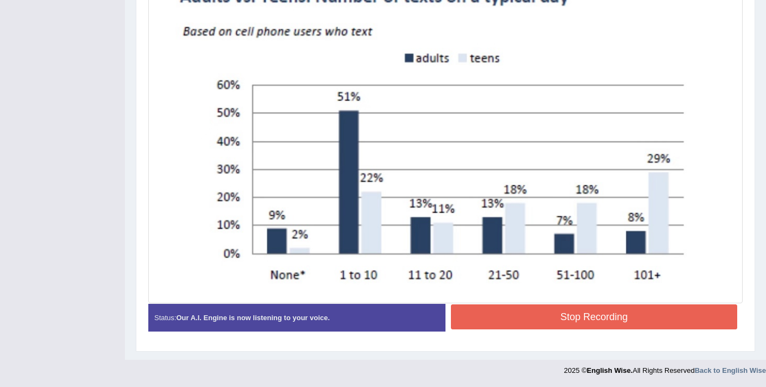
click at [568, 316] on button "Stop Recording" at bounding box center [594, 316] width 286 height 25
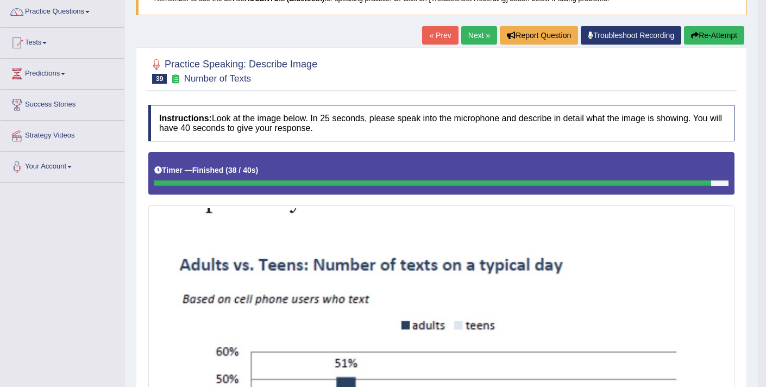
scroll to position [49, 0]
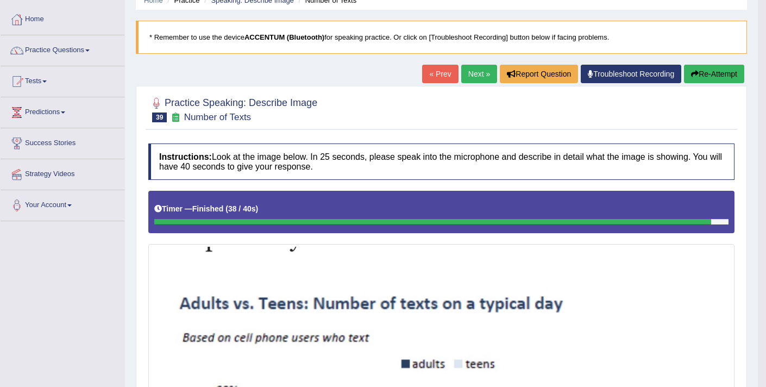
click at [472, 73] on link "Next »" at bounding box center [479, 74] width 36 height 18
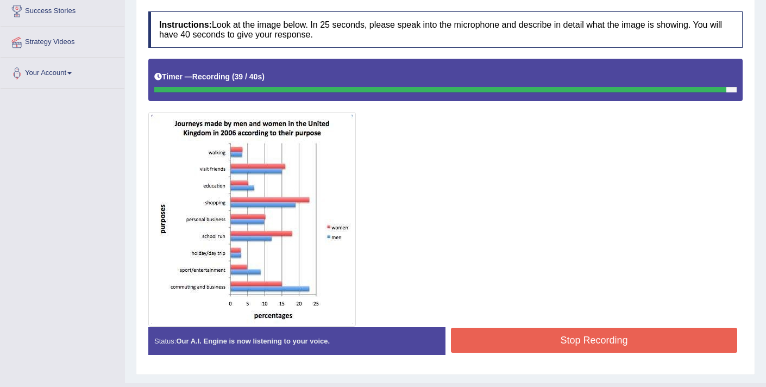
scroll to position [181, 0]
click at [528, 341] on button "Stop Recording" at bounding box center [594, 340] width 286 height 25
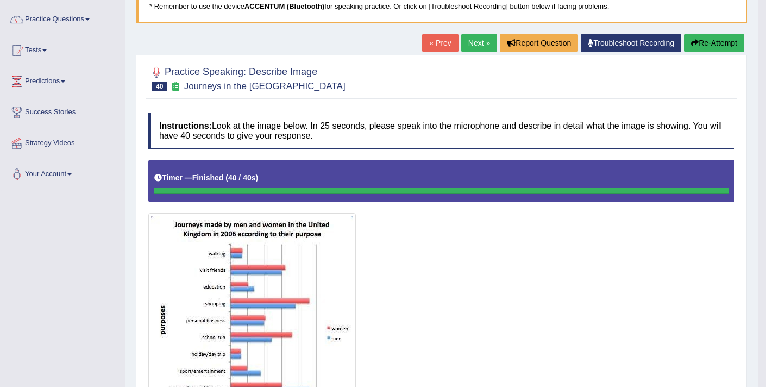
scroll to position [59, 0]
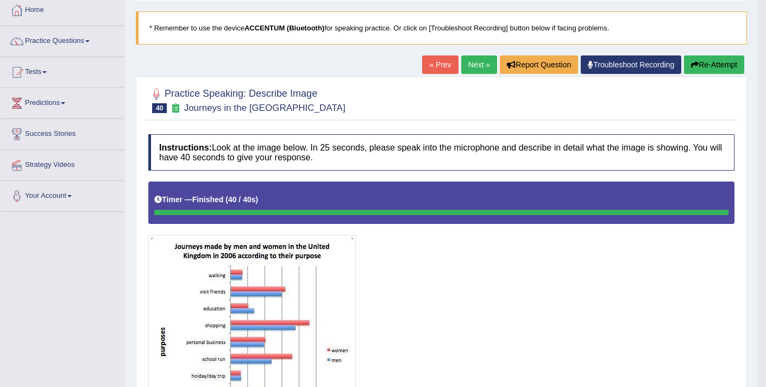
click at [704, 67] on button "Re-Attempt" at bounding box center [714, 64] width 60 height 18
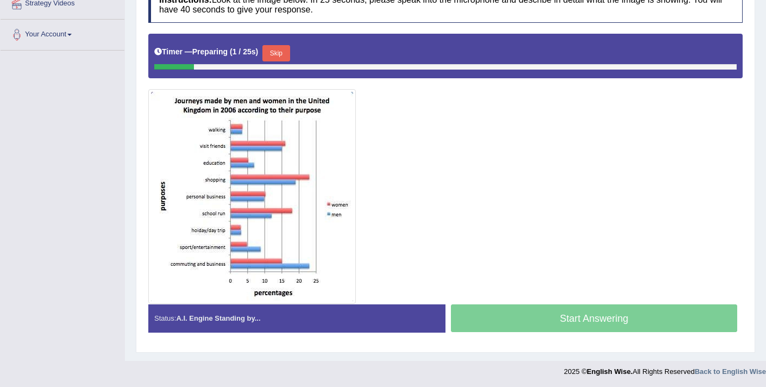
scroll to position [221, 0]
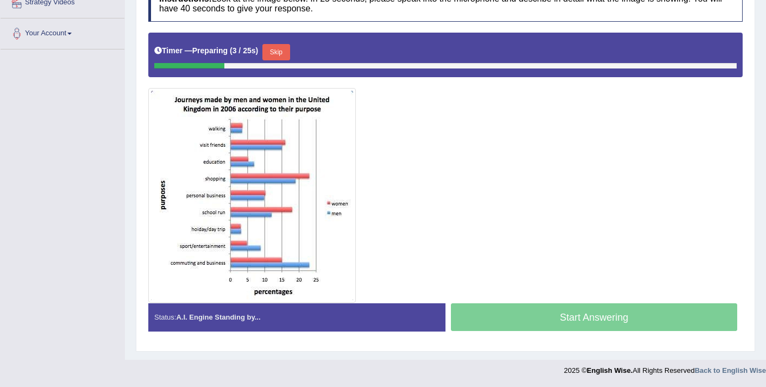
click at [277, 51] on button "Skip" at bounding box center [275, 52] width 27 height 16
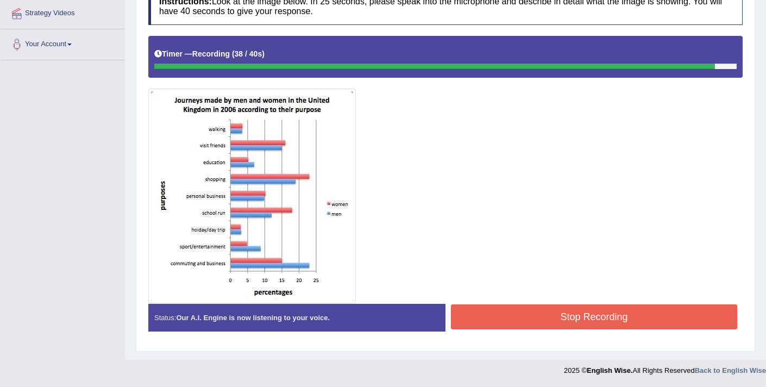
click at [583, 313] on button "Stop Recording" at bounding box center [594, 316] width 286 height 25
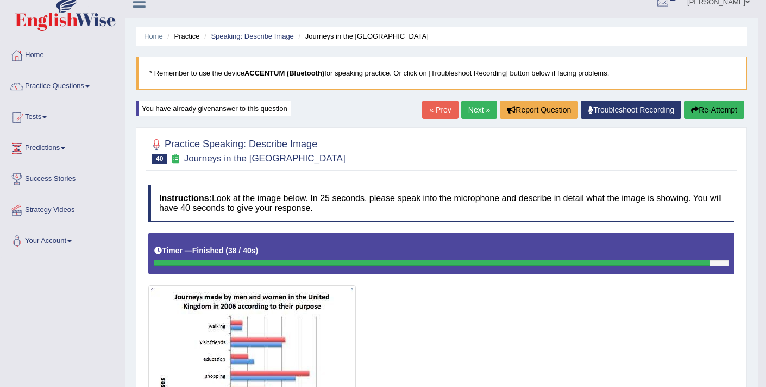
scroll to position [0, 0]
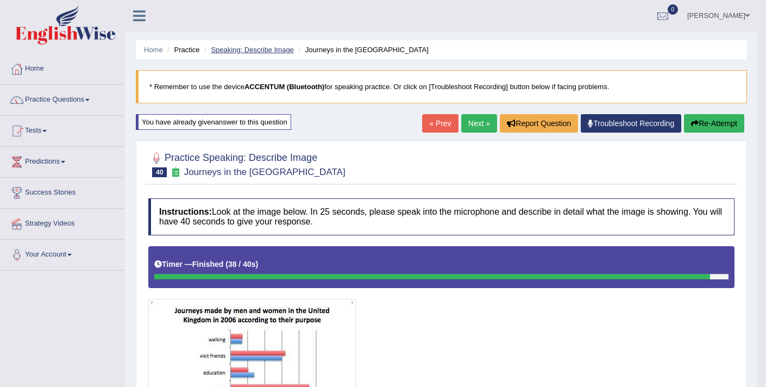
click at [248, 51] on link "Speaking: Describe Image" at bounding box center [252, 50] width 83 height 8
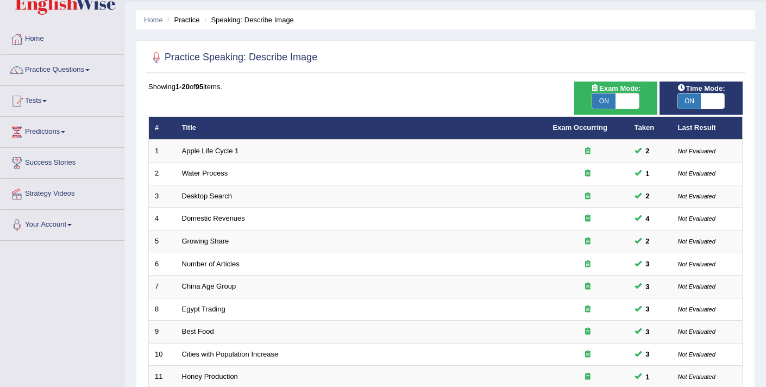
scroll to position [333, 0]
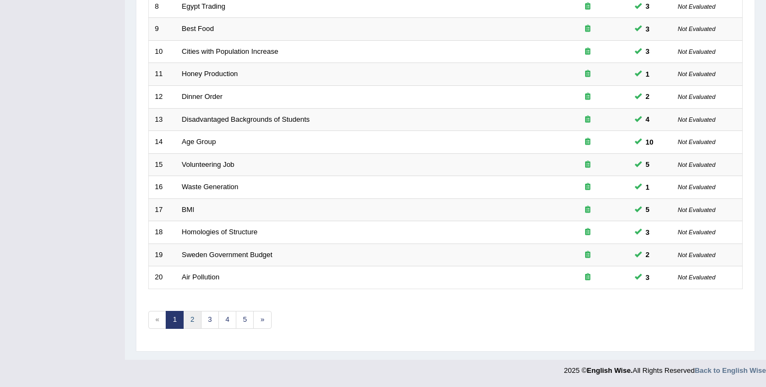
click at [192, 323] on link "2" at bounding box center [192, 320] width 18 height 18
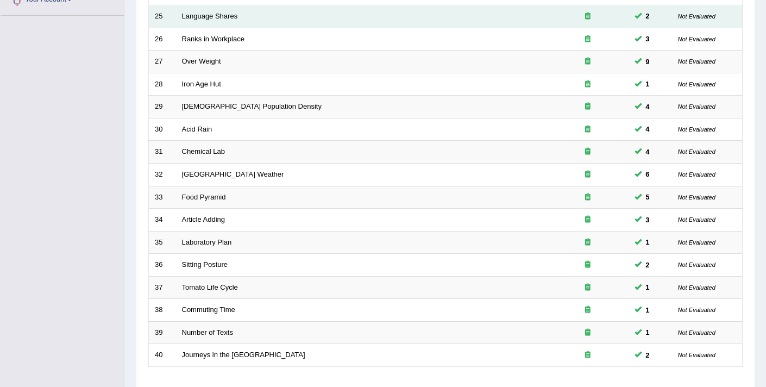
scroll to position [333, 0]
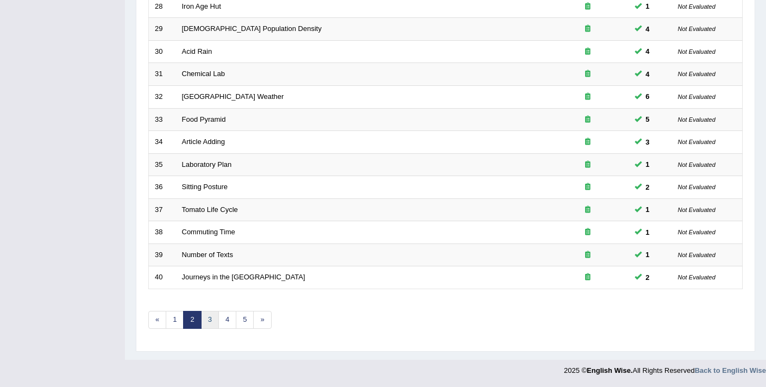
click at [214, 318] on link "3" at bounding box center [210, 320] width 18 height 18
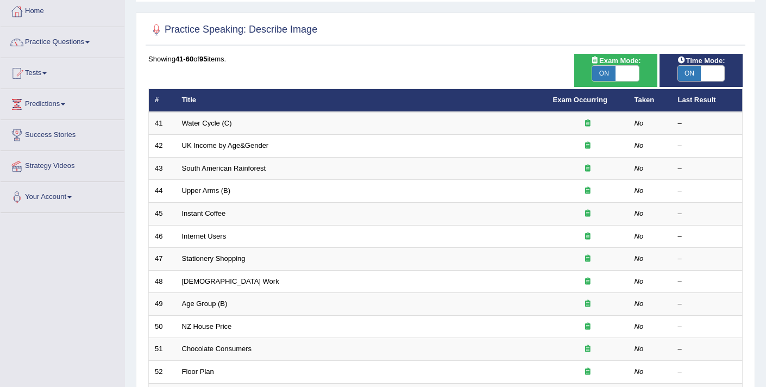
scroll to position [333, 0]
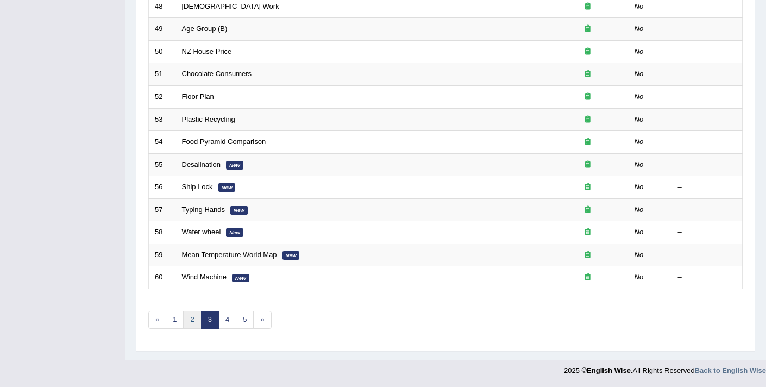
click at [189, 321] on link "2" at bounding box center [192, 320] width 18 height 18
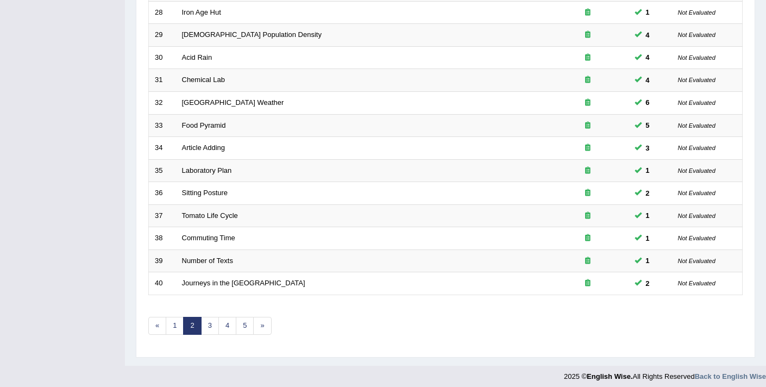
scroll to position [333, 0]
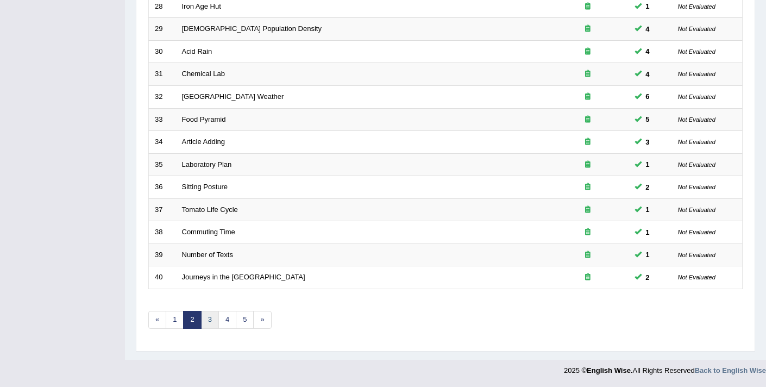
click at [214, 323] on link "3" at bounding box center [210, 320] width 18 height 18
